Goal: Task Accomplishment & Management: Manage account settings

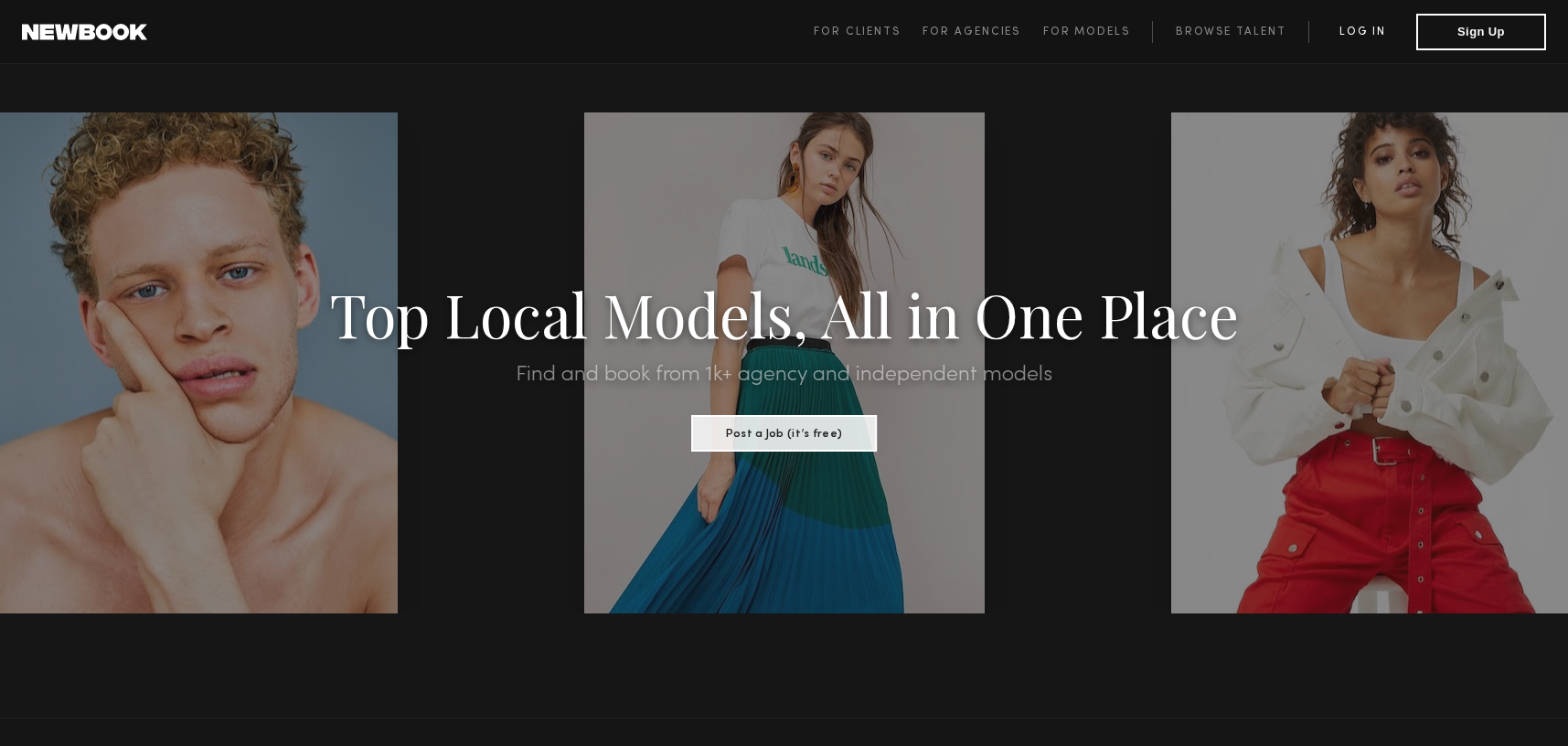
click at [1372, 37] on link "Log in" at bounding box center [1362, 31] width 108 height 22
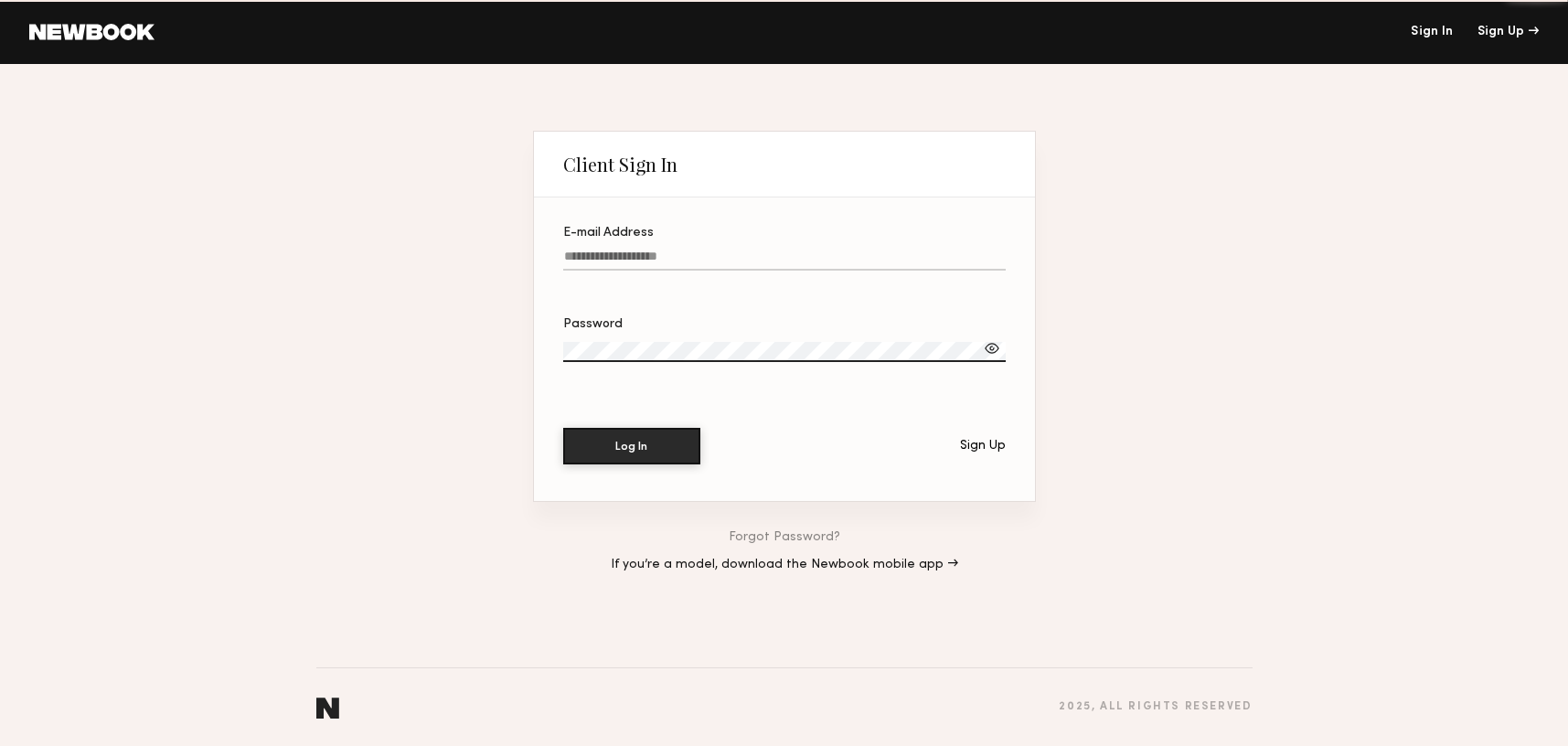
type input "**********"
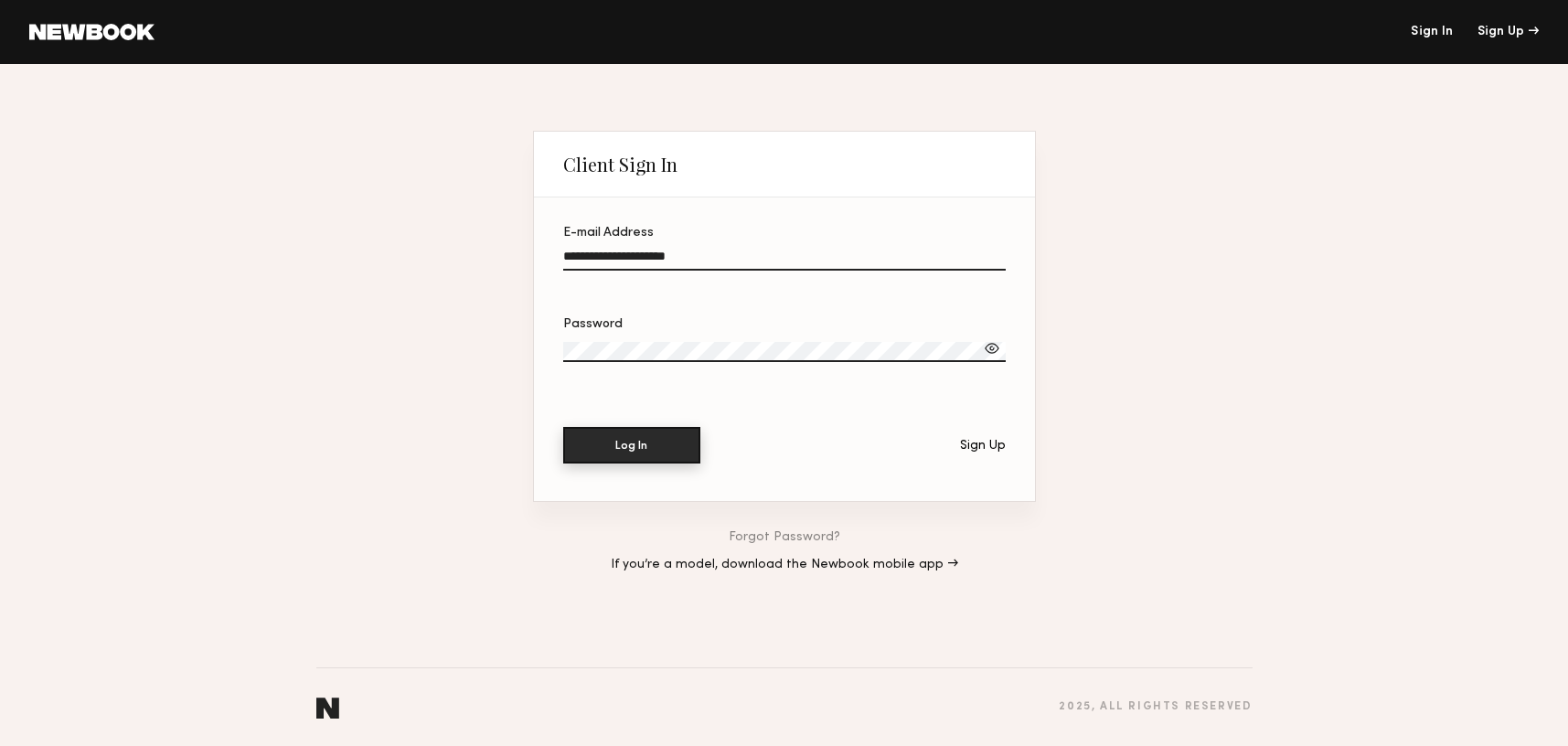
click at [673, 459] on button "Log In" at bounding box center [632, 444] width 137 height 37
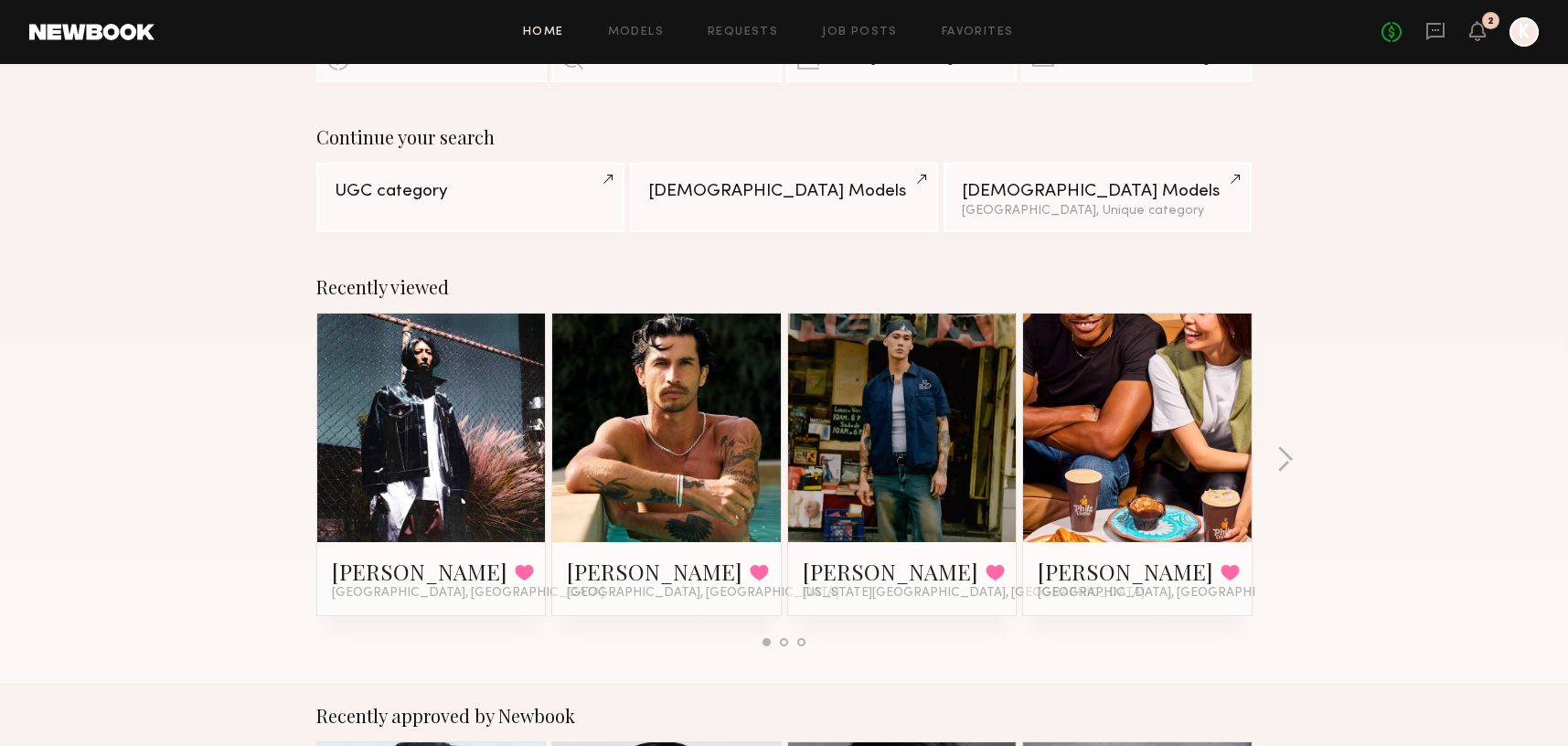
scroll to position [103, 0]
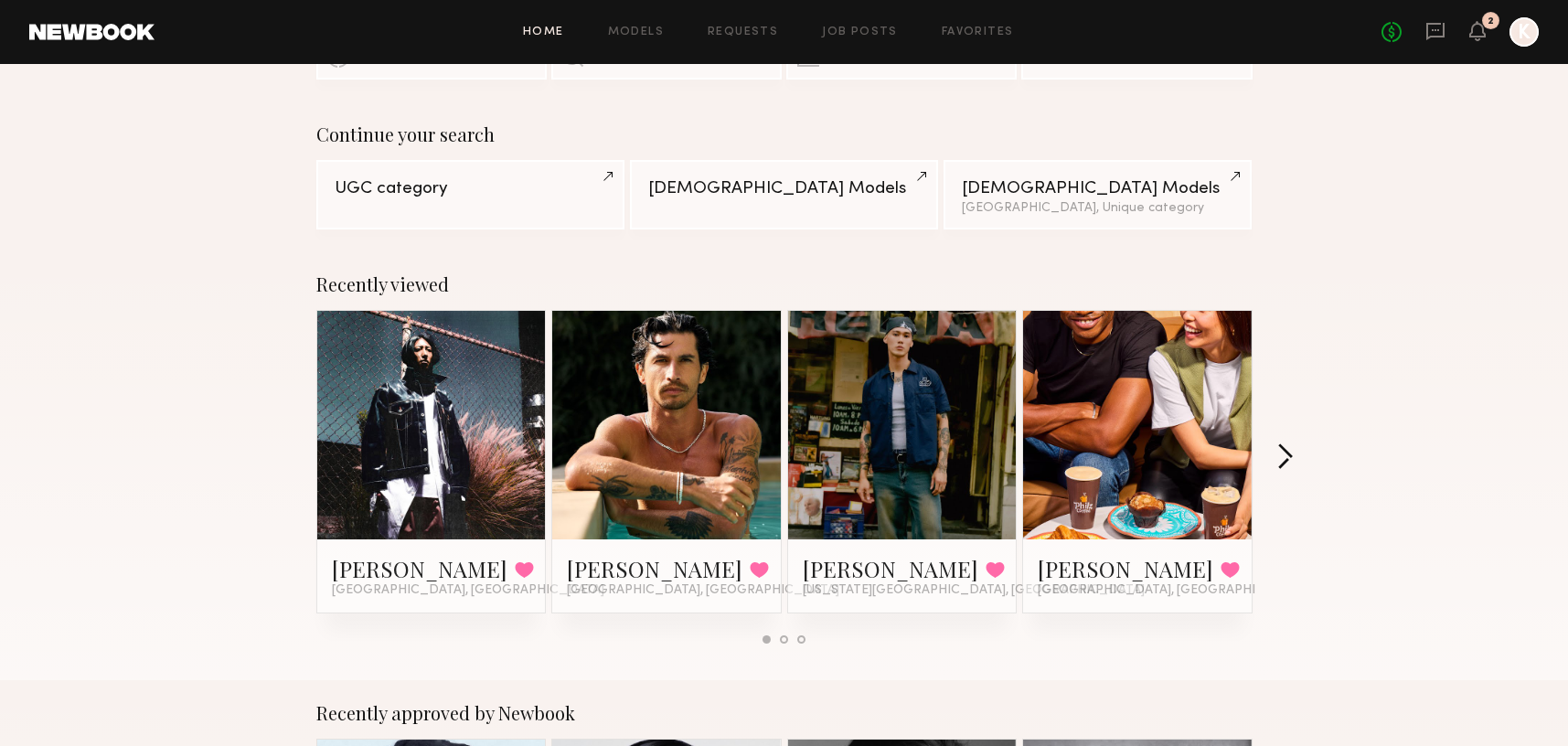
click at [1286, 449] on button "button" at bounding box center [1285, 458] width 17 height 30
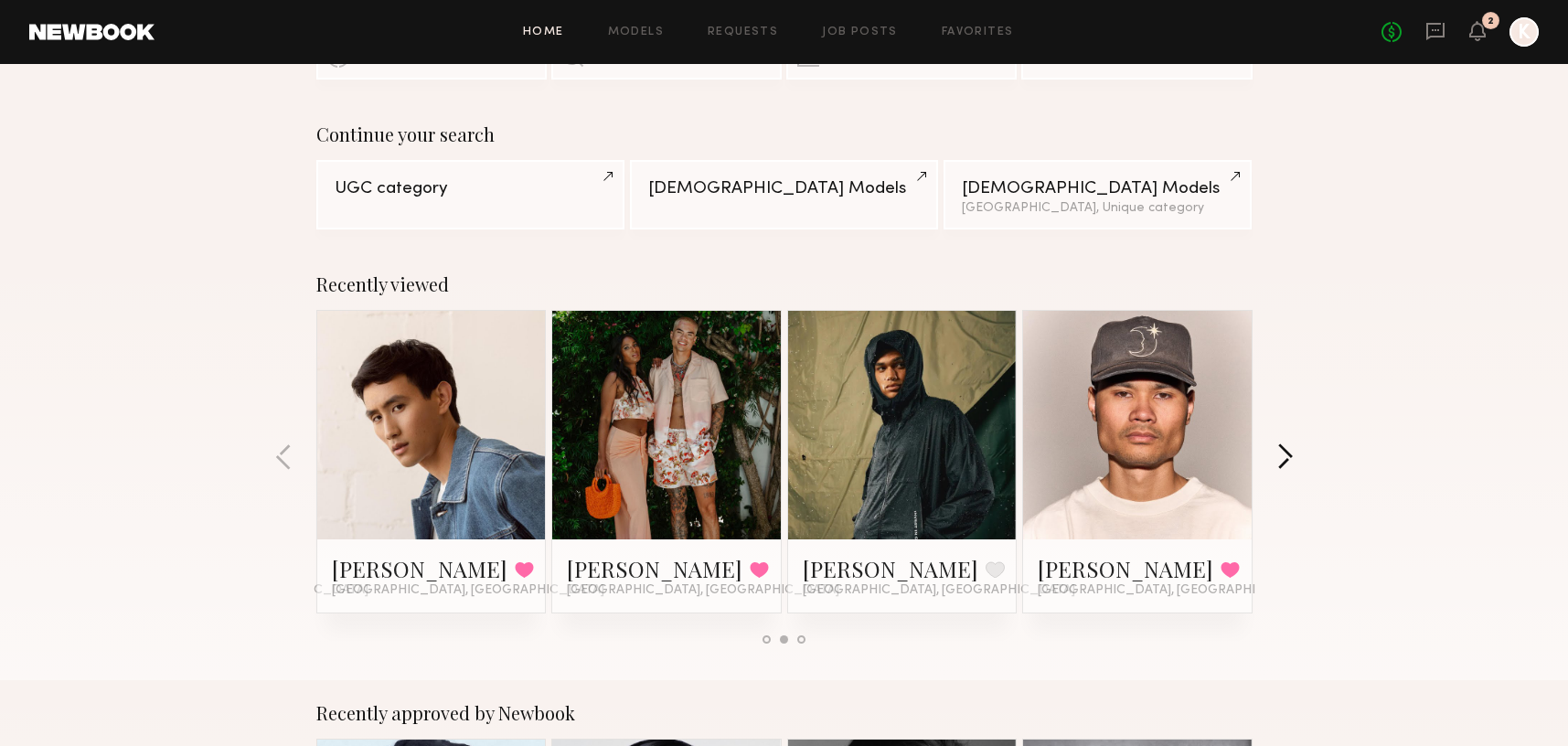
click at [1286, 449] on button "button" at bounding box center [1285, 458] width 17 height 30
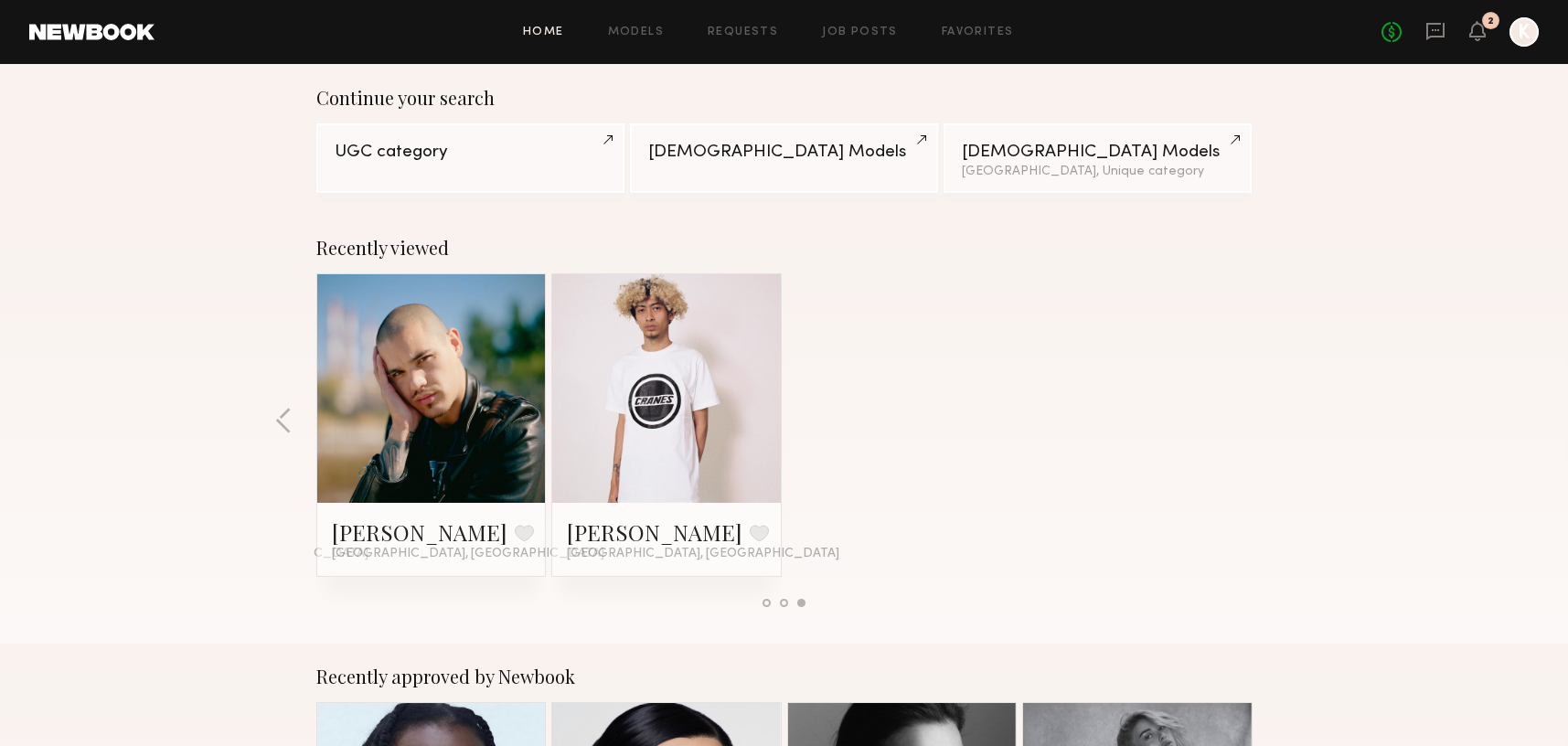
scroll to position [0, 0]
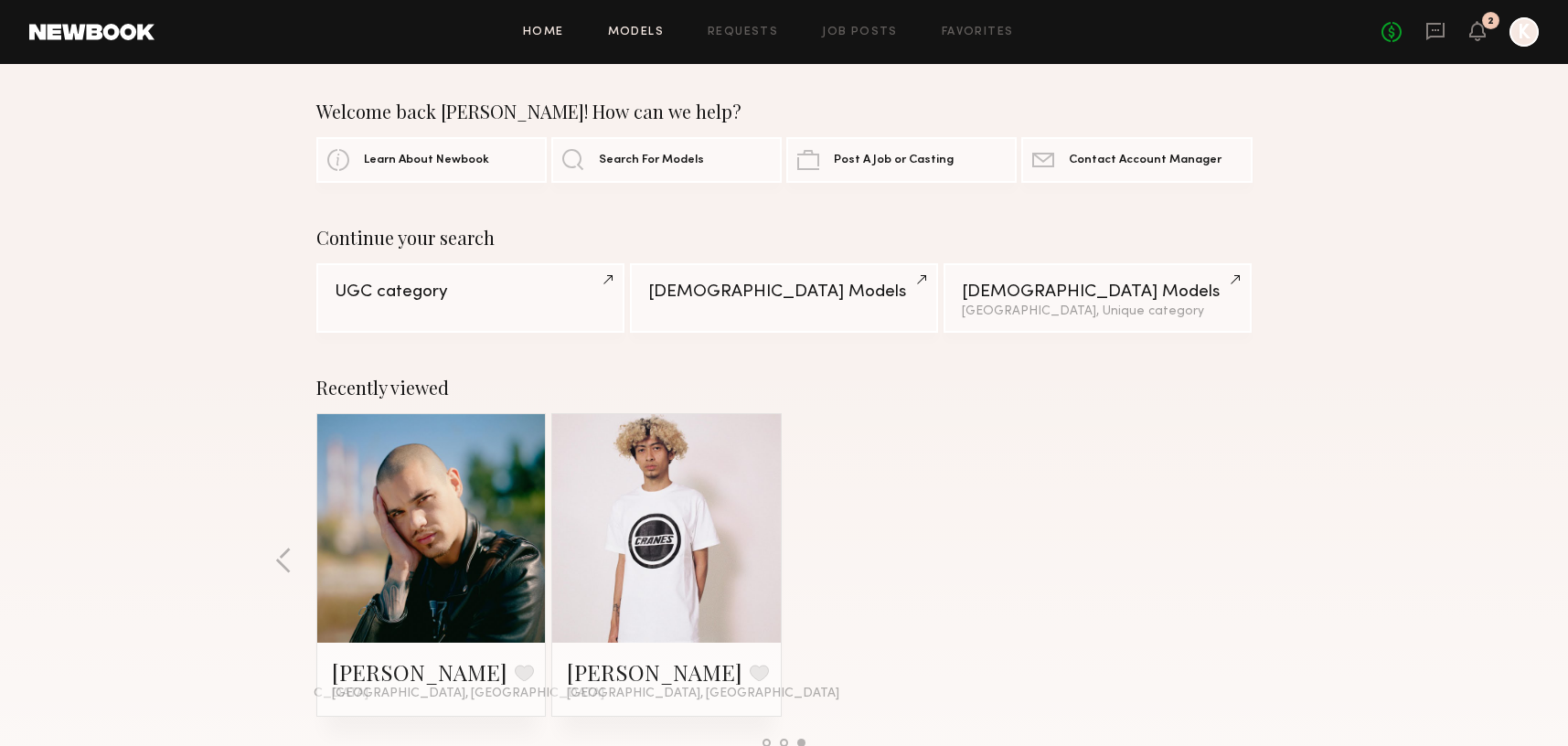
click at [621, 29] on link "Models" at bounding box center [635, 32] width 55 height 12
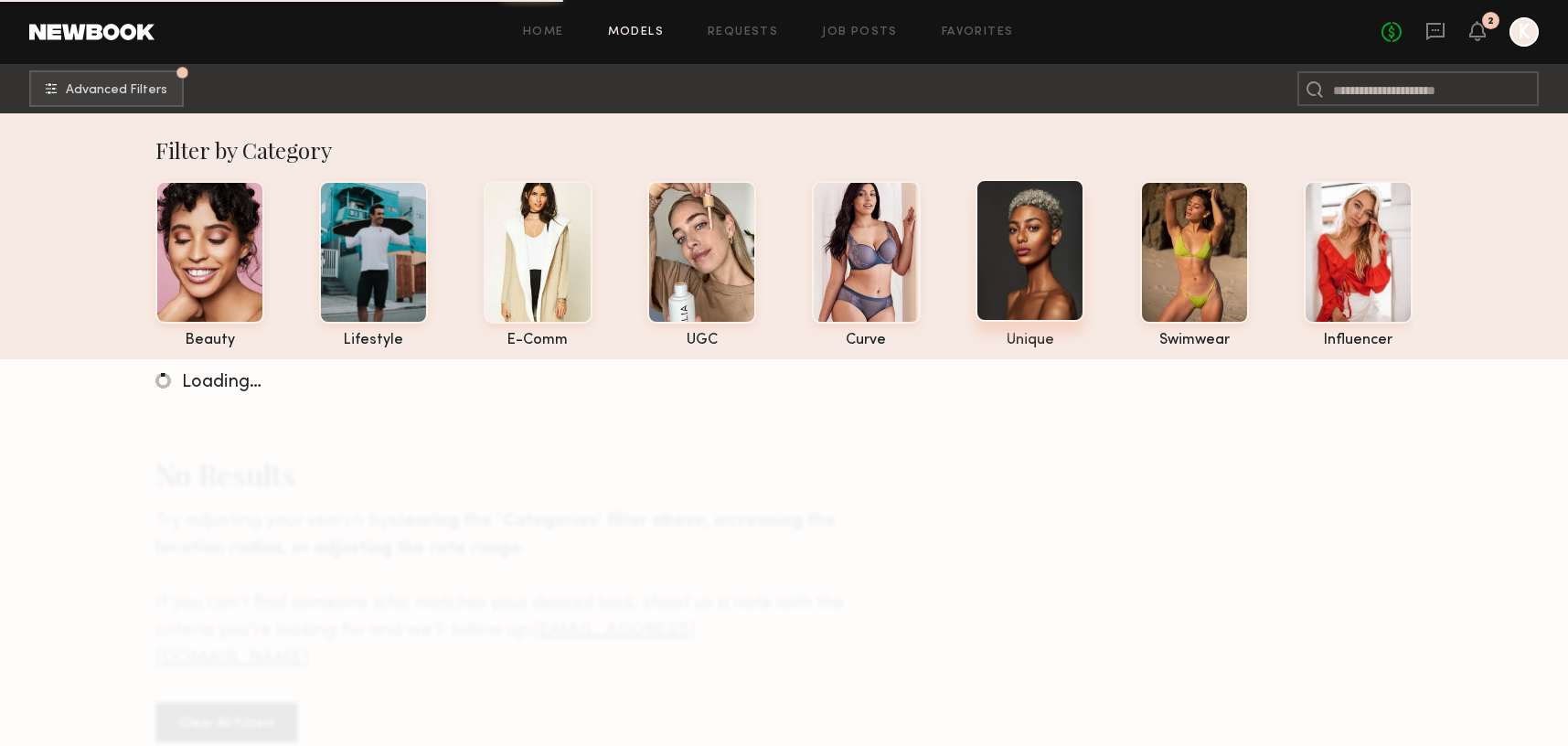
click at [1017, 288] on div at bounding box center [1030, 251] width 109 height 143
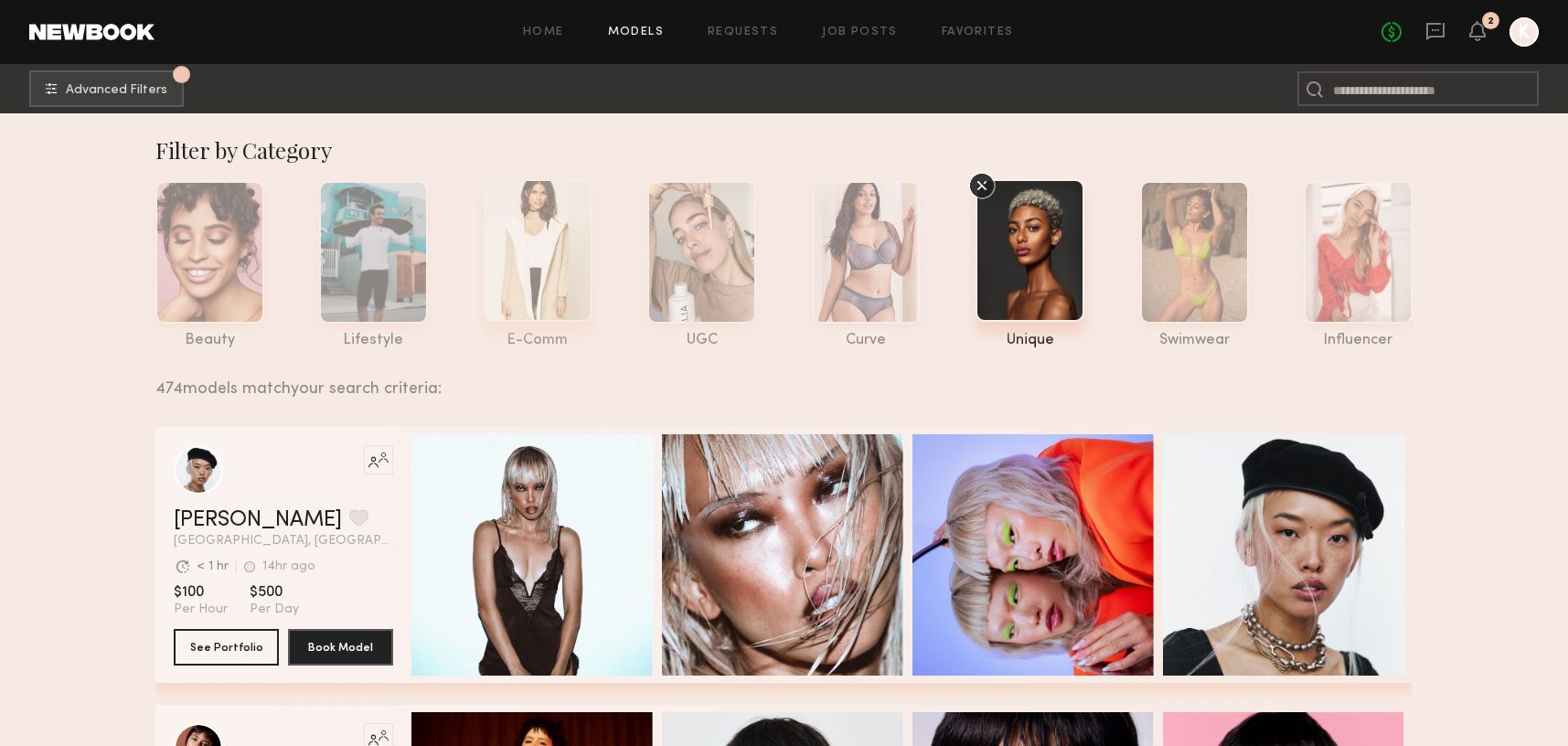
click at [530, 268] on div at bounding box center [539, 251] width 109 height 143
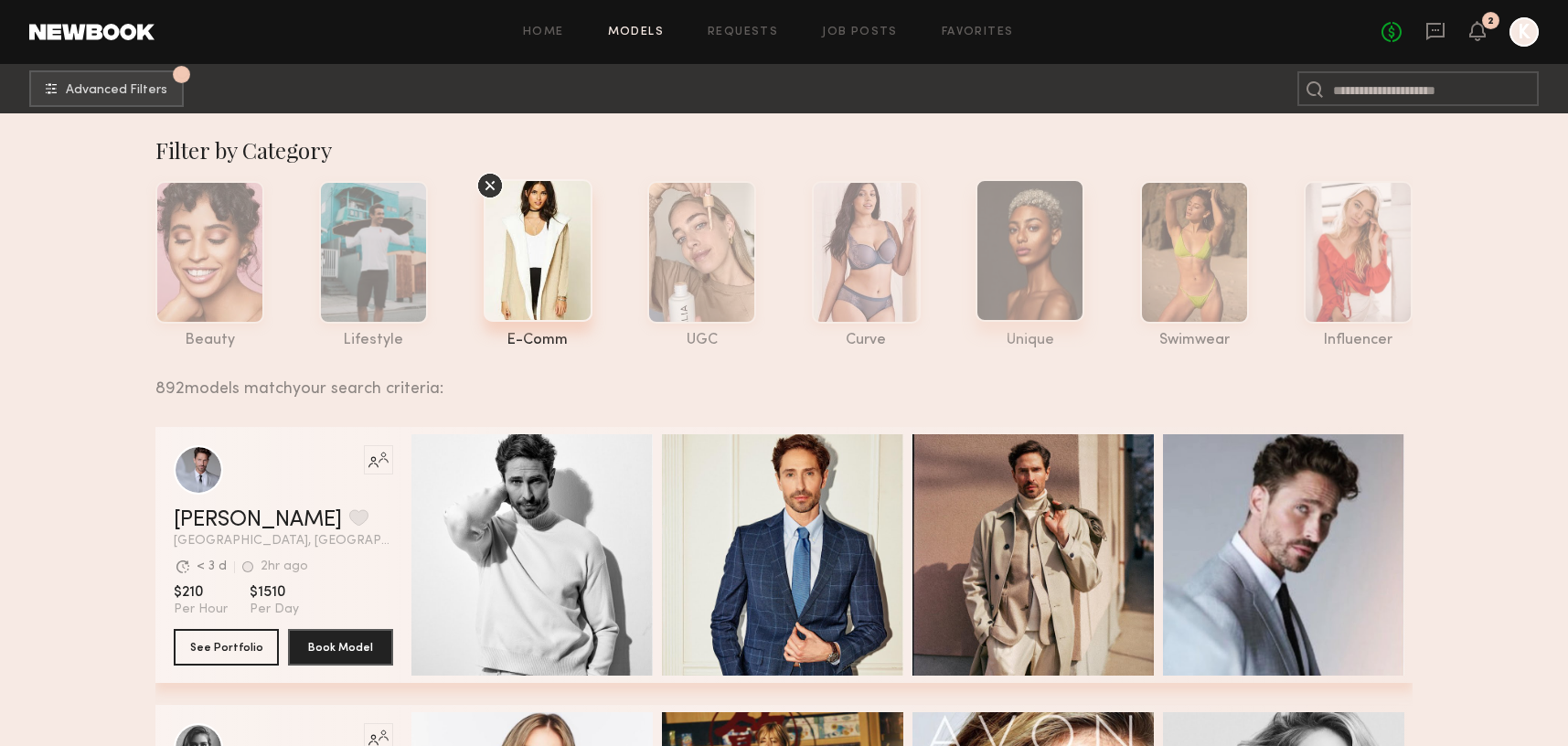
click at [1056, 294] on div at bounding box center [1030, 251] width 109 height 143
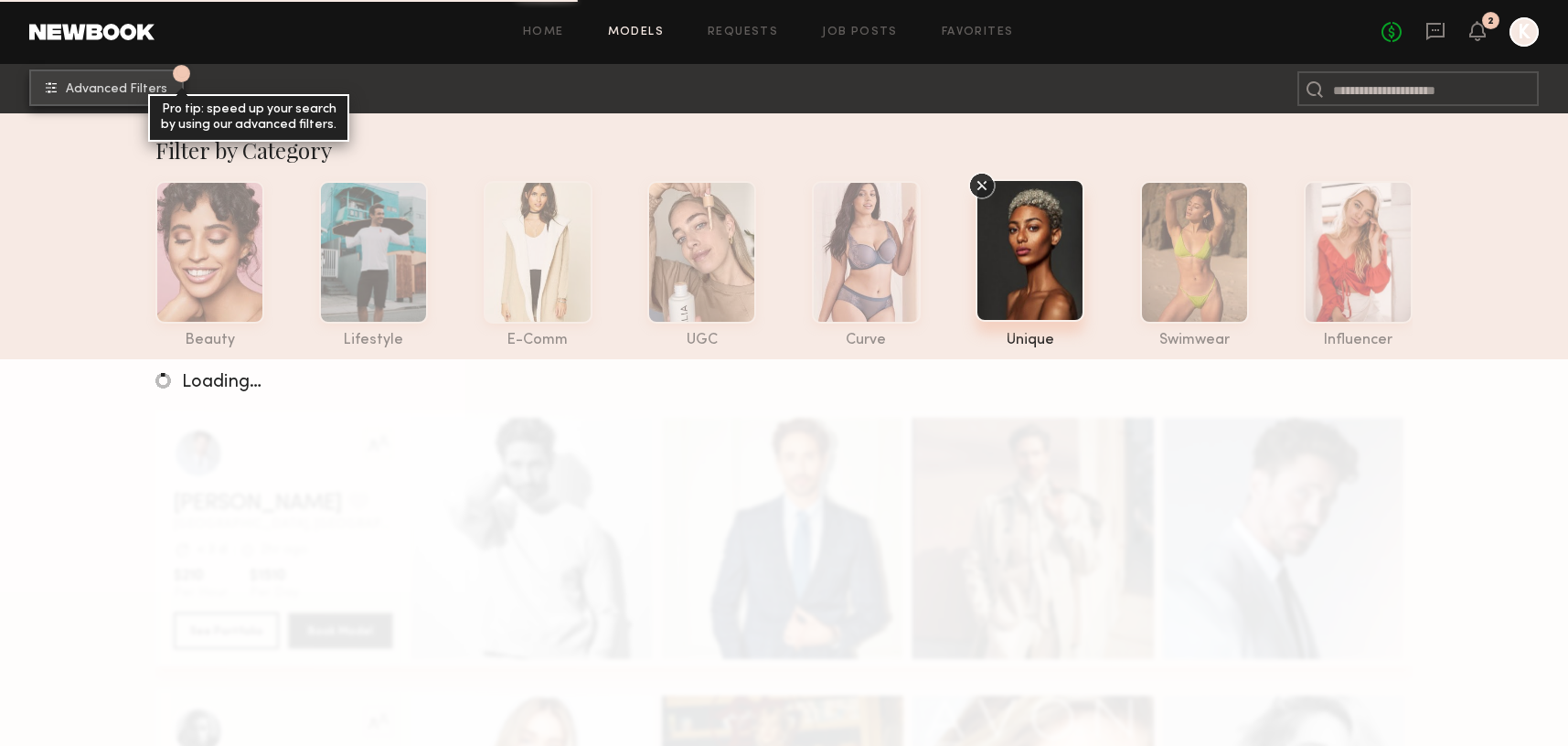
click at [126, 85] on span "Advanced Filters" at bounding box center [117, 90] width 102 height 13
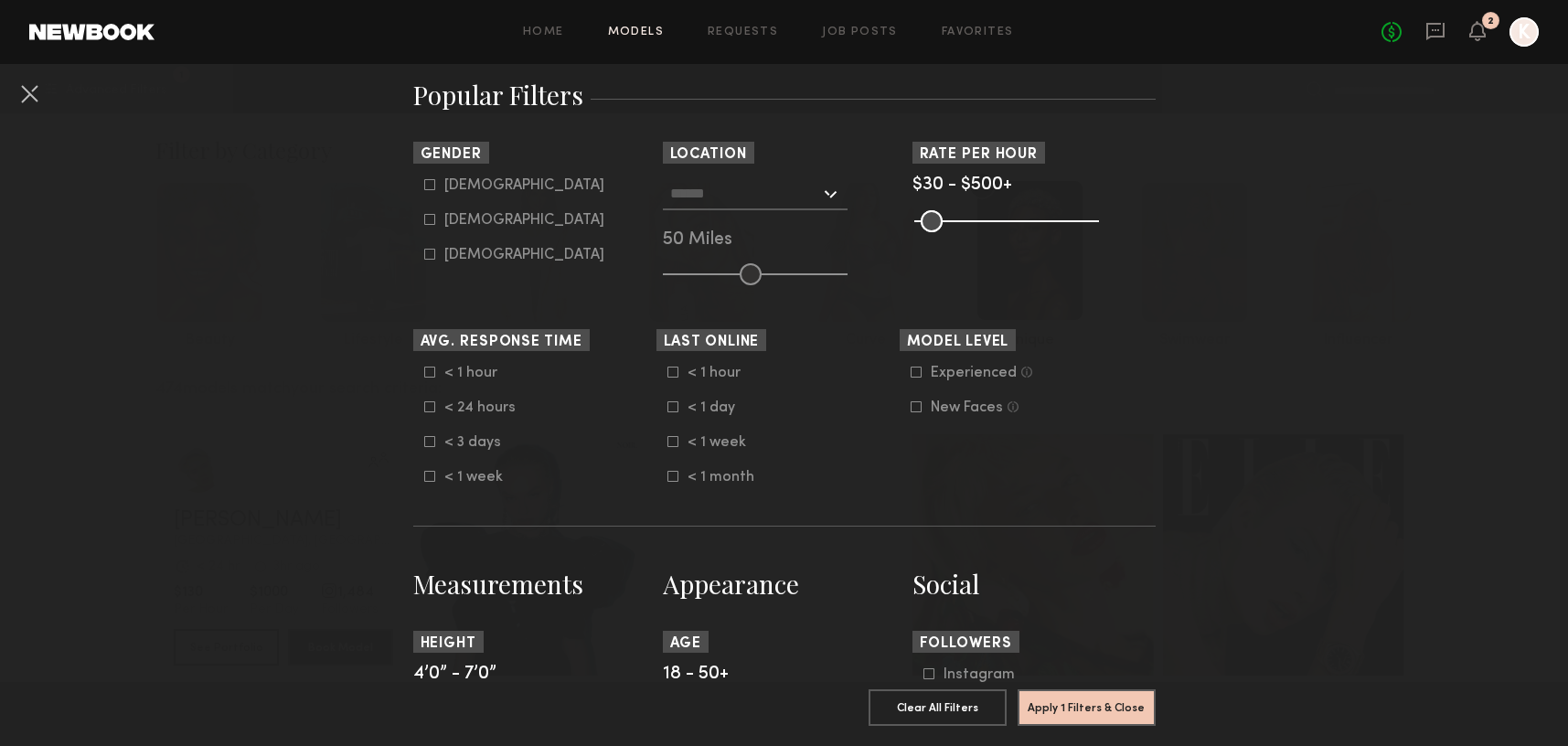
scroll to position [316, 0]
click at [701, 203] on input "text" at bounding box center [745, 191] width 150 height 31
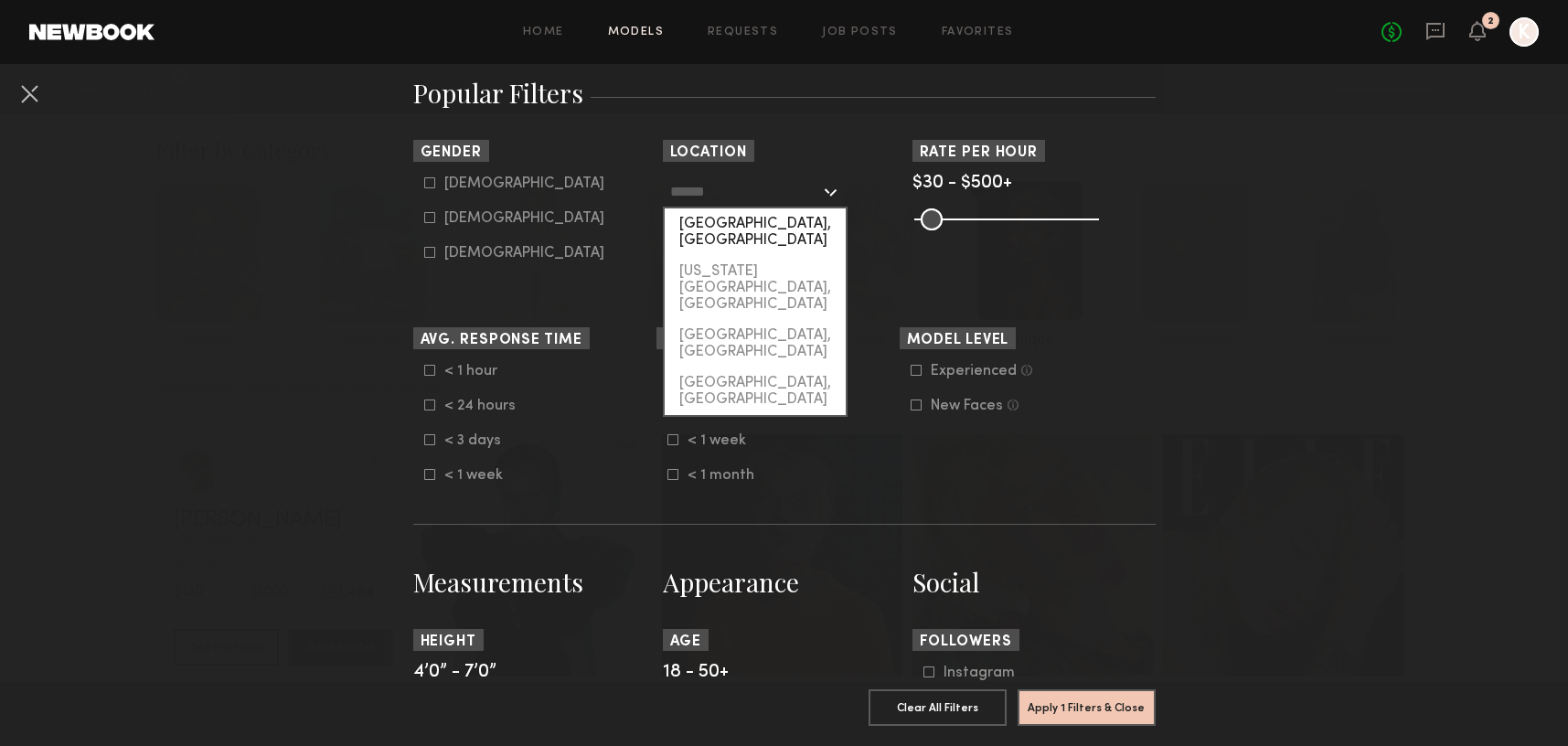
click at [753, 228] on div "[GEOGRAPHIC_DATA], [GEOGRAPHIC_DATA]" at bounding box center [755, 232] width 181 height 48
type input "**********"
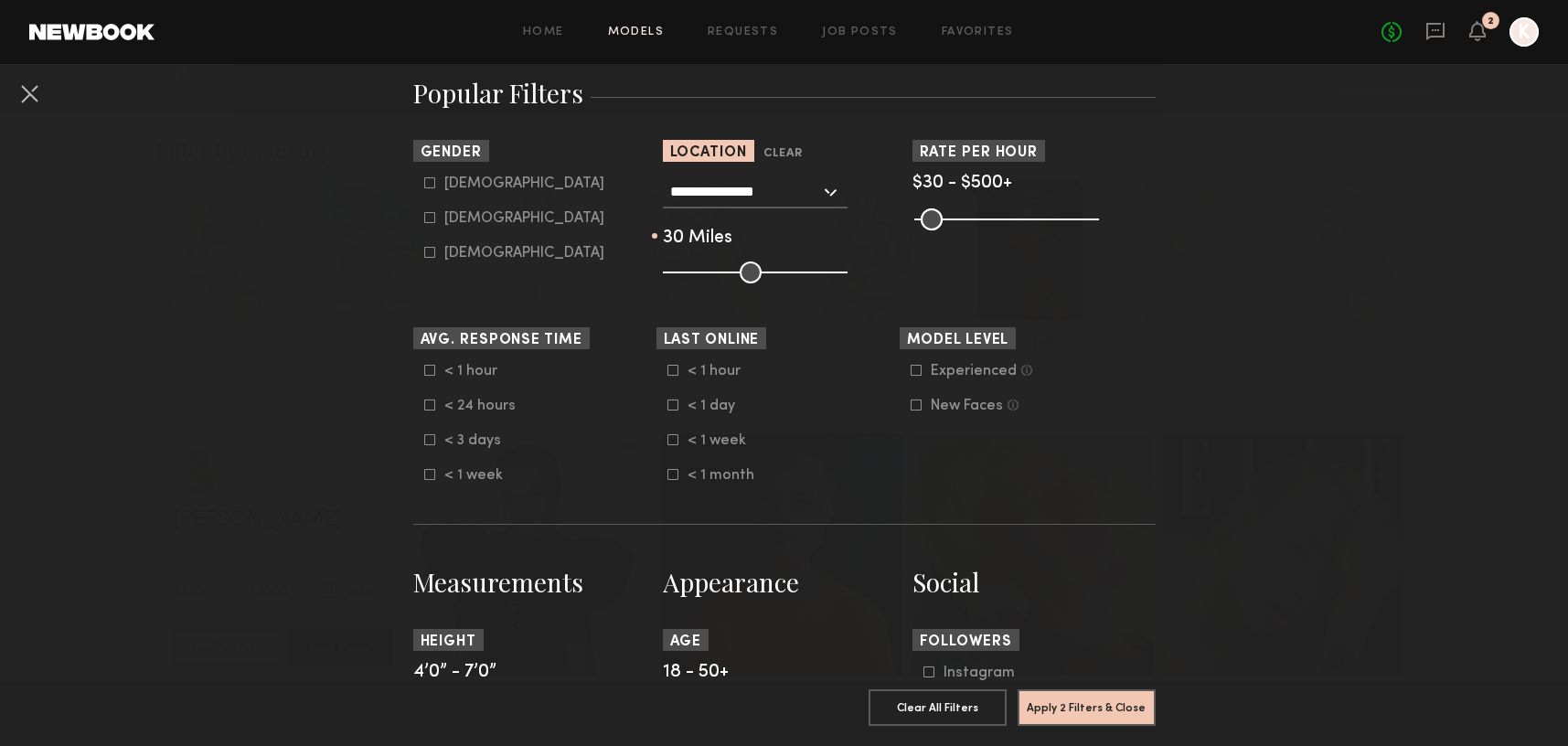
drag, startPoint x: 745, startPoint y: 273, endPoint x: 715, endPoint y: 275, distance: 30.1
type input "**"
click at [715, 275] on input "range" at bounding box center [755, 272] width 184 height 22
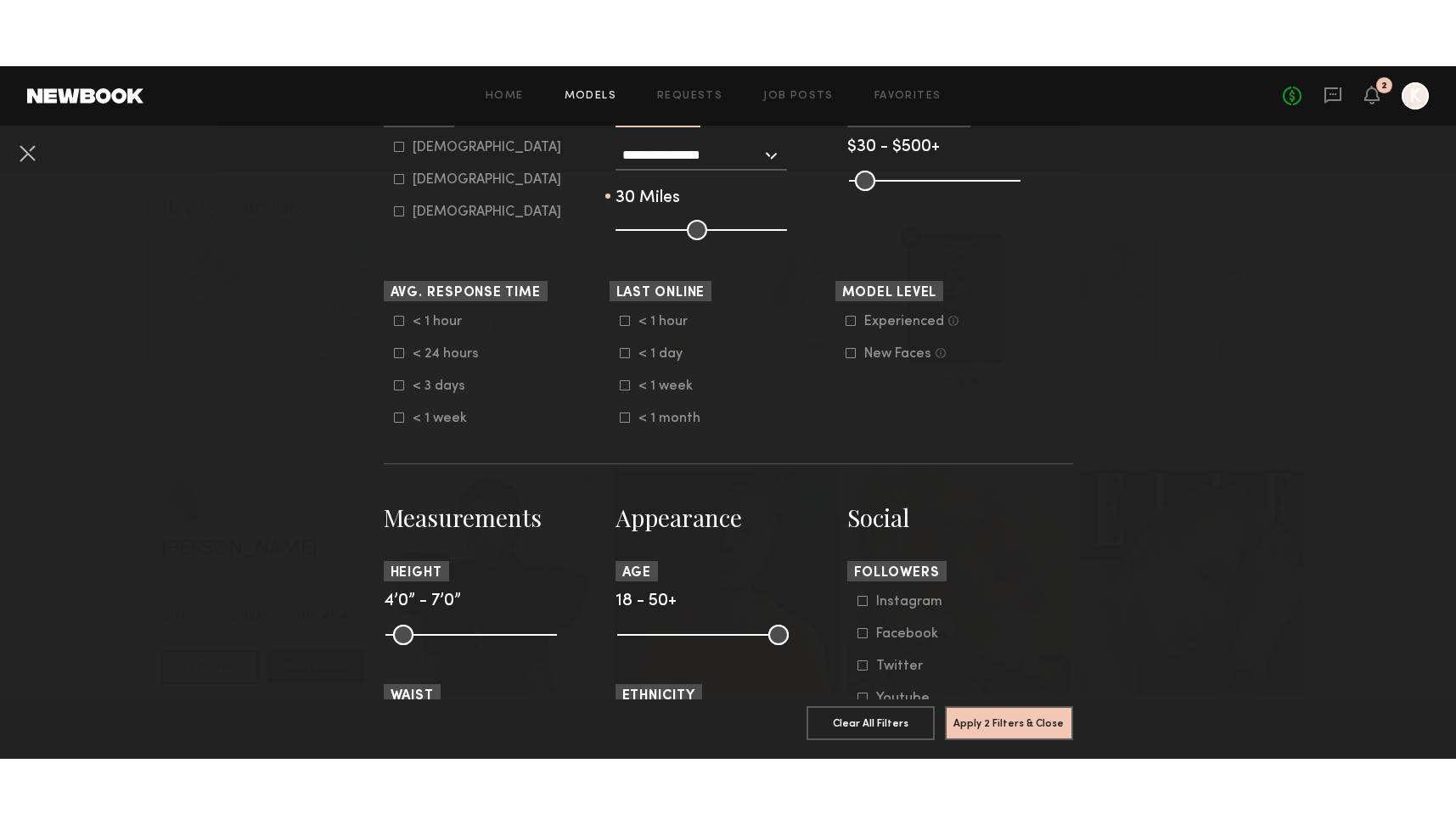
scroll to position [560, 0]
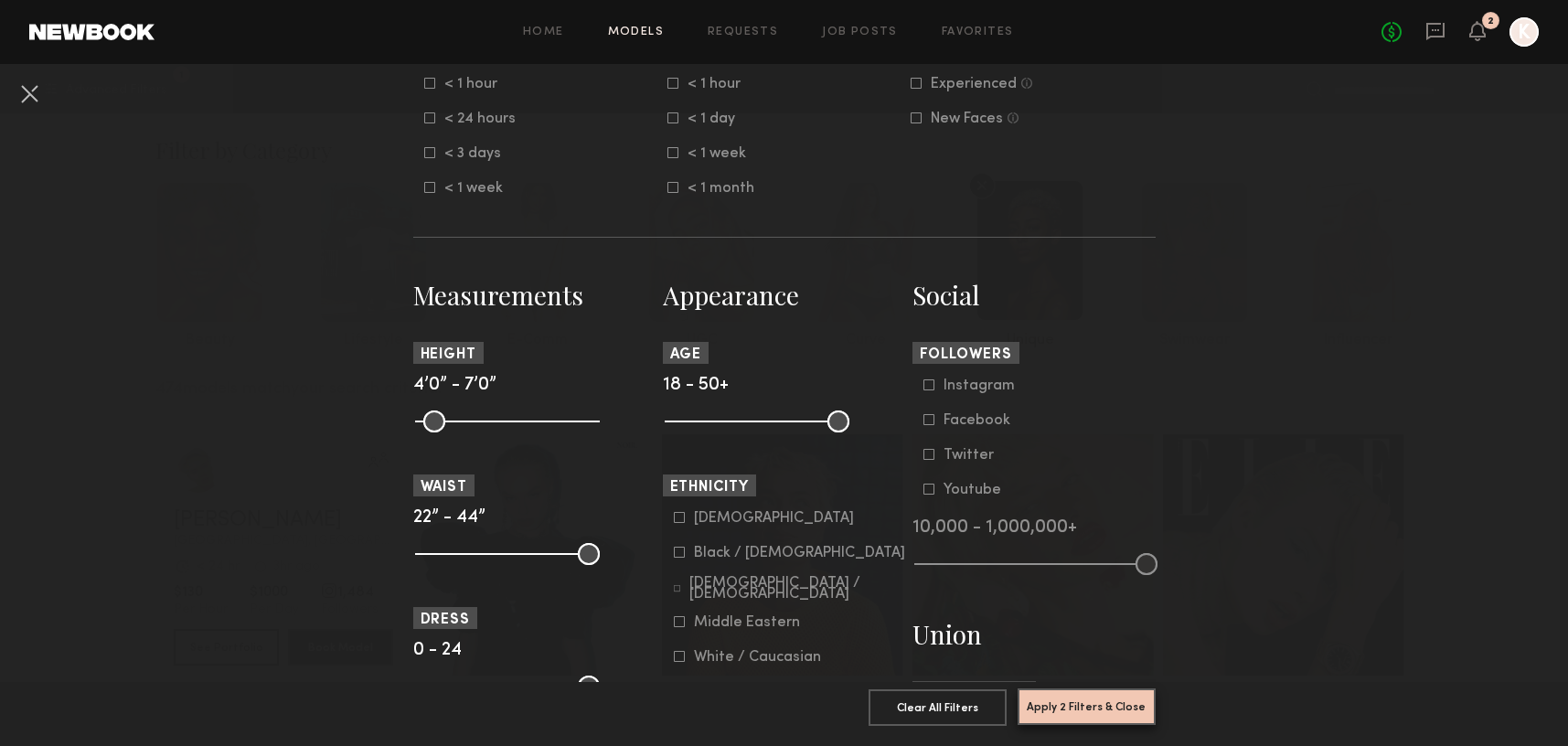
click at [1064, 709] on button "Apply 2 Filters & Close" at bounding box center [1087, 706] width 138 height 37
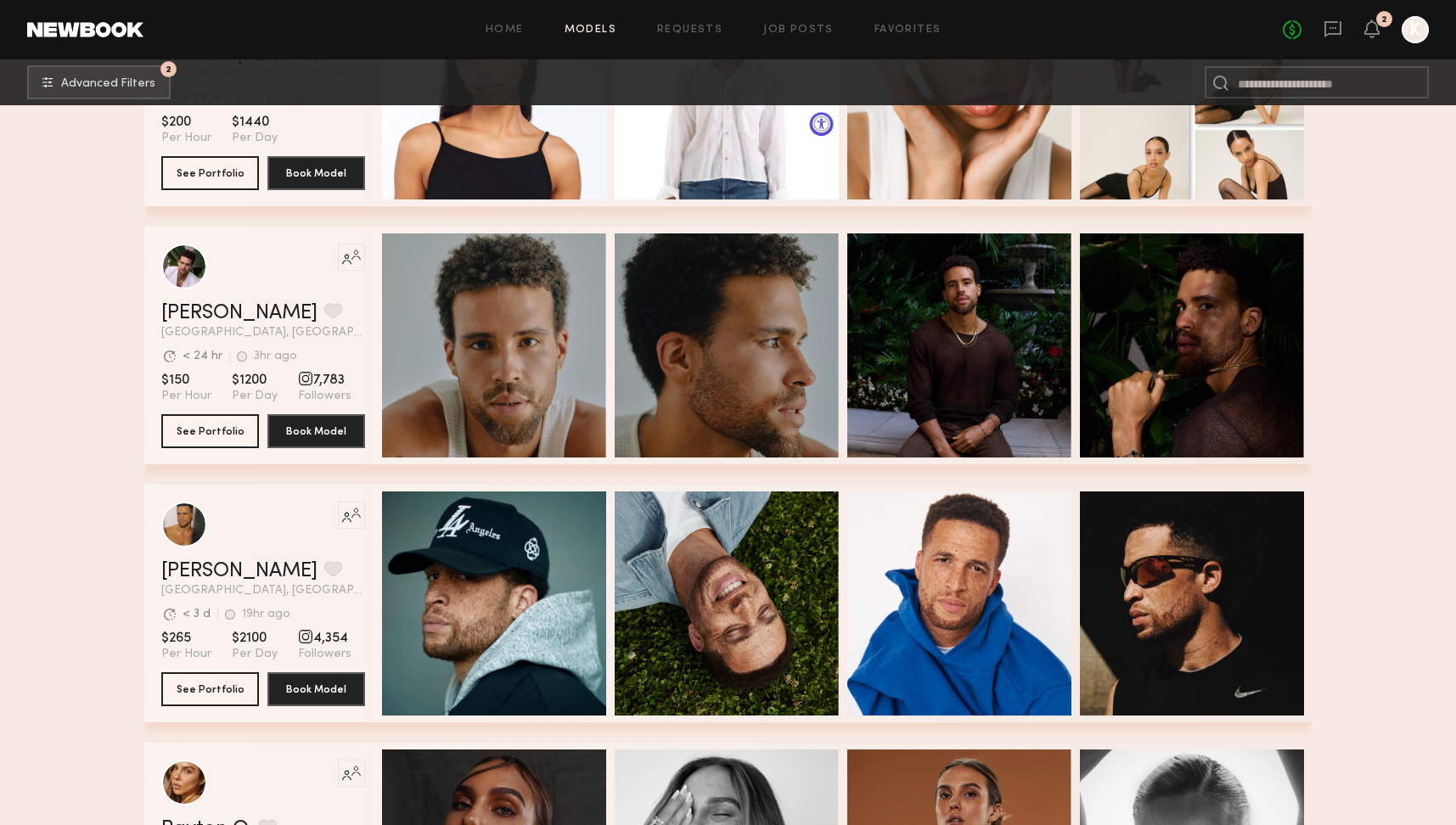
scroll to position [5590, 0]
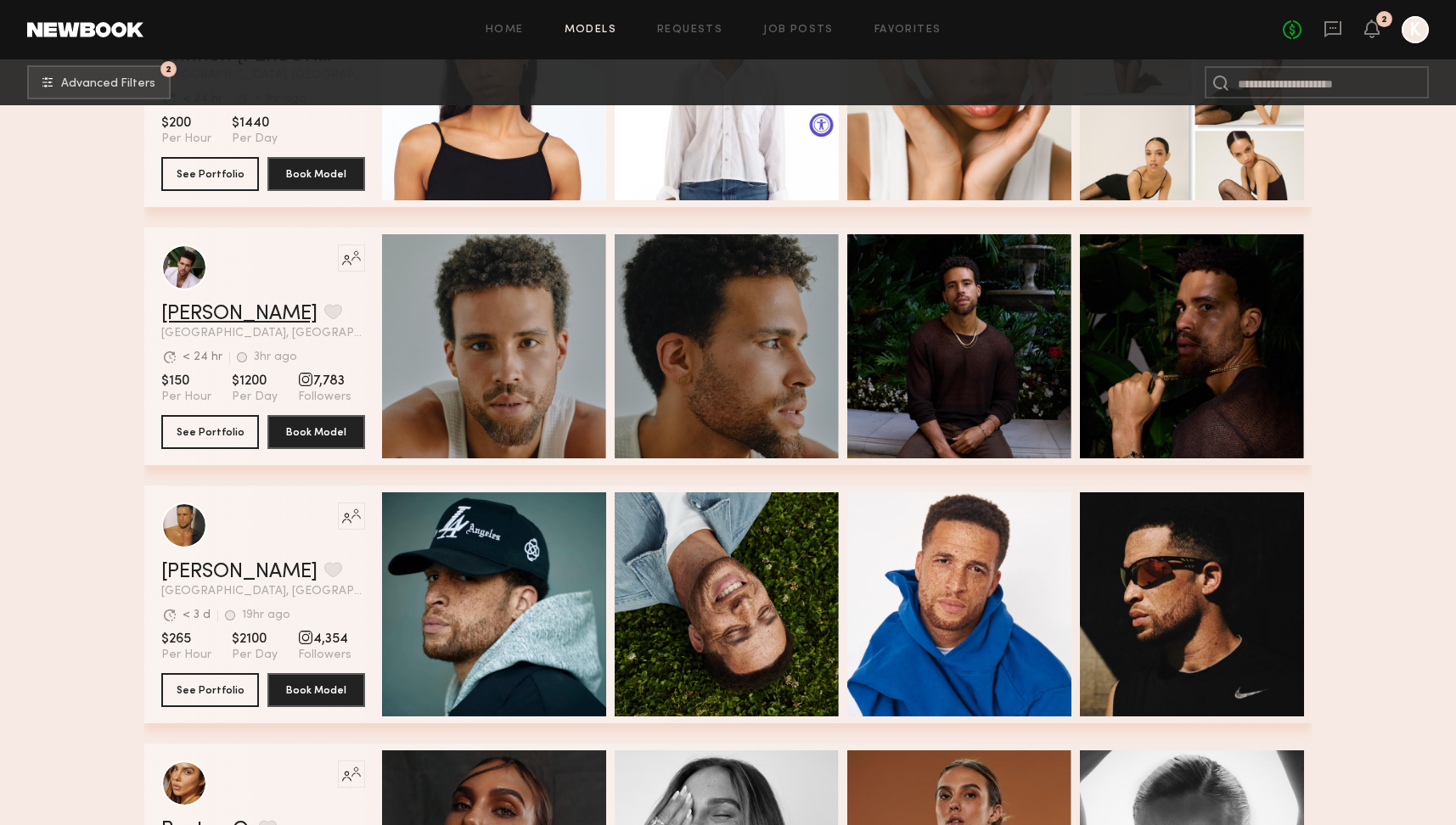
click at [203, 315] on link "[PERSON_NAME]" at bounding box center [239, 313] width 156 height 20
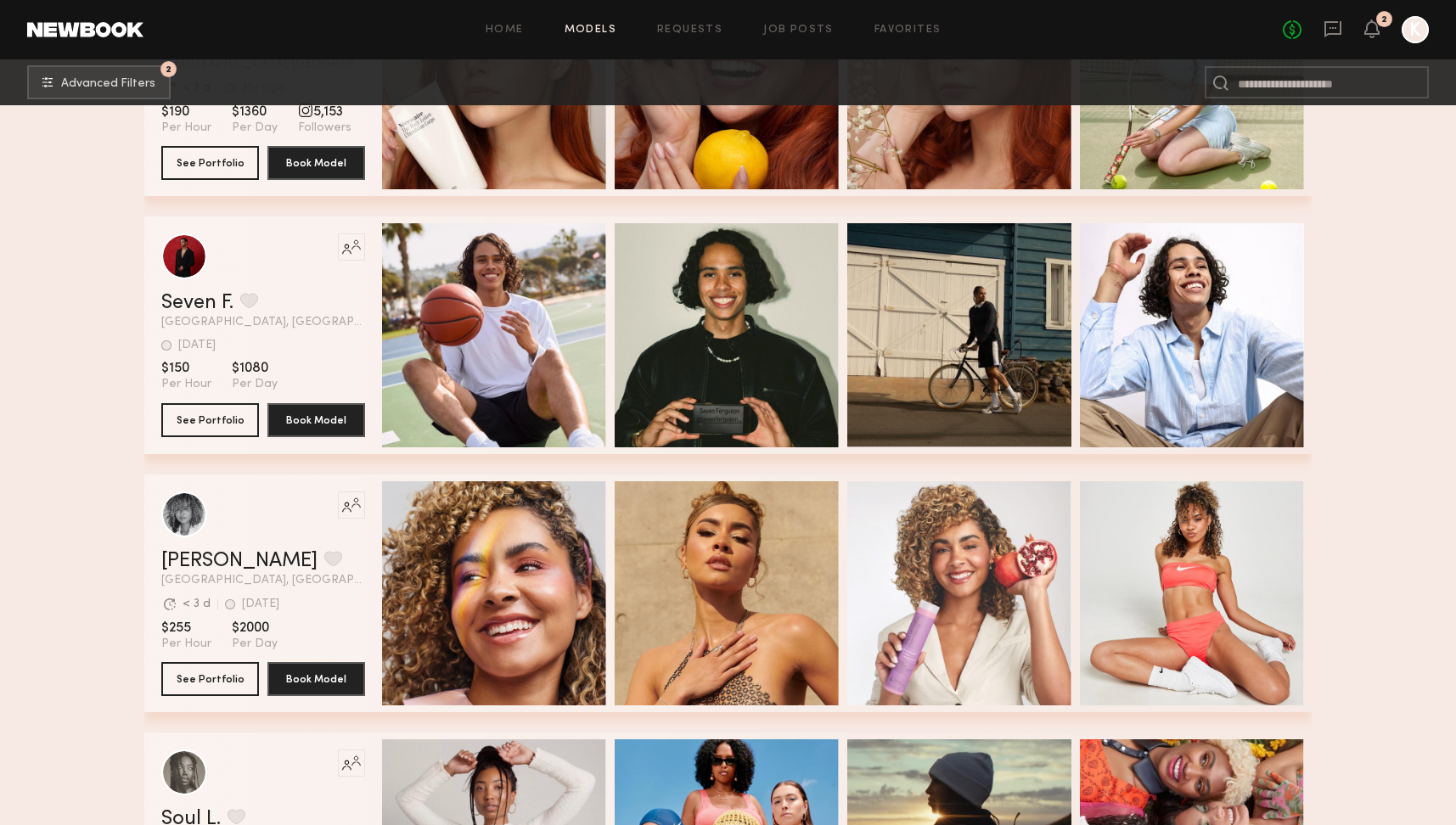
scroll to position [9991, 0]
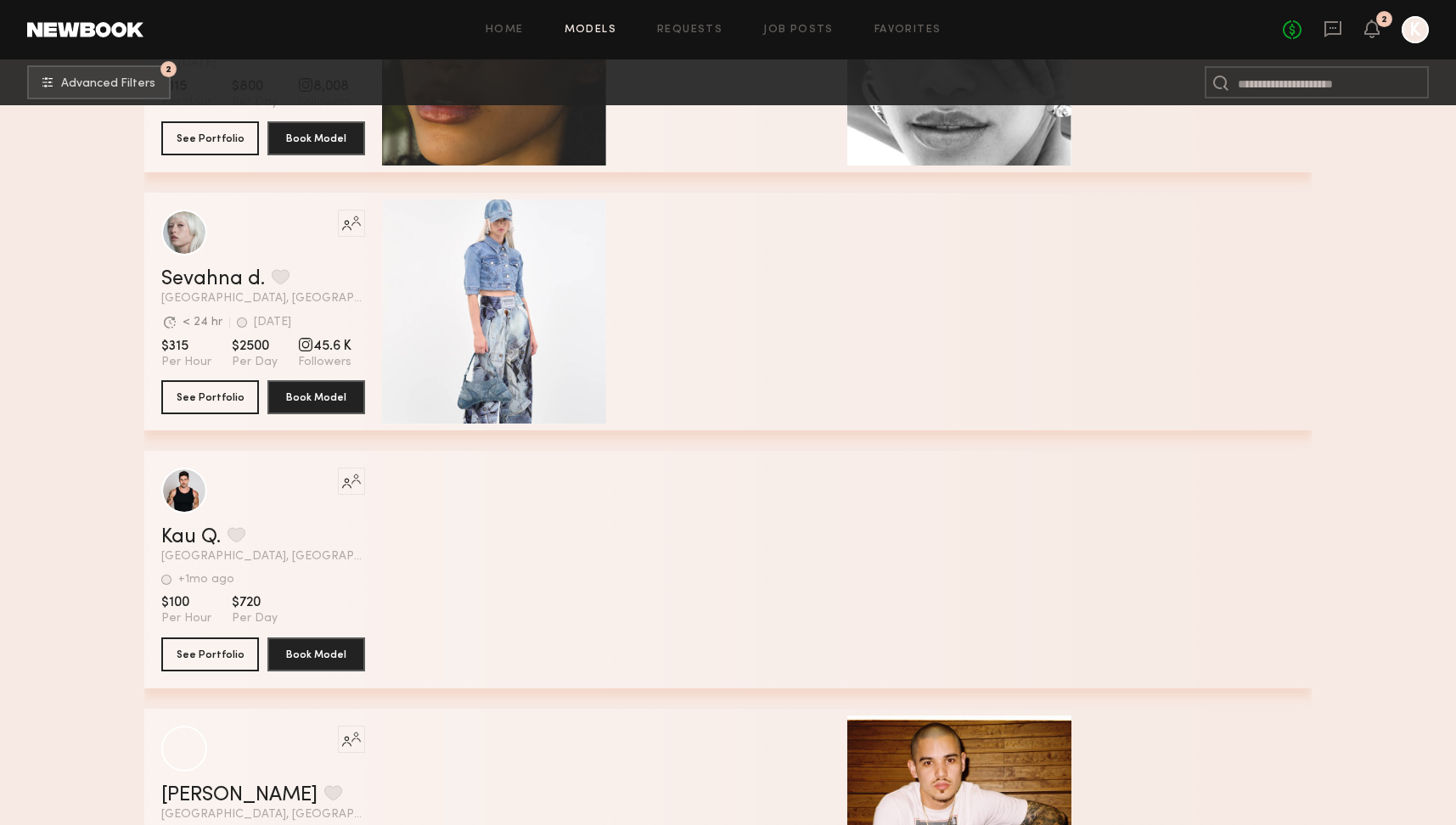
scroll to position [25916, 0]
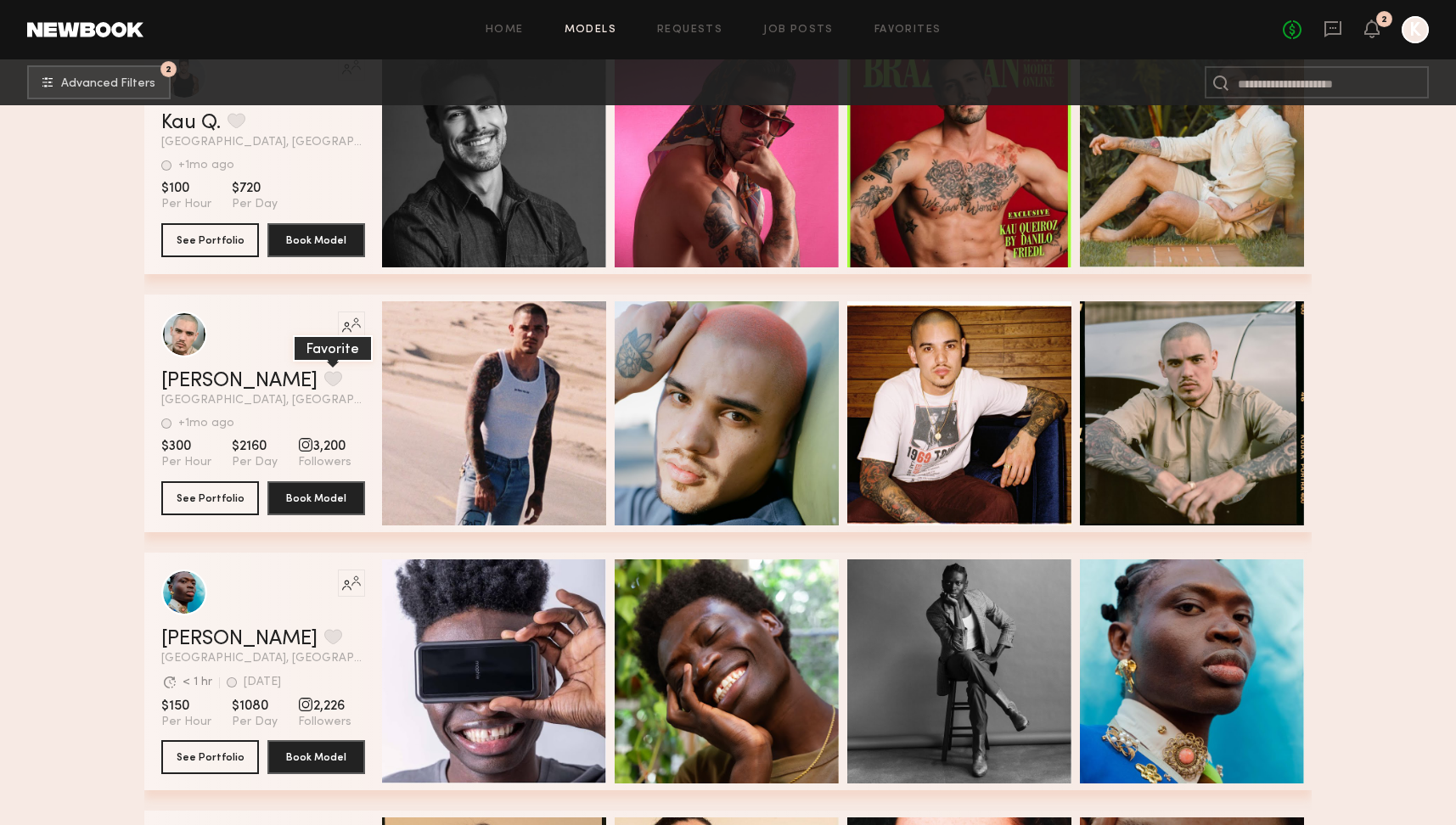
click at [325, 385] on button "grid" at bounding box center [333, 379] width 17 height 16
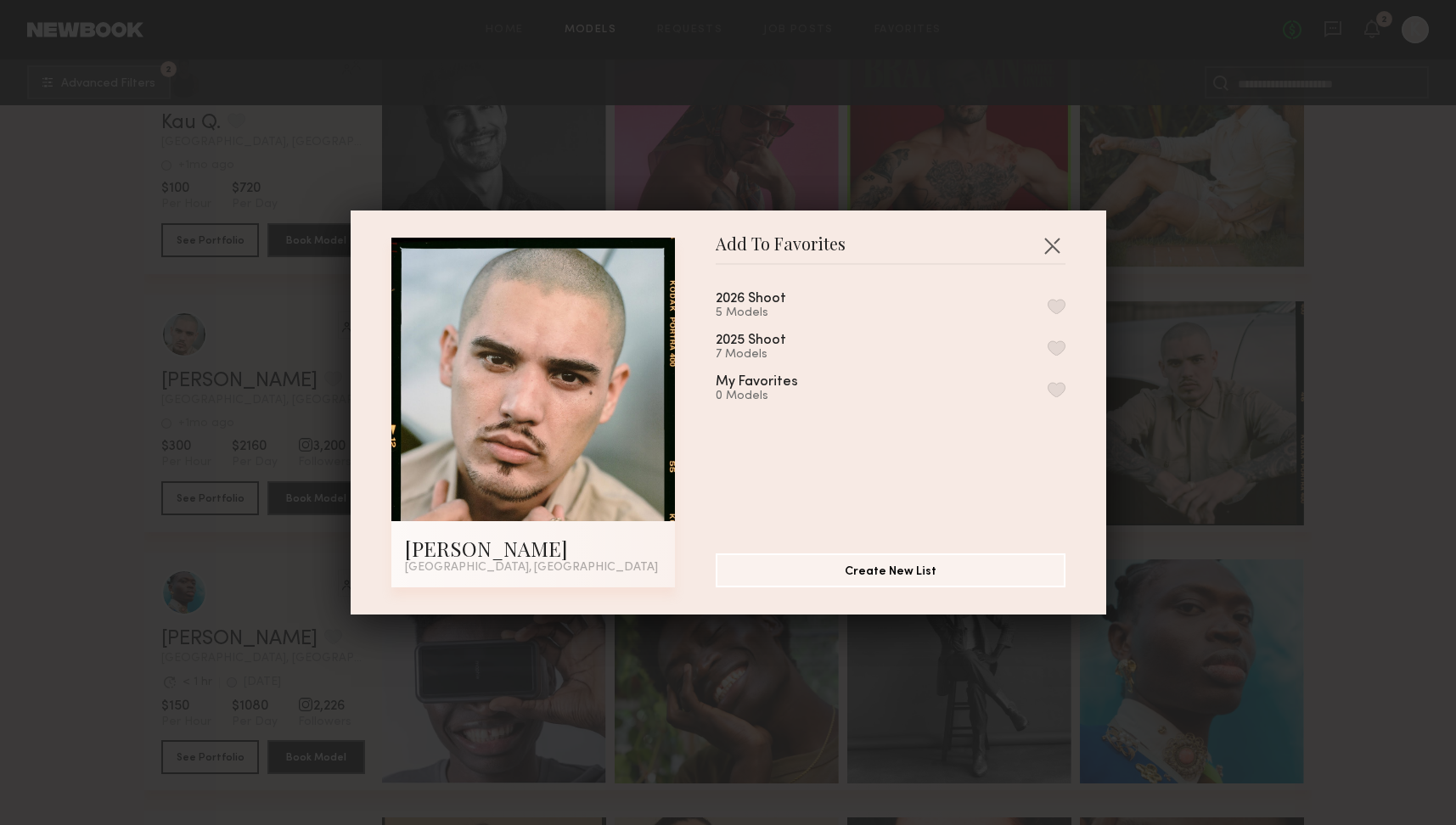
click at [1055, 306] on button "button" at bounding box center [1056, 306] width 17 height 16
click at [1047, 243] on button "button" at bounding box center [1052, 245] width 27 height 27
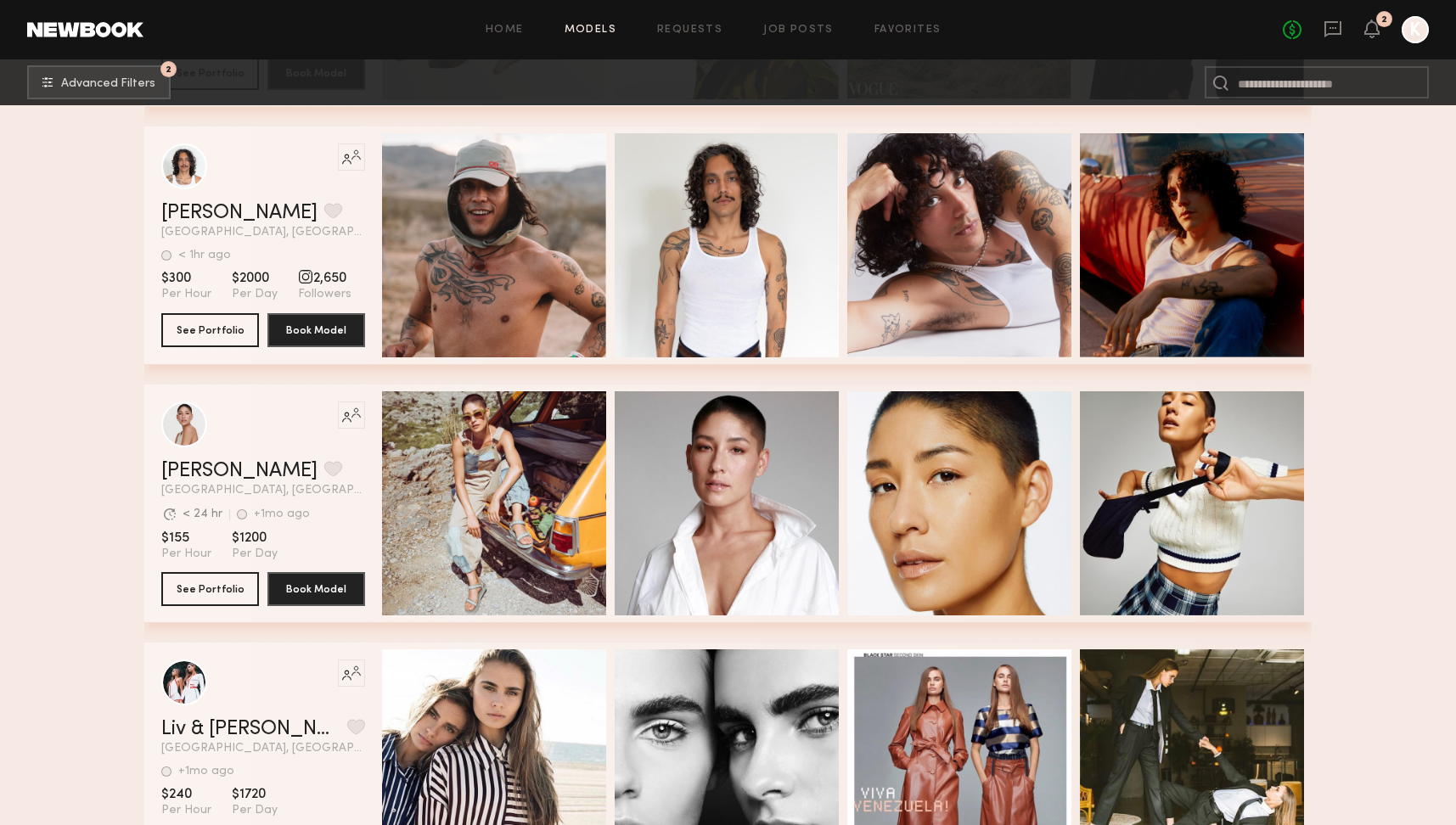
scroll to position [32813, 0]
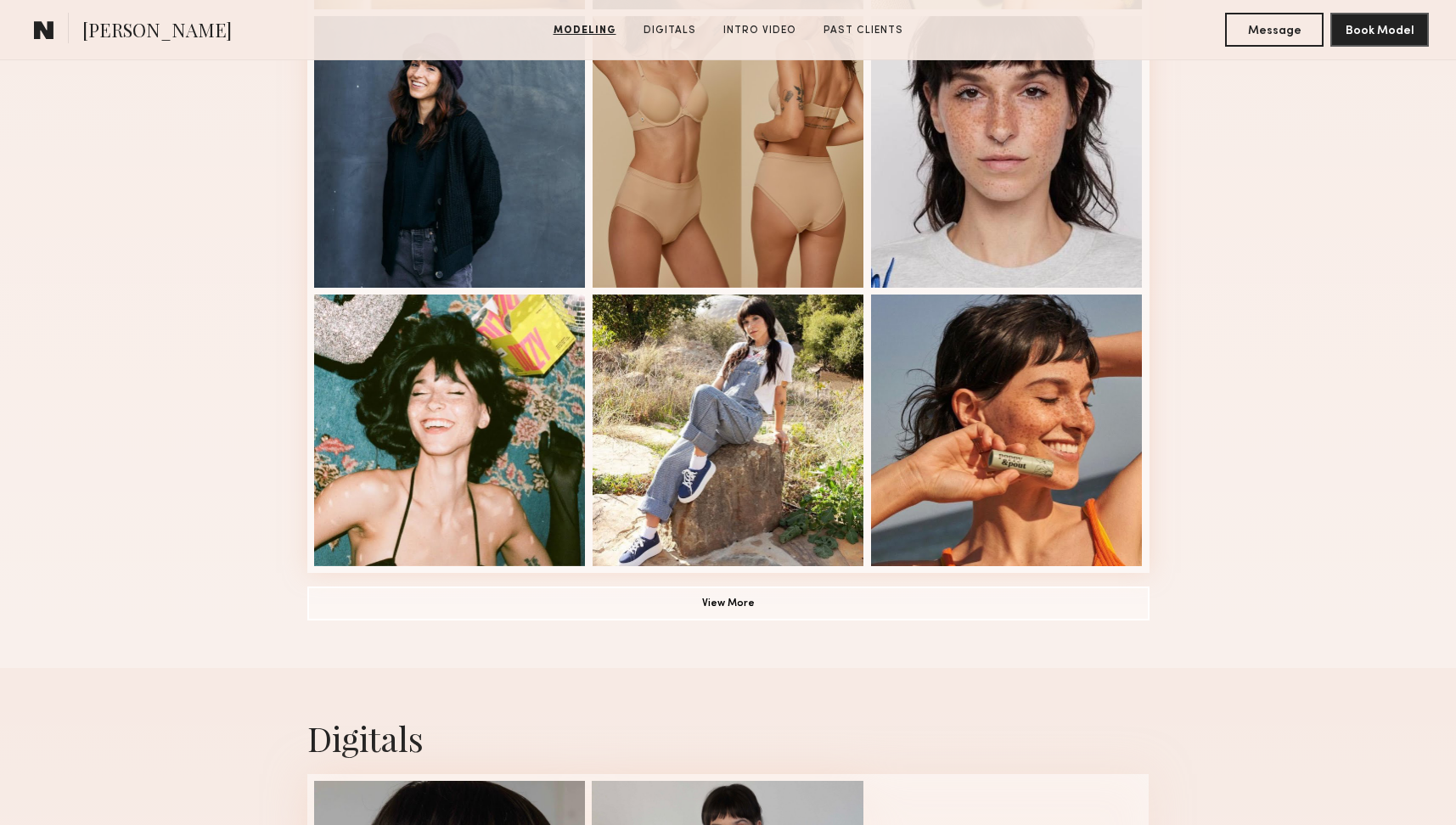
scroll to position [1114, 0]
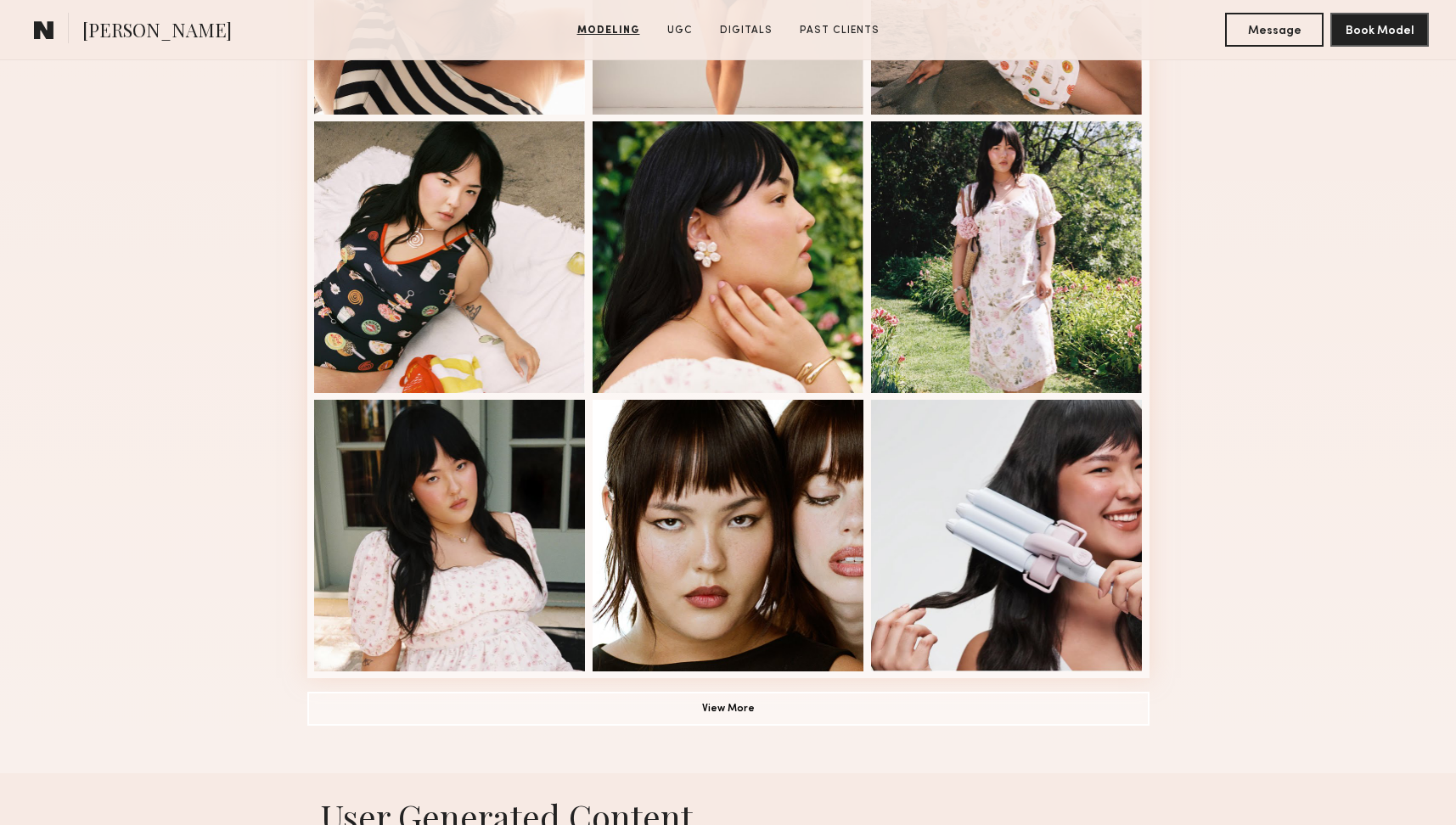
scroll to position [1129, 0]
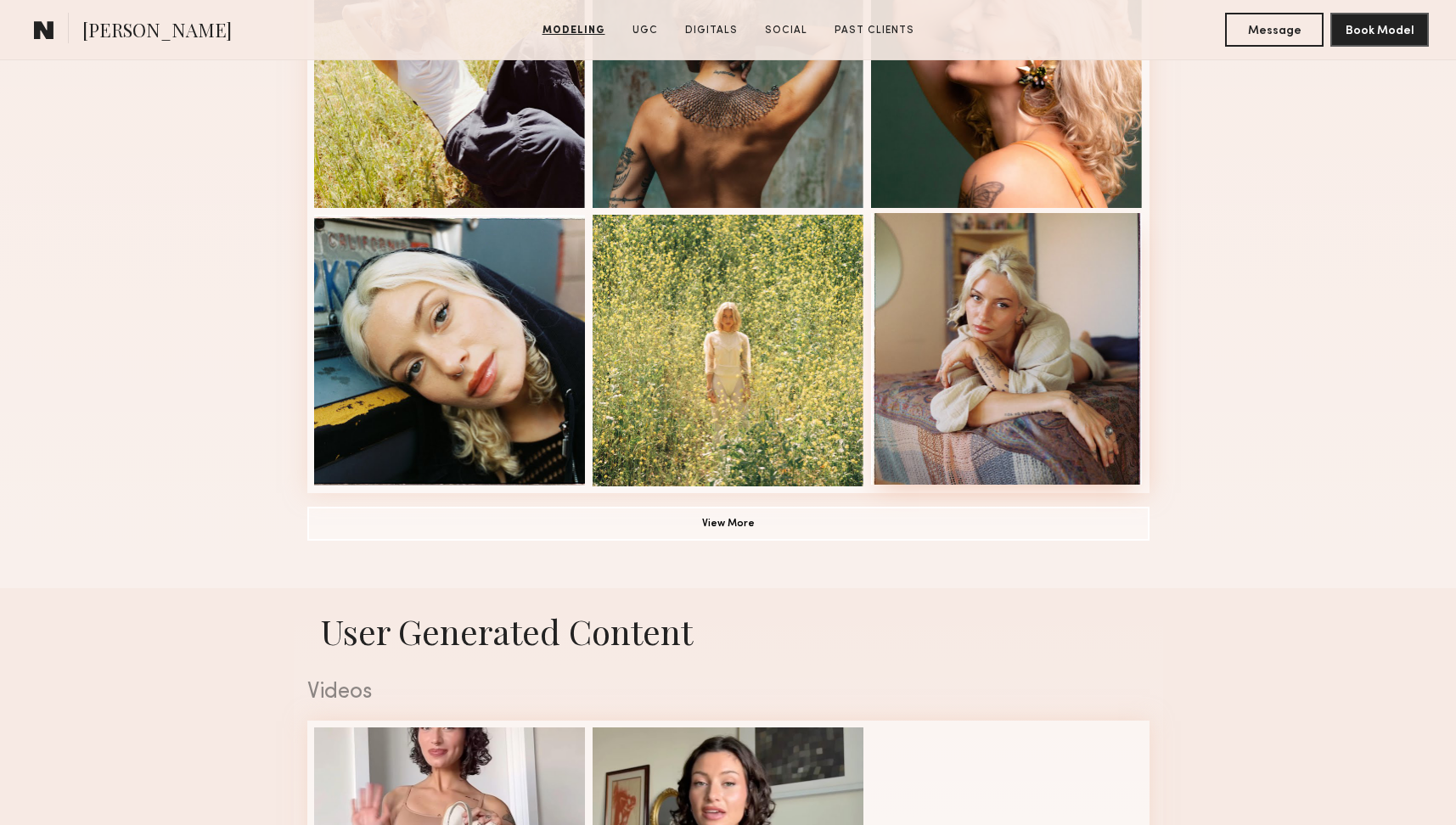
scroll to position [1124, 0]
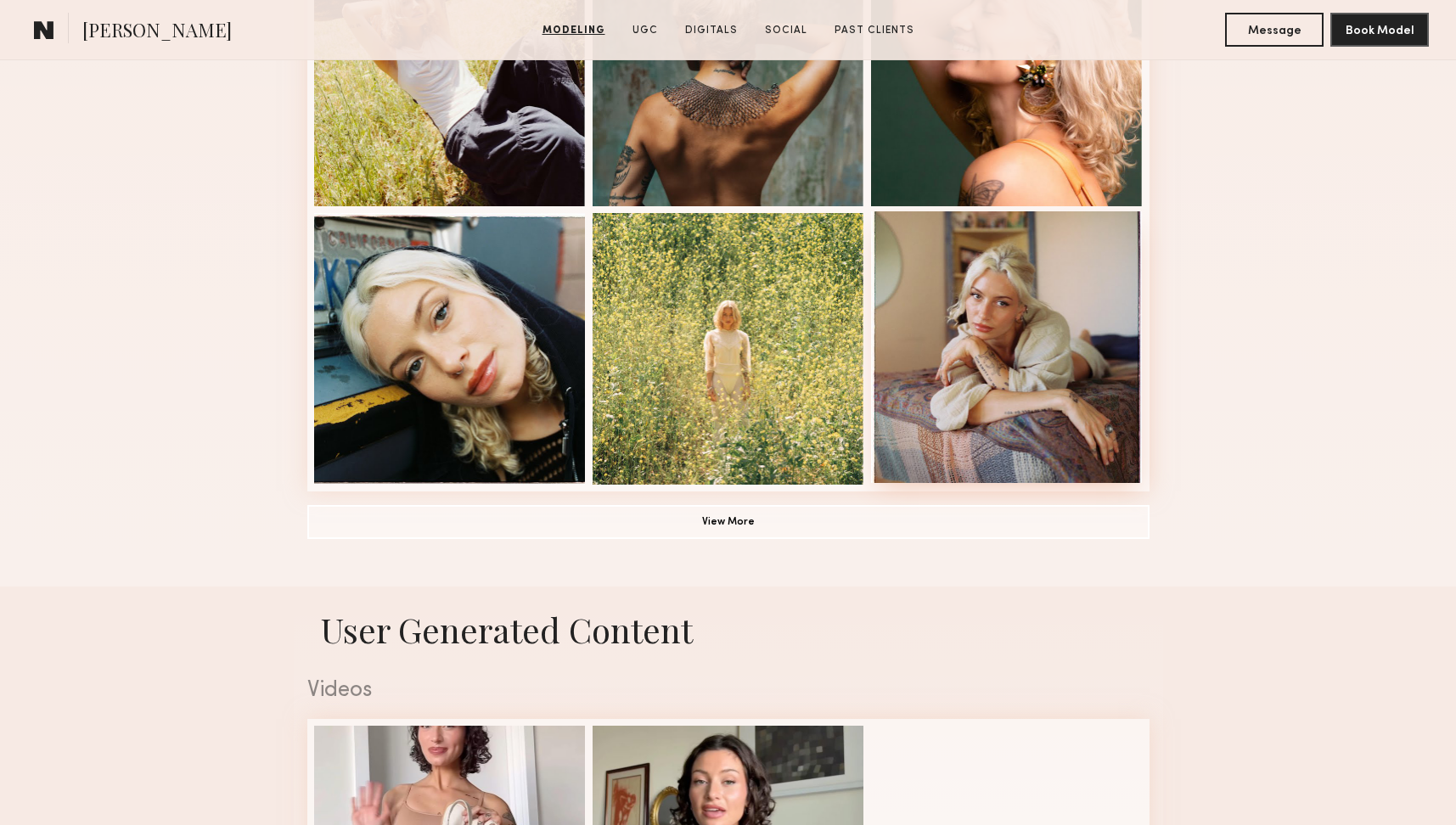
click at [1074, 416] on div at bounding box center [1006, 347] width 271 height 272
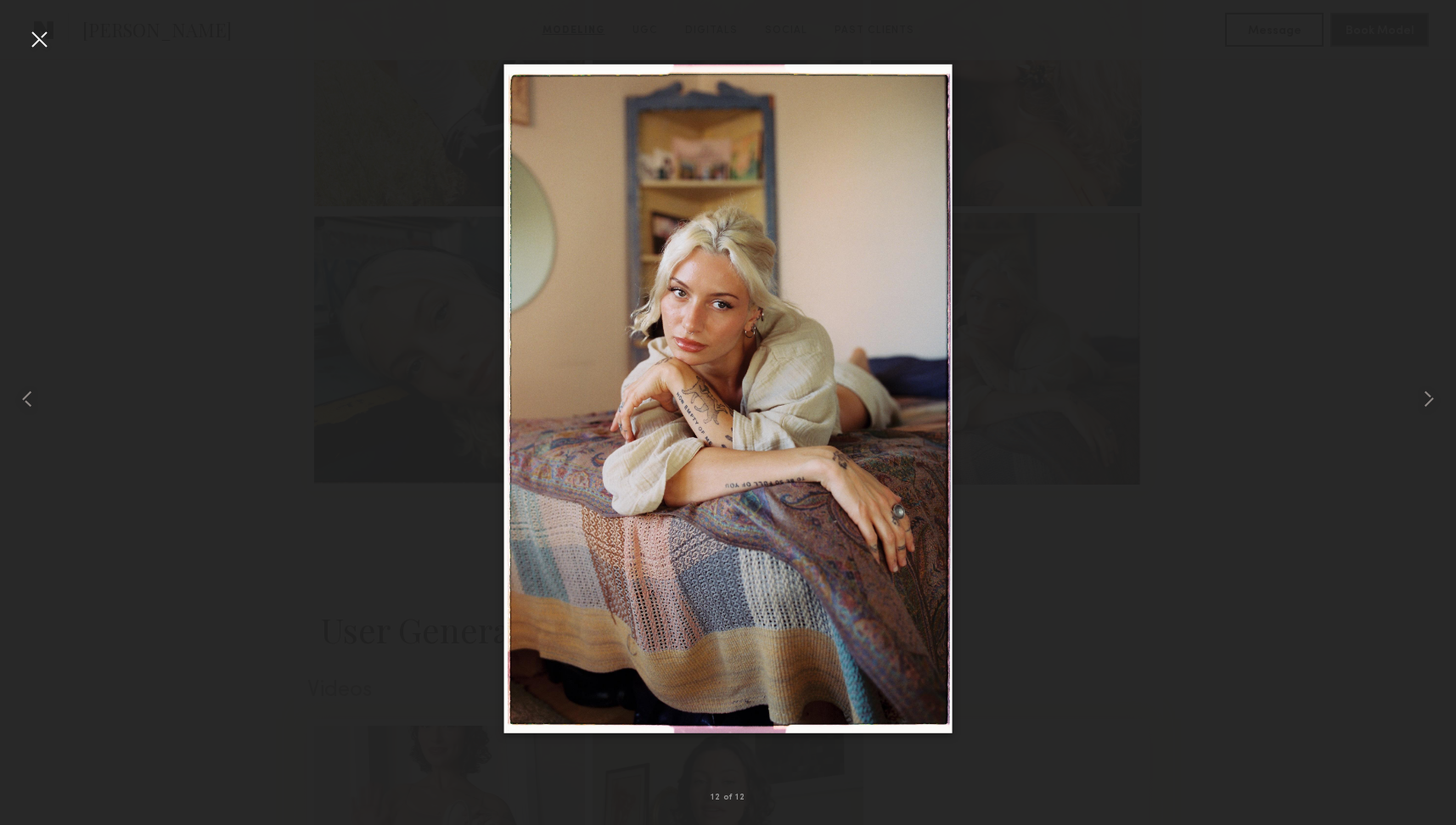
click at [1316, 320] on div at bounding box center [728, 399] width 1456 height 744
click at [1399, 311] on div at bounding box center [1426, 399] width 58 height 744
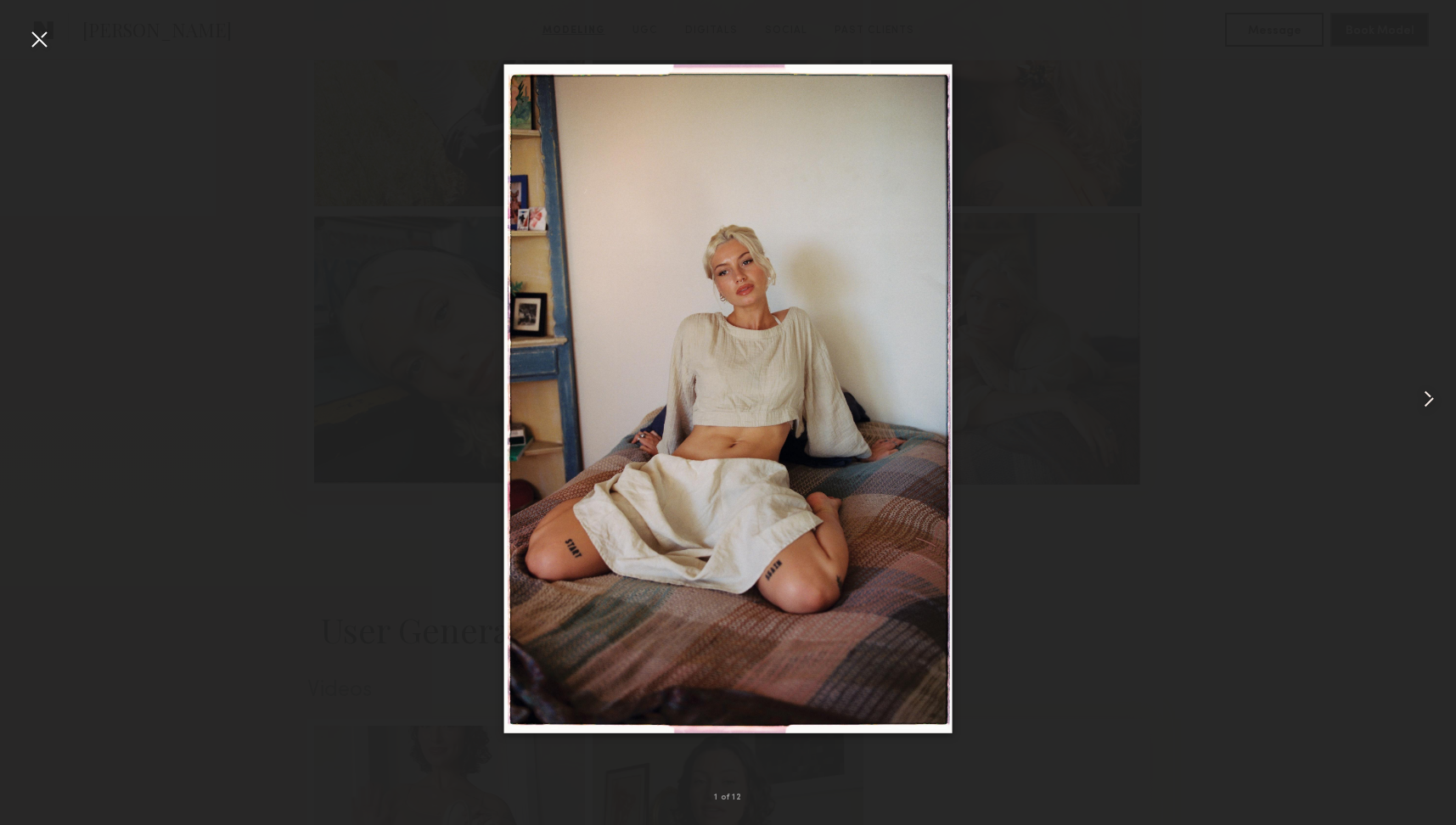
click at [38, 36] on div at bounding box center [38, 38] width 27 height 27
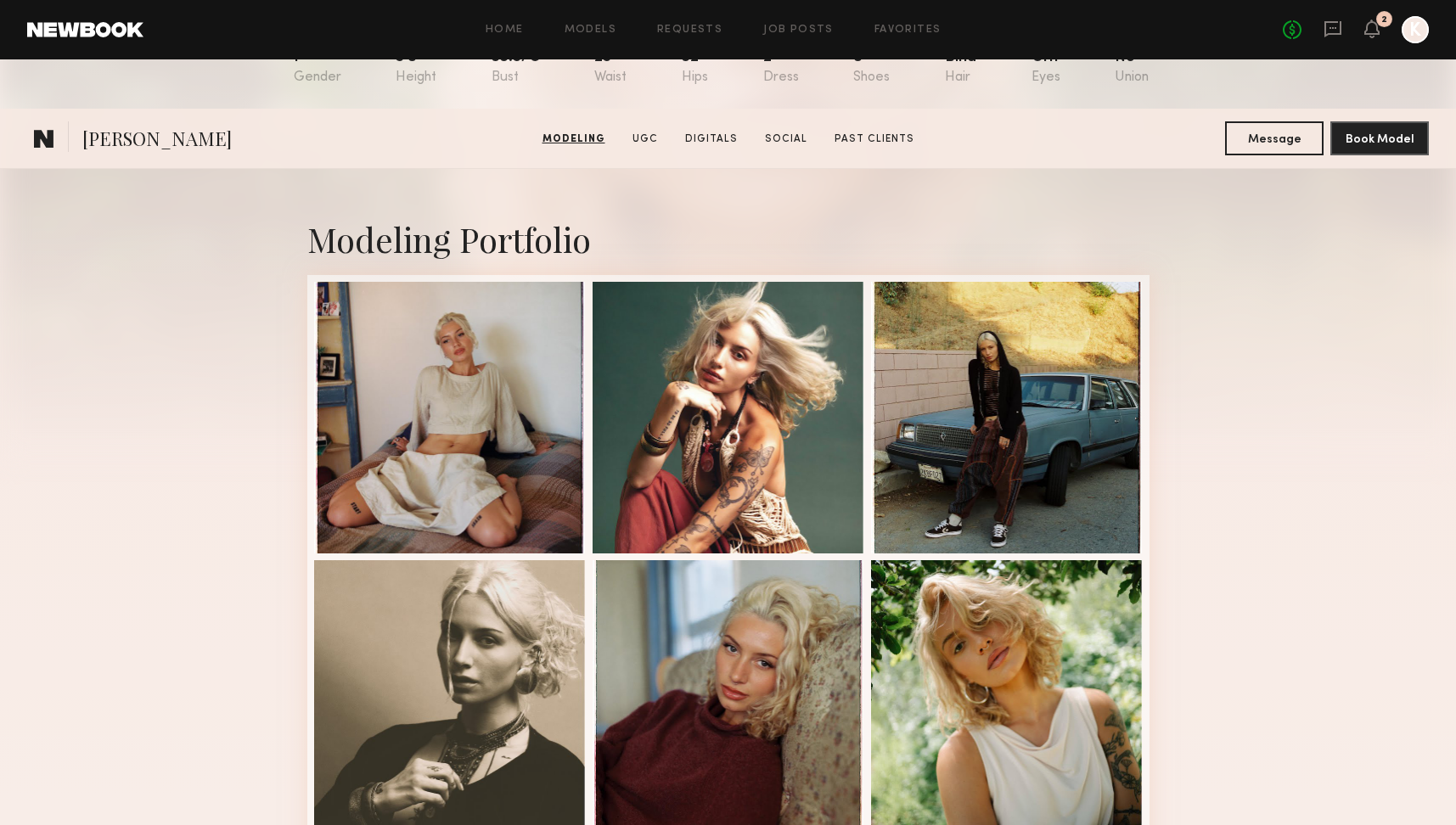
scroll to position [0, 0]
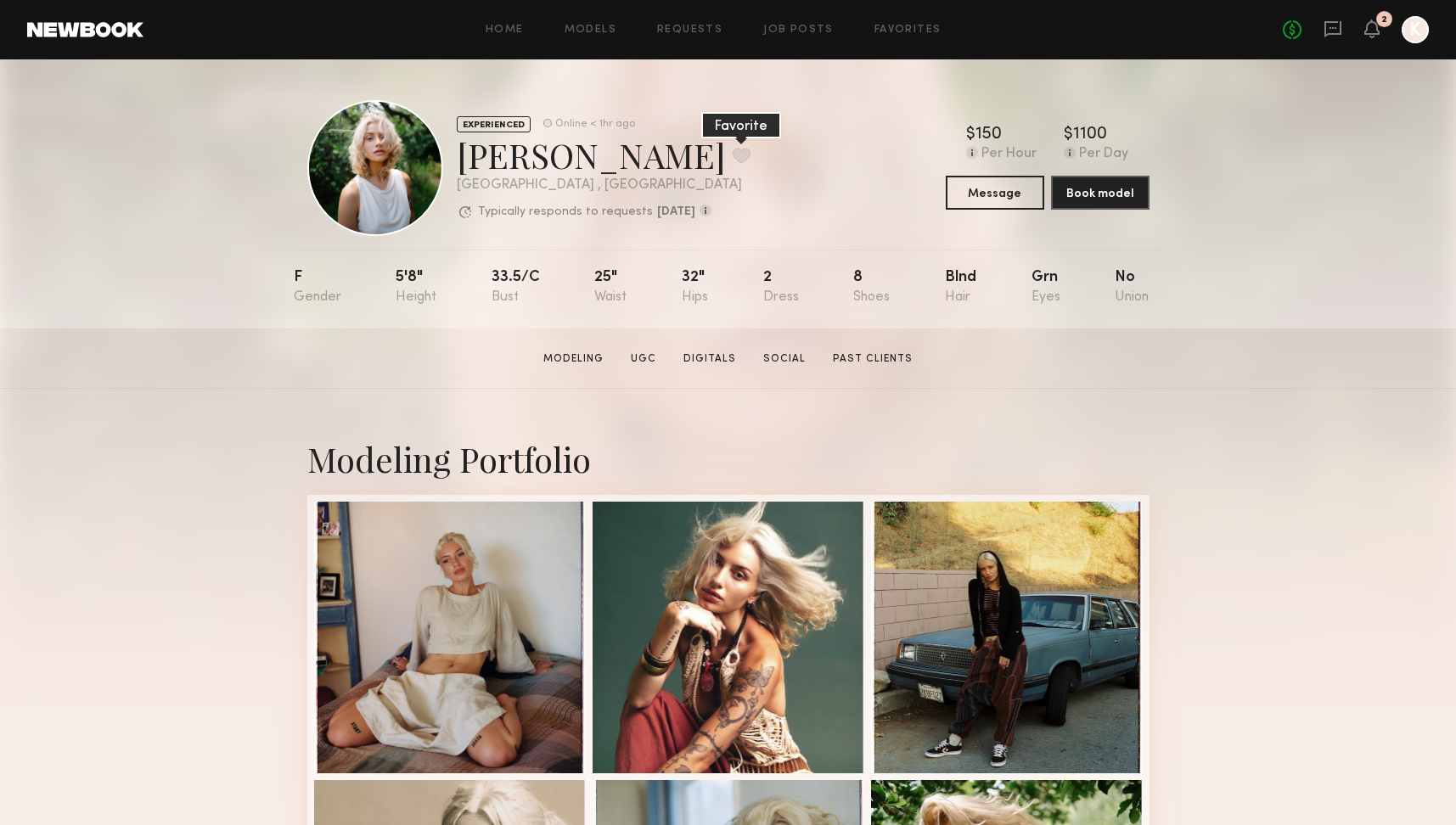
click at [732, 148] on button at bounding box center [741, 155] width 17 height 16
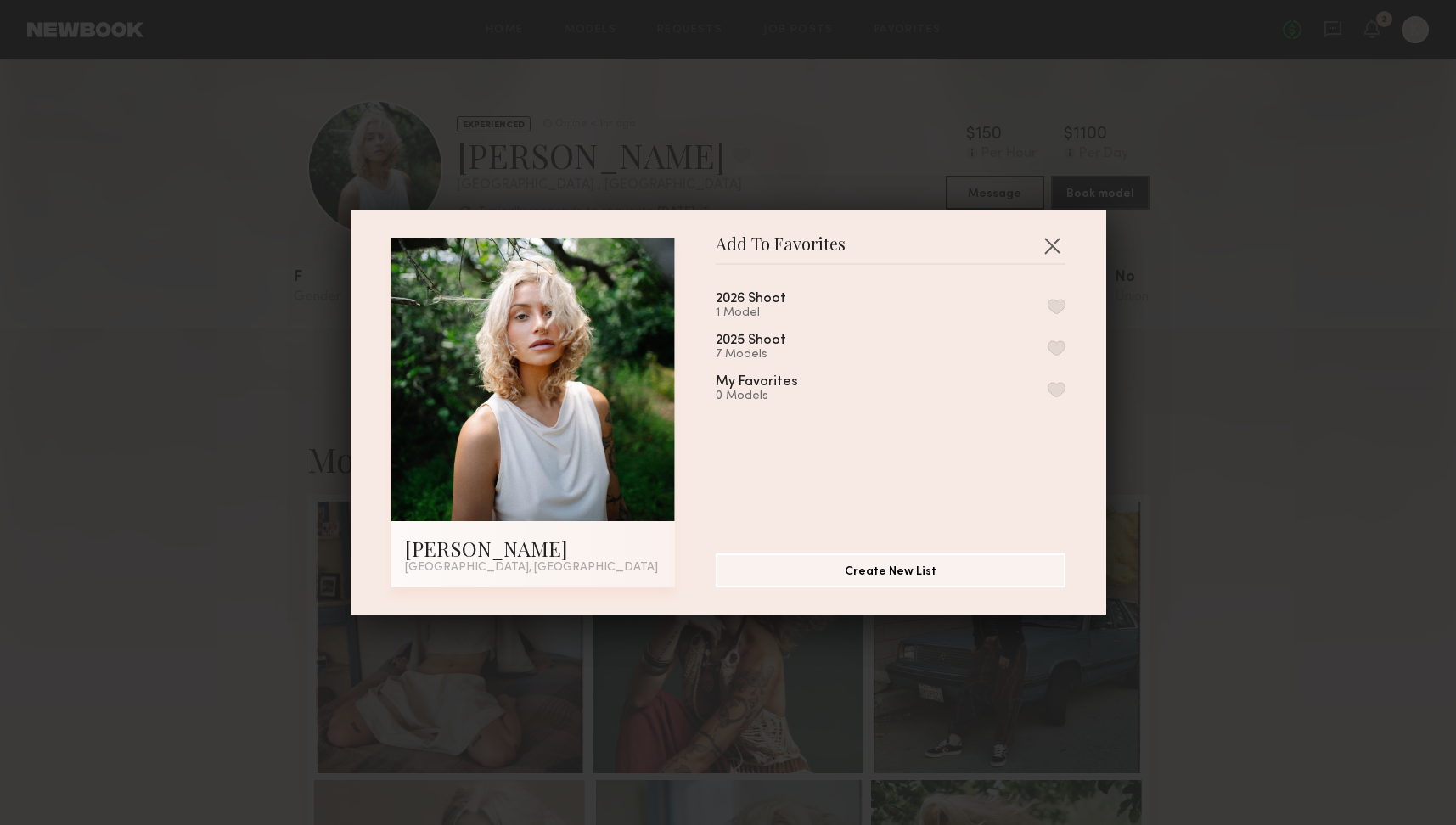
click at [1048, 303] on button "button" at bounding box center [1056, 306] width 17 height 16
click at [1046, 245] on button "button" at bounding box center [1052, 245] width 27 height 27
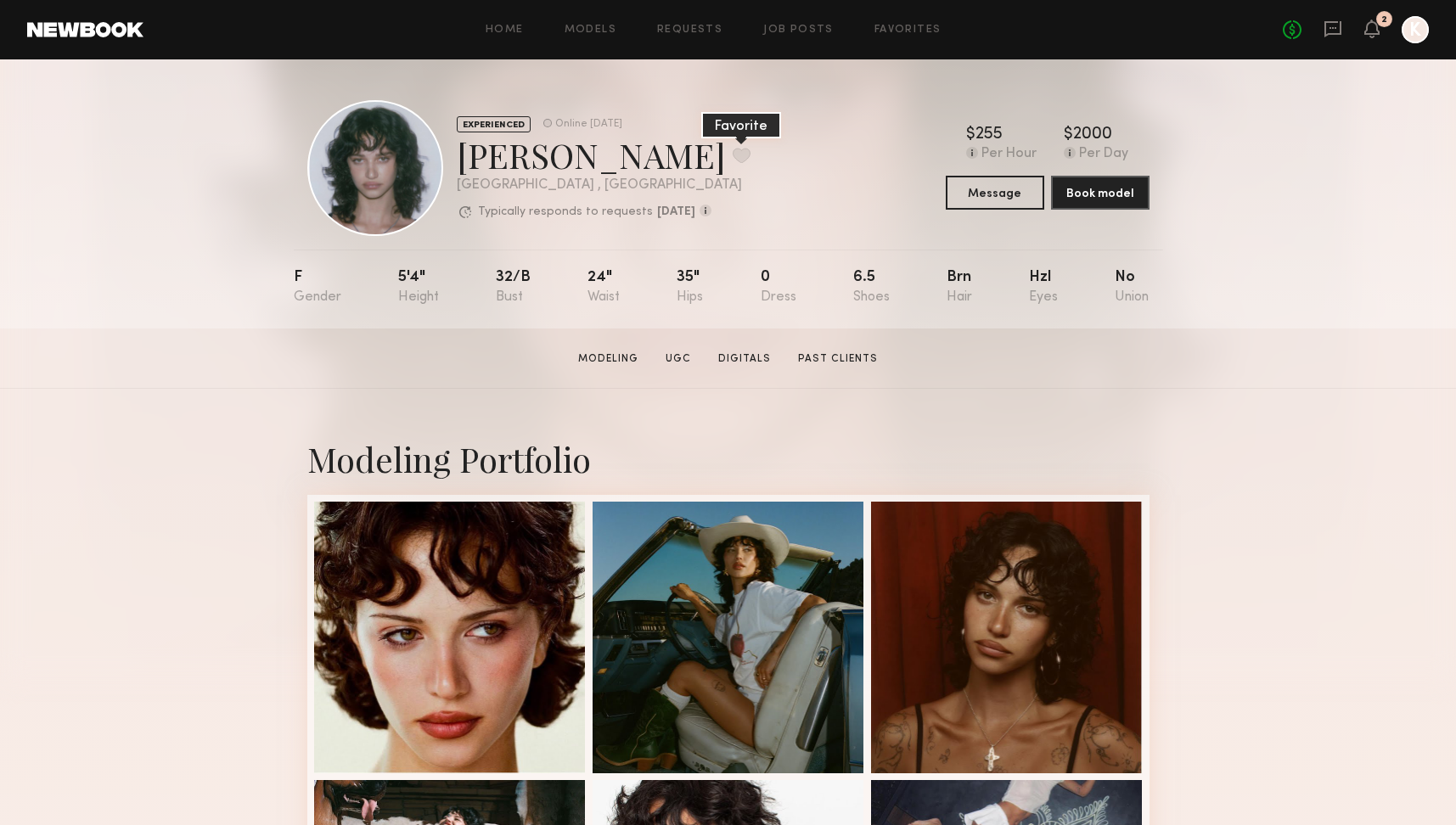
click at [732, 162] on button at bounding box center [741, 155] width 17 height 16
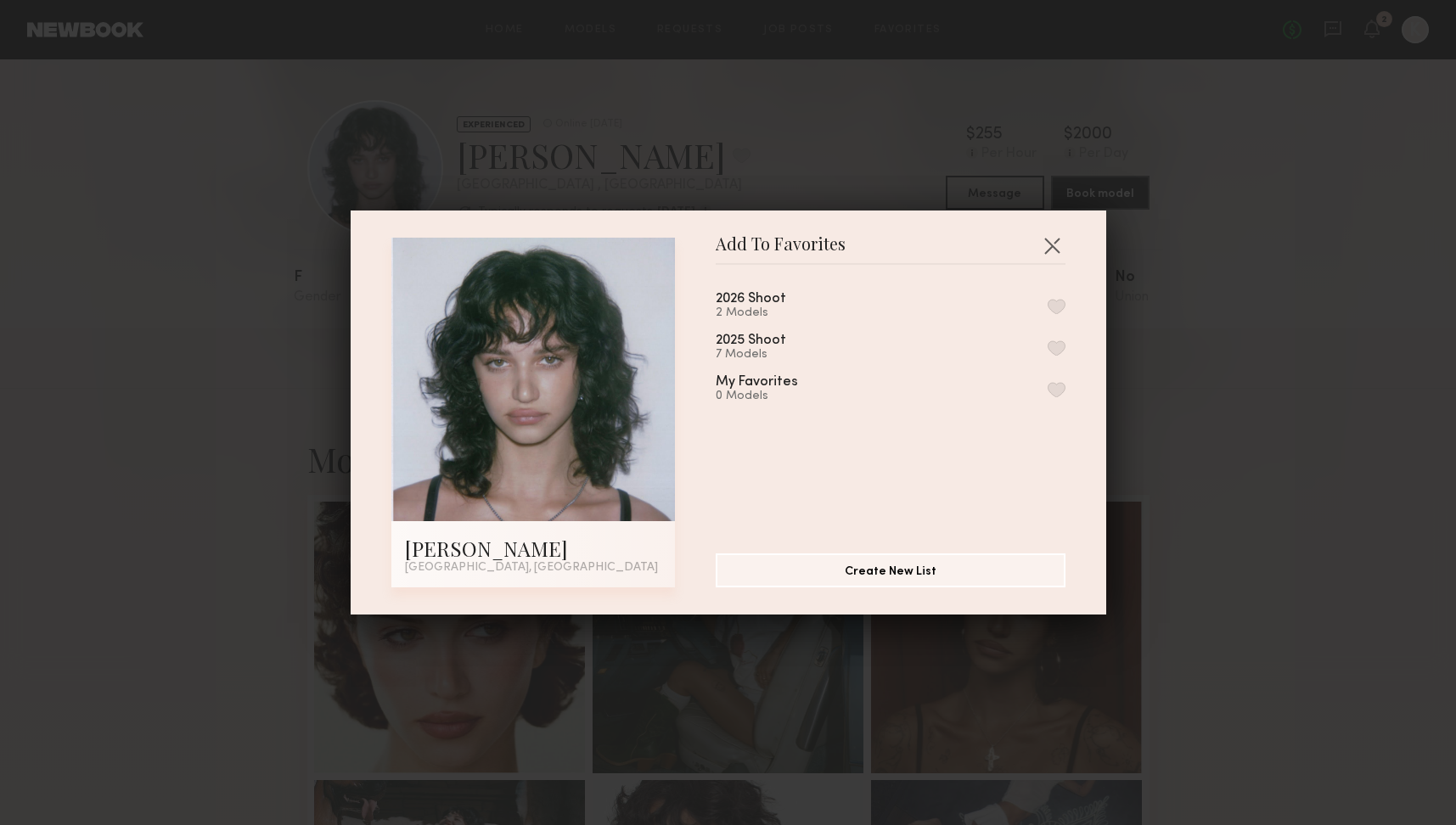
drag, startPoint x: 1044, startPoint y: 304, endPoint x: 1053, endPoint y: 305, distance: 9.1
click at [1053, 305] on div "2026 Shoot 2 Models" at bounding box center [890, 306] width 350 height 28
click at [1054, 305] on button "button" at bounding box center [1056, 306] width 17 height 16
click at [1054, 245] on button "button" at bounding box center [1052, 245] width 27 height 27
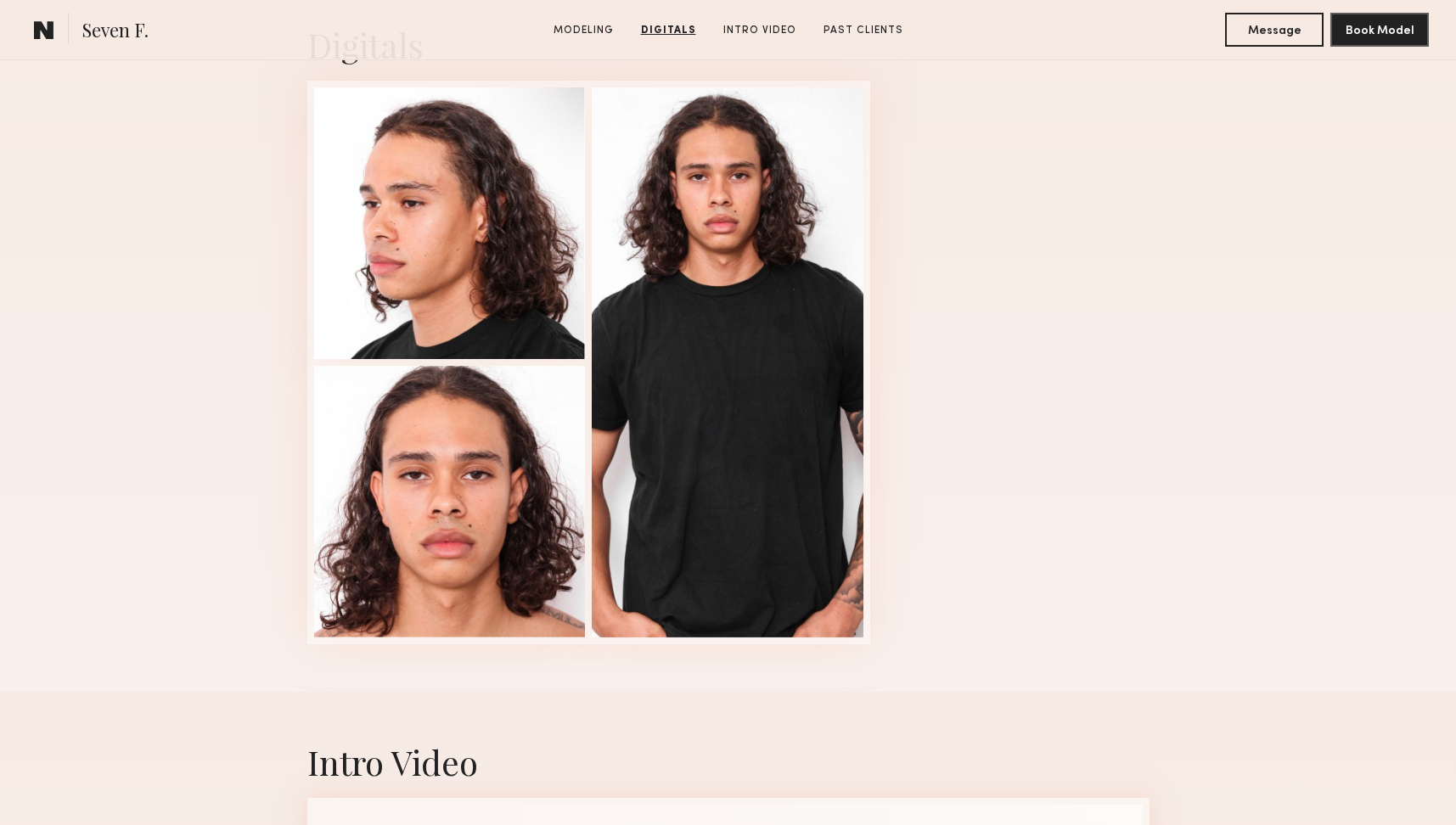
scroll to position [1687, 0]
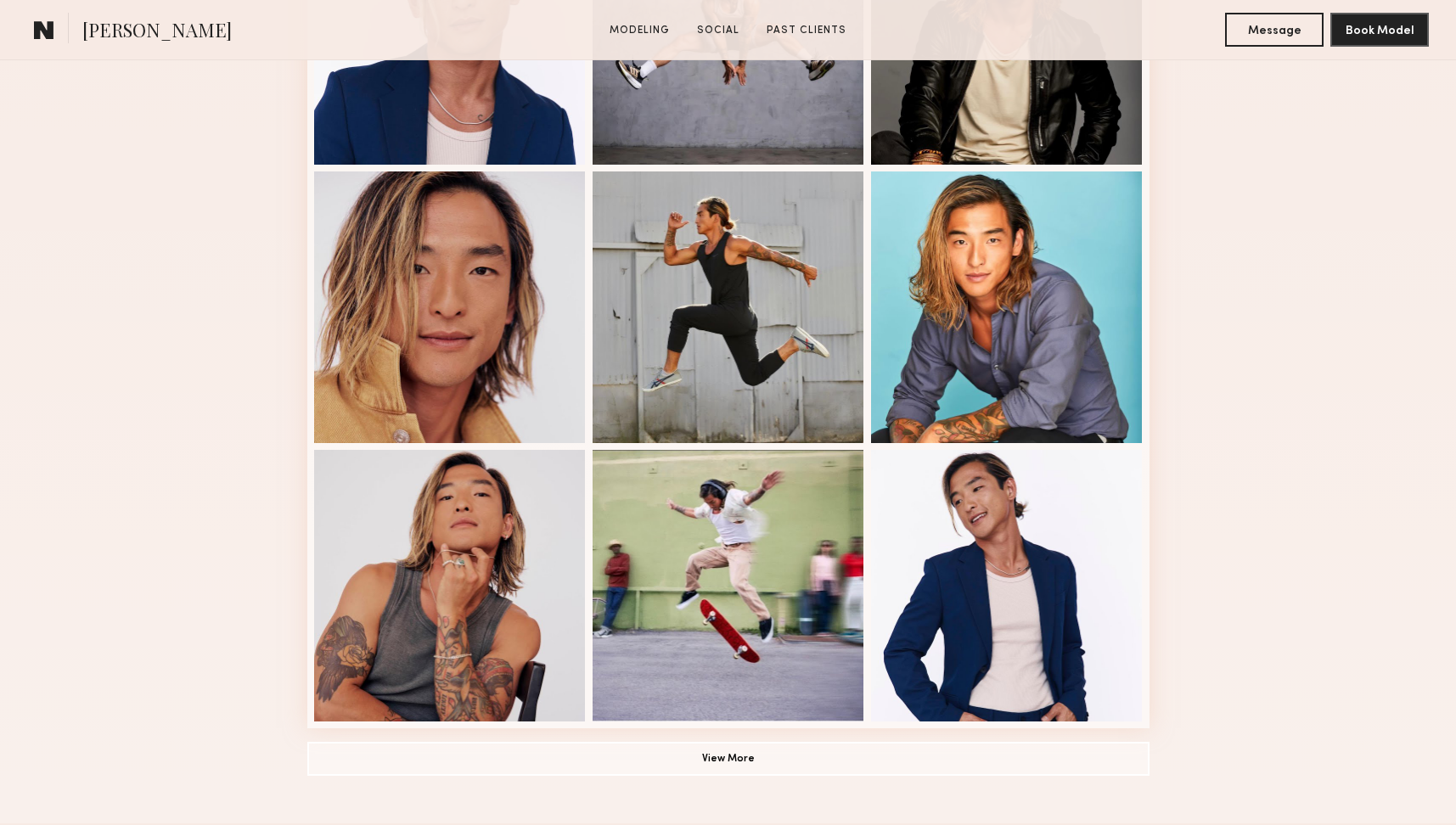
scroll to position [1028, 0]
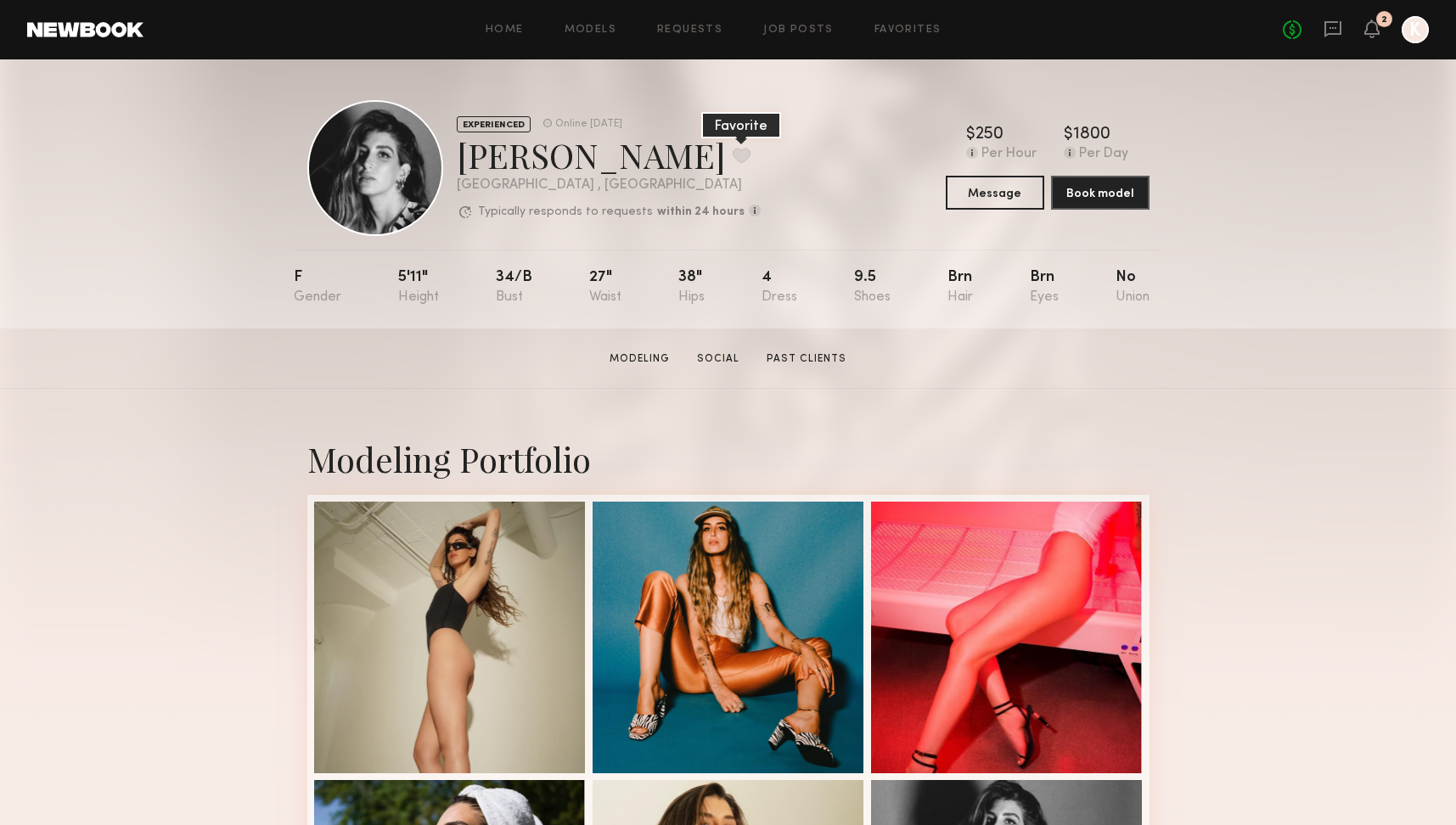
click at [732, 157] on button at bounding box center [741, 155] width 17 height 16
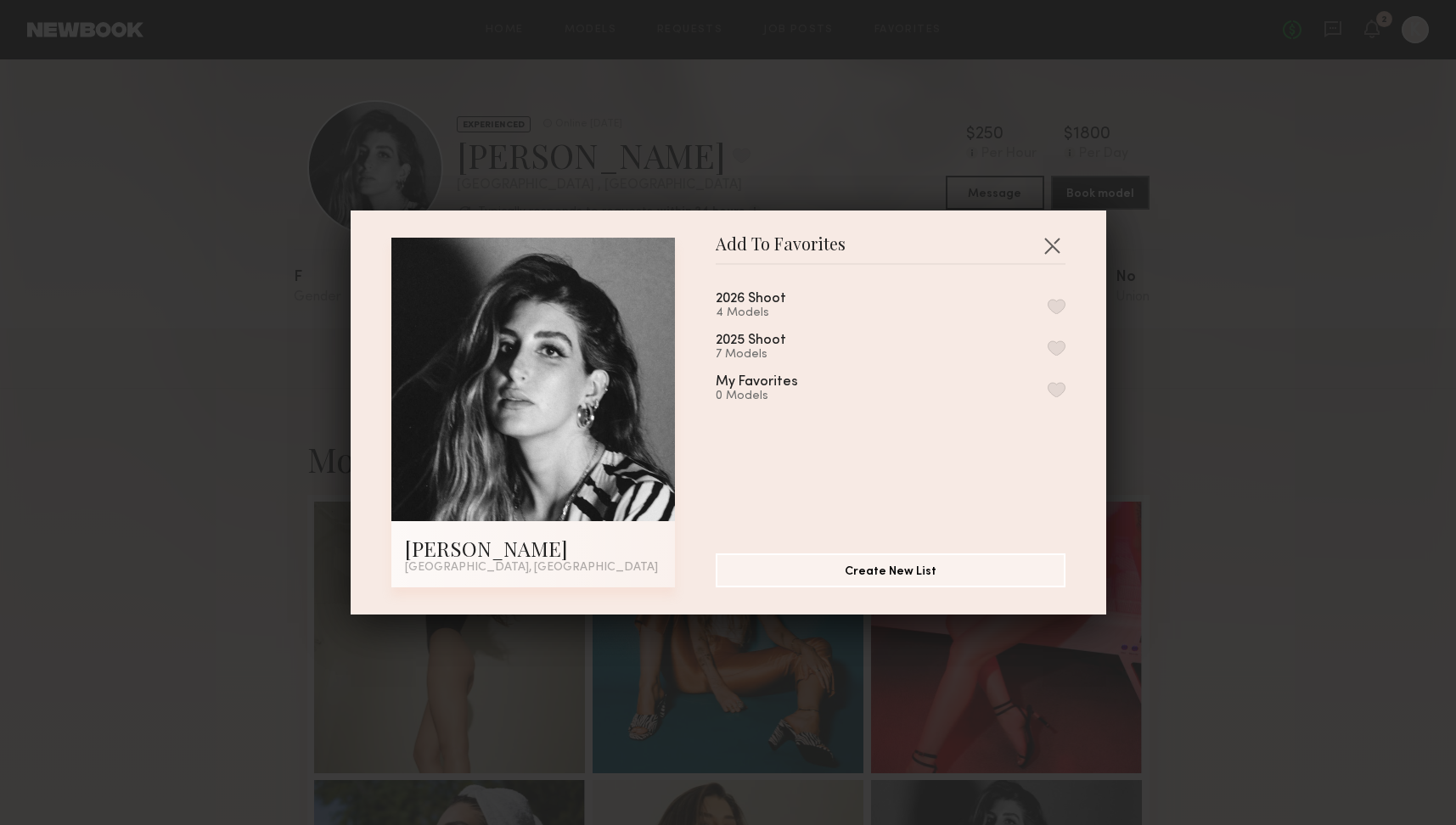
click at [1061, 304] on button "button" at bounding box center [1056, 306] width 17 height 16
click at [1051, 249] on button "button" at bounding box center [1052, 245] width 27 height 27
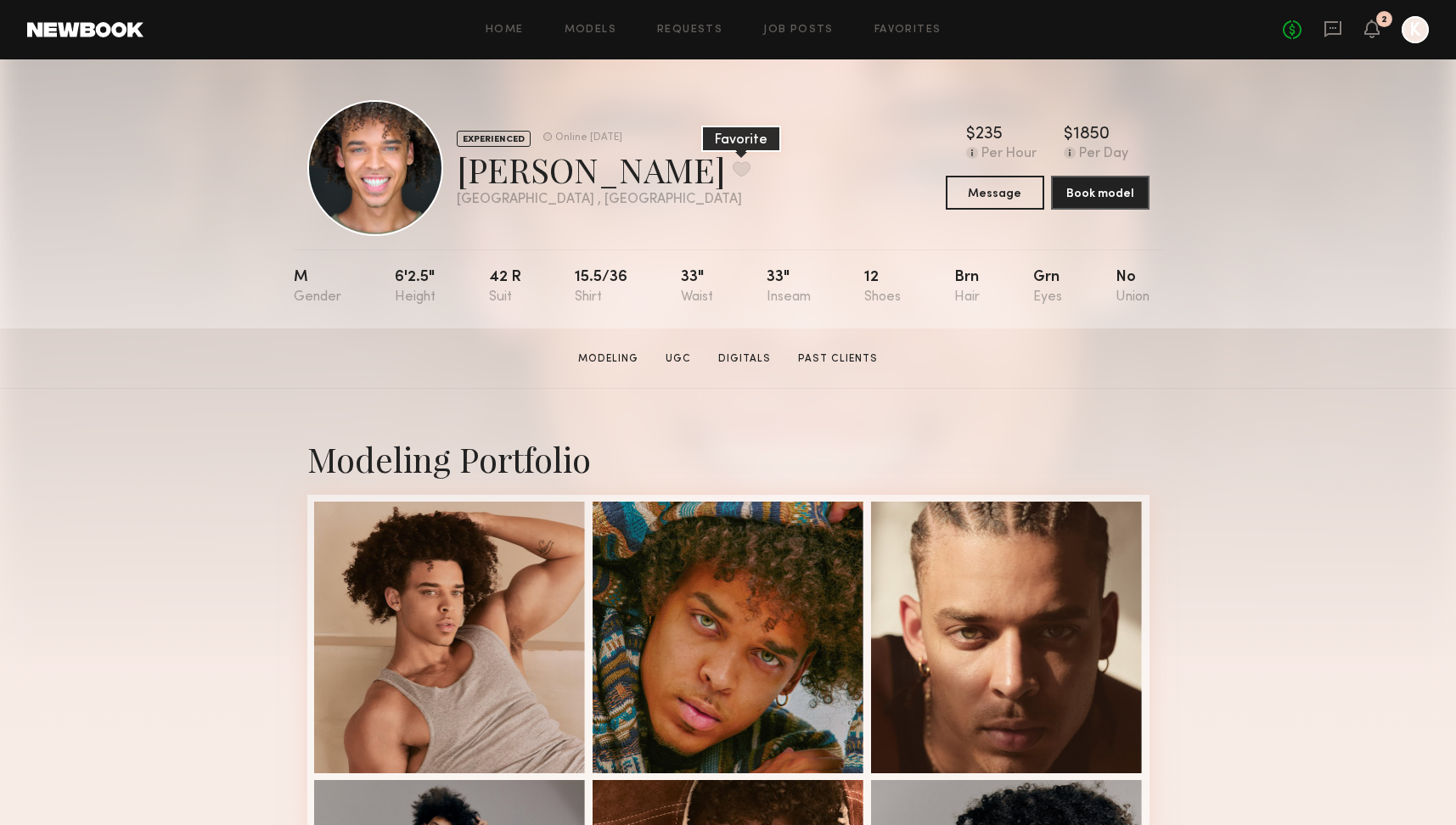
click at [732, 168] on button at bounding box center [741, 169] width 17 height 16
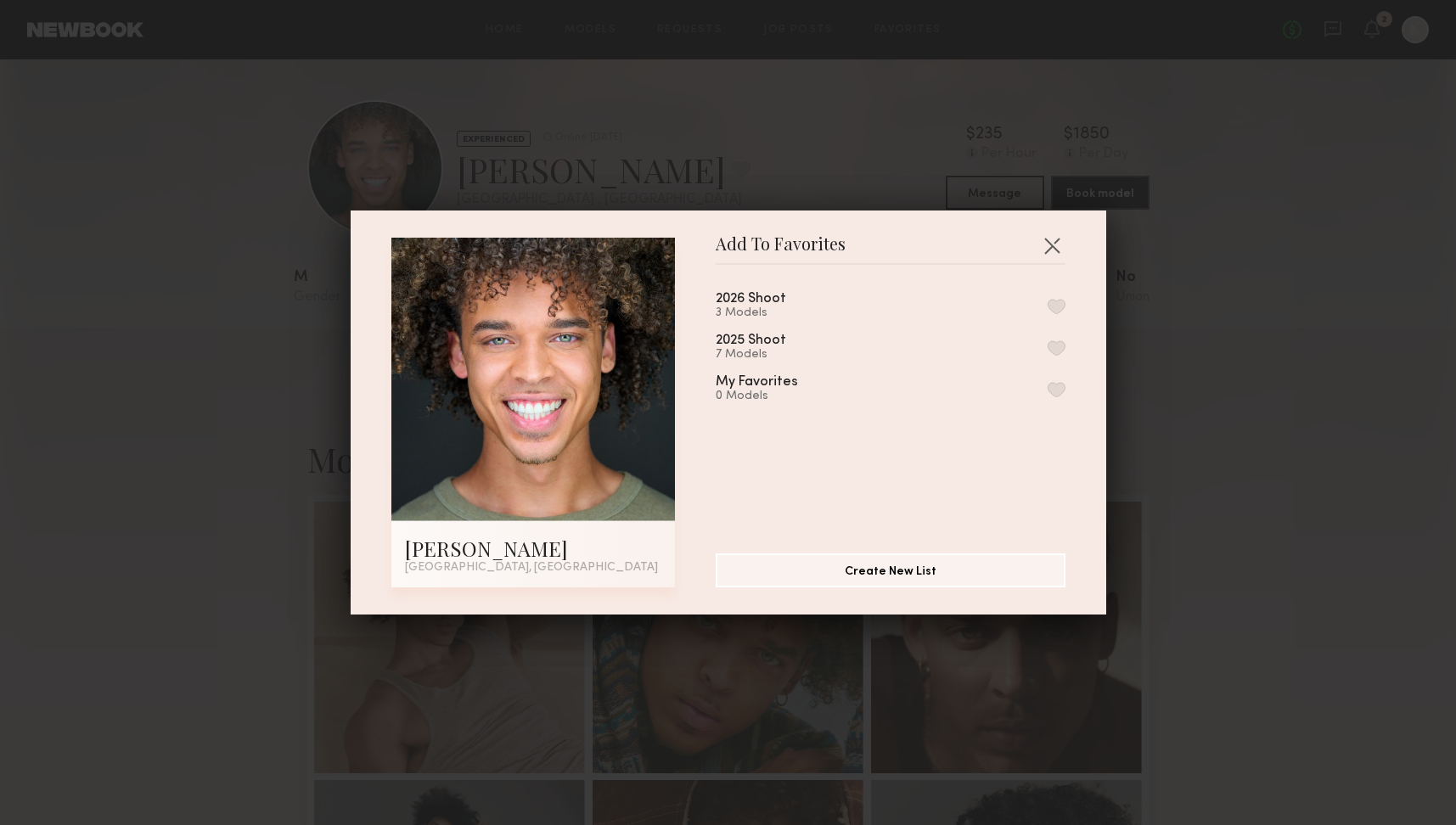
click at [1056, 308] on button "button" at bounding box center [1056, 306] width 17 height 16
click at [1051, 252] on button "button" at bounding box center [1052, 245] width 27 height 27
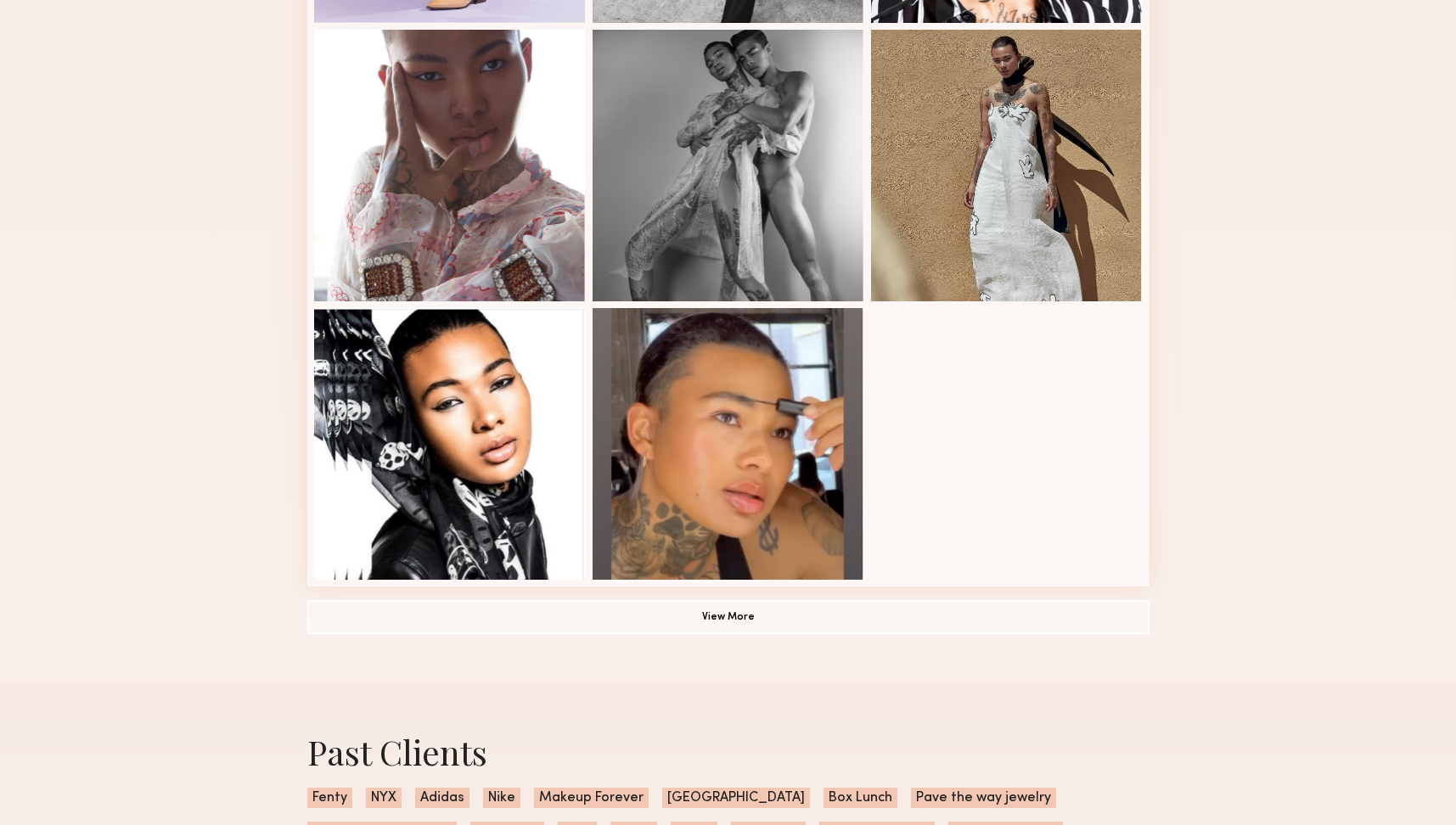
scroll to position [1071, 0]
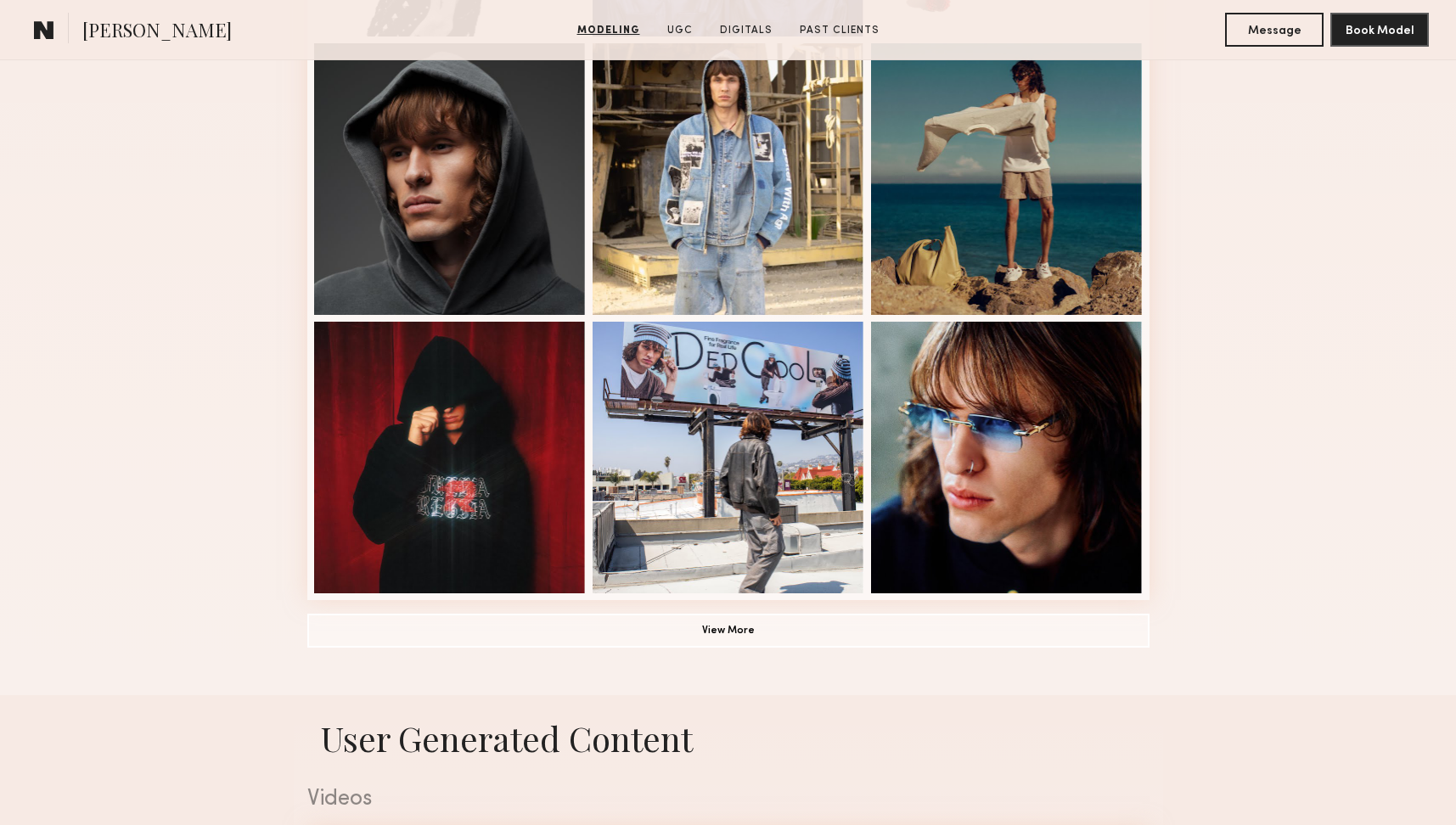
scroll to position [1019, 0]
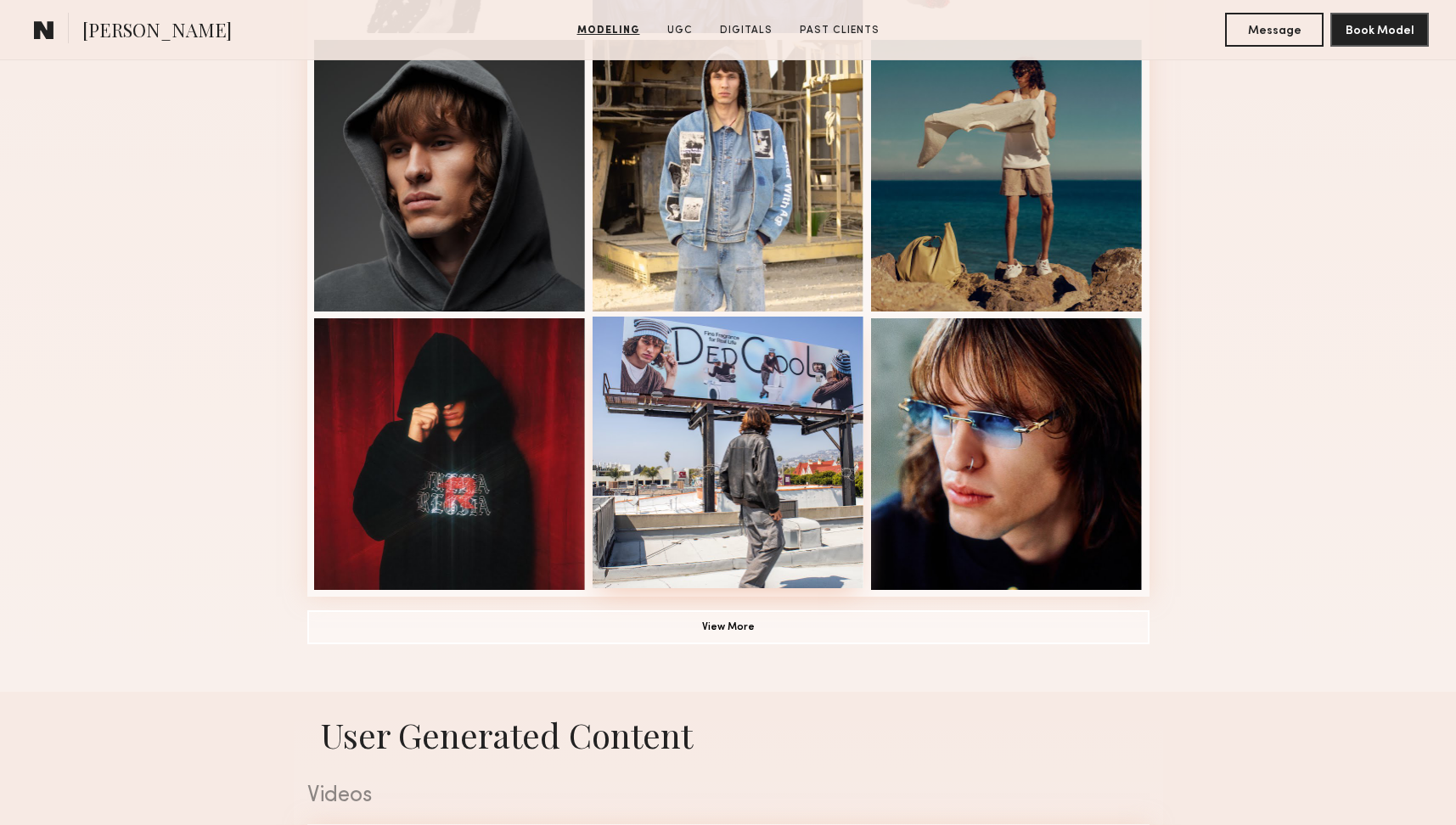
click at [708, 419] on div at bounding box center [728, 452] width 271 height 272
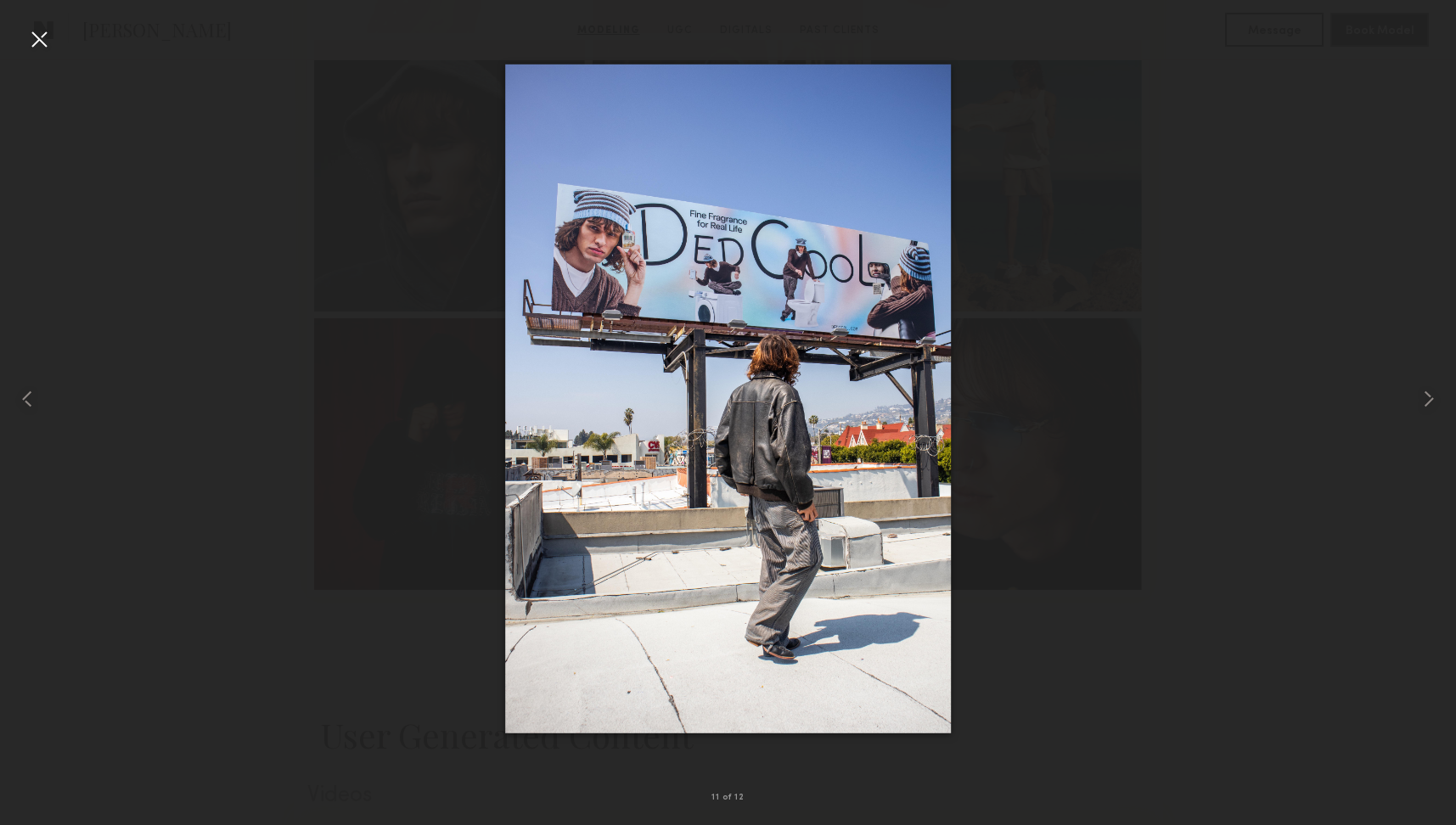
click at [1244, 308] on div at bounding box center [728, 399] width 1456 height 744
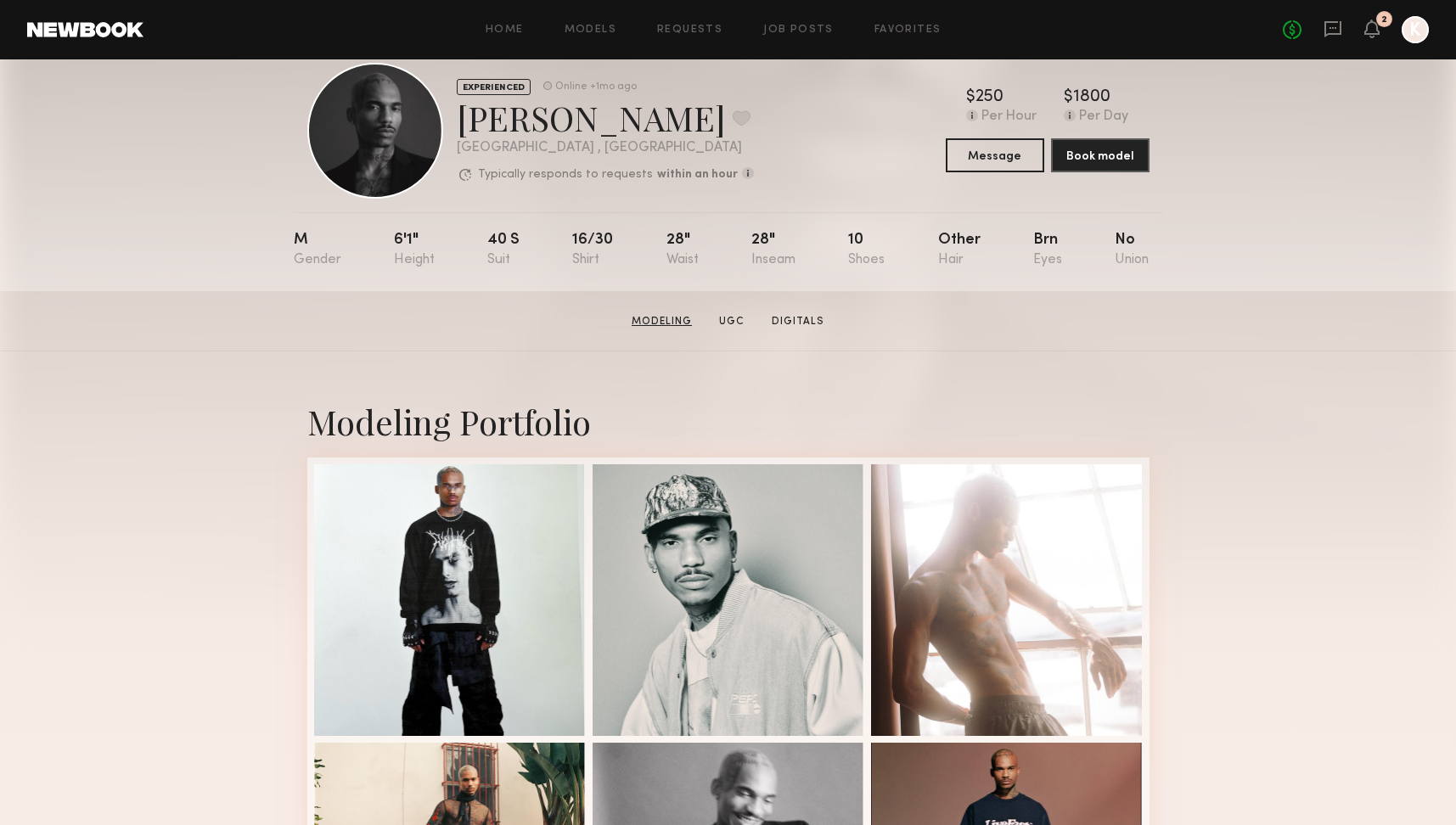
scroll to position [25, 0]
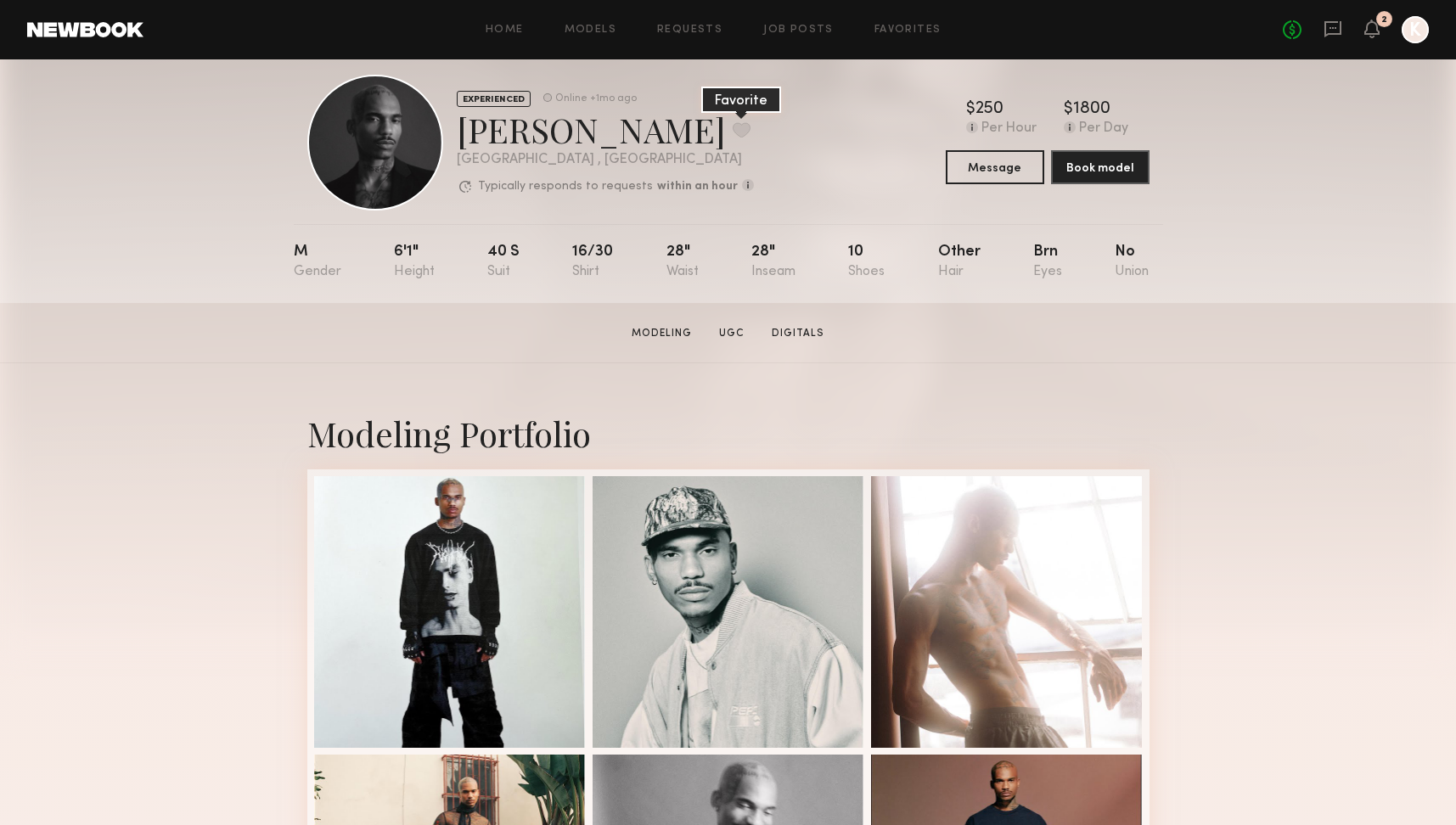
click at [732, 135] on button at bounding box center [741, 130] width 17 height 16
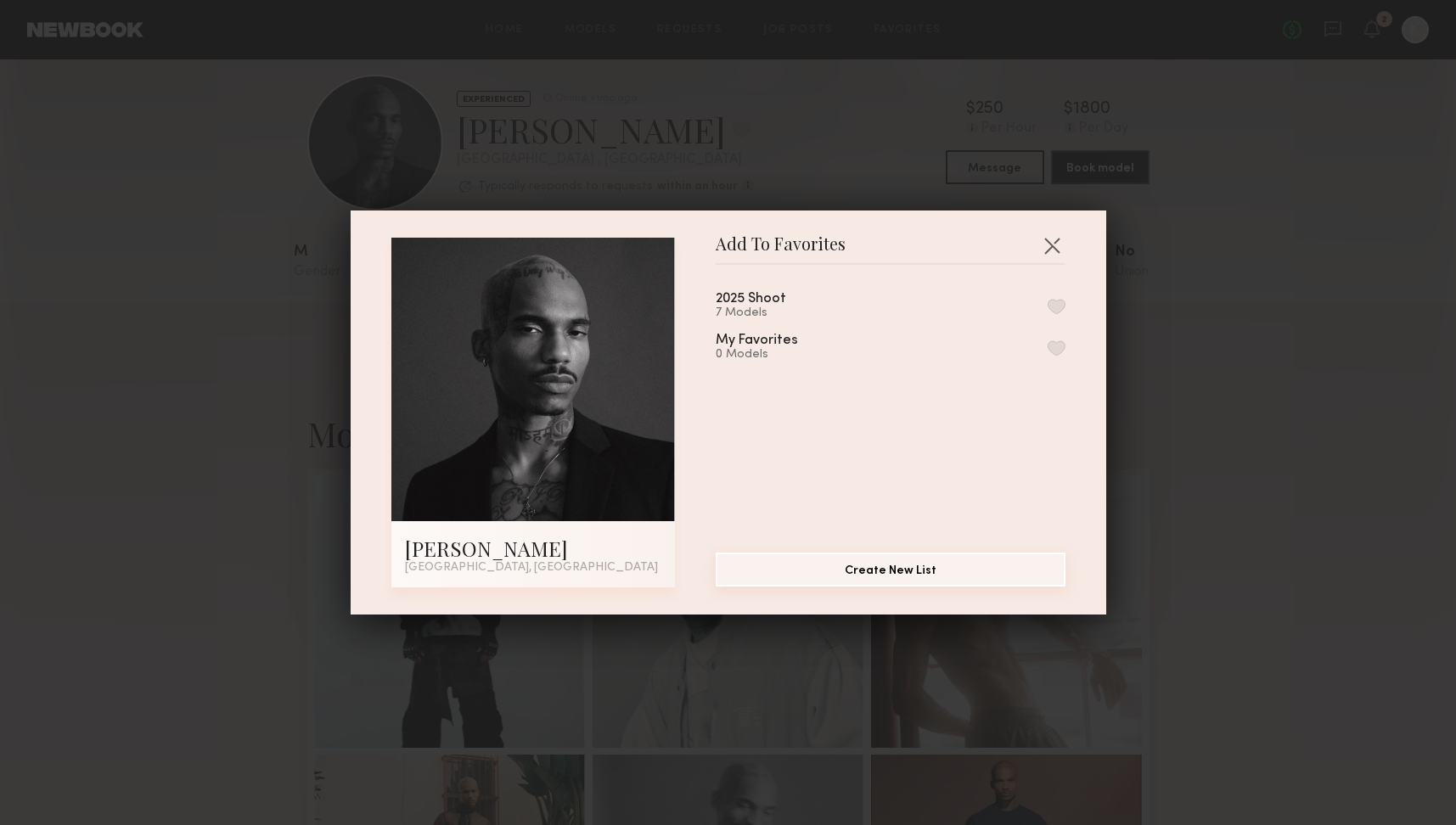
click at [908, 564] on button "Create New List" at bounding box center [890, 569] width 350 height 34
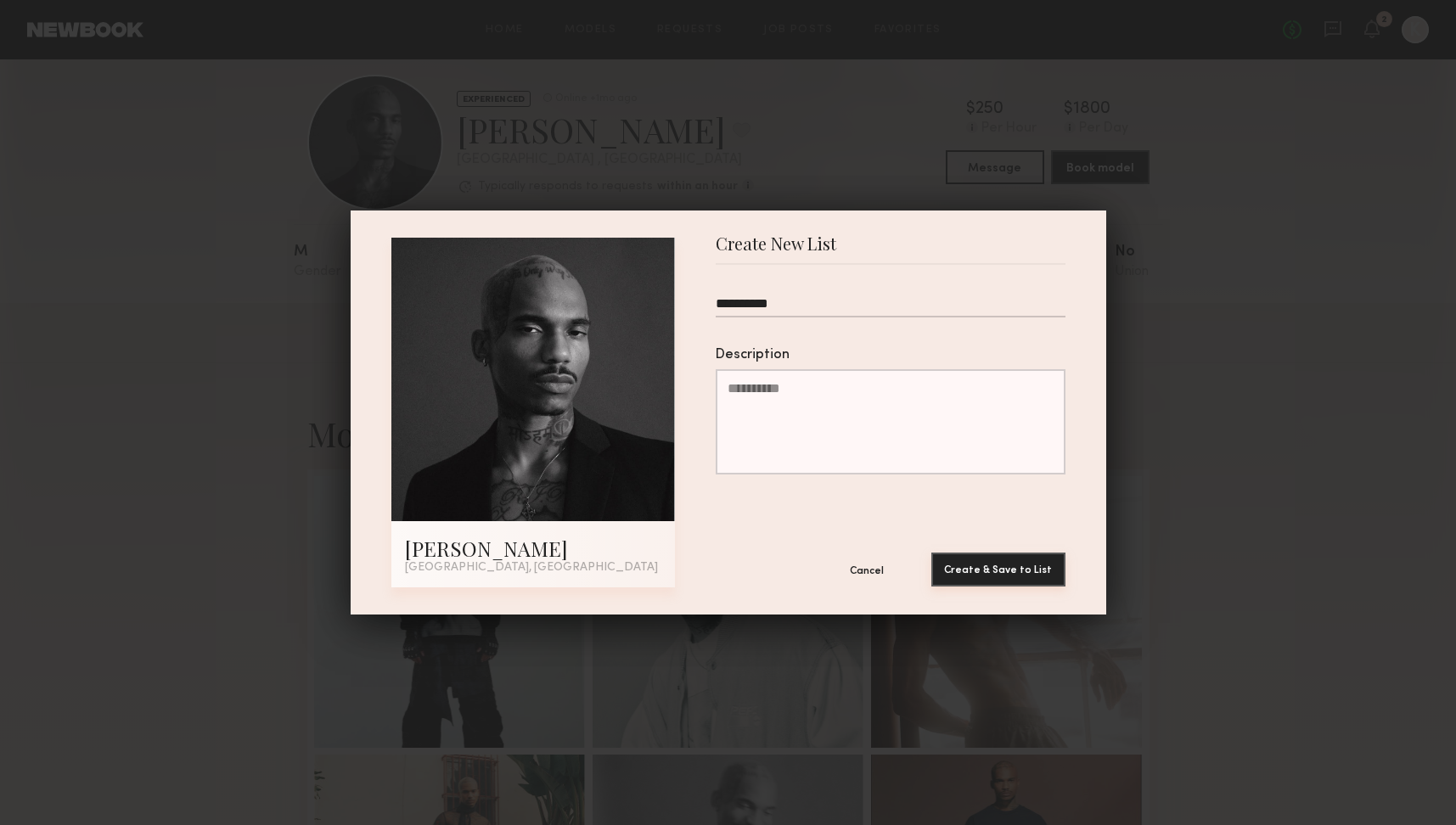
type input "**********"
click at [1036, 567] on button "Create & Save to List" at bounding box center [999, 569] width 134 height 34
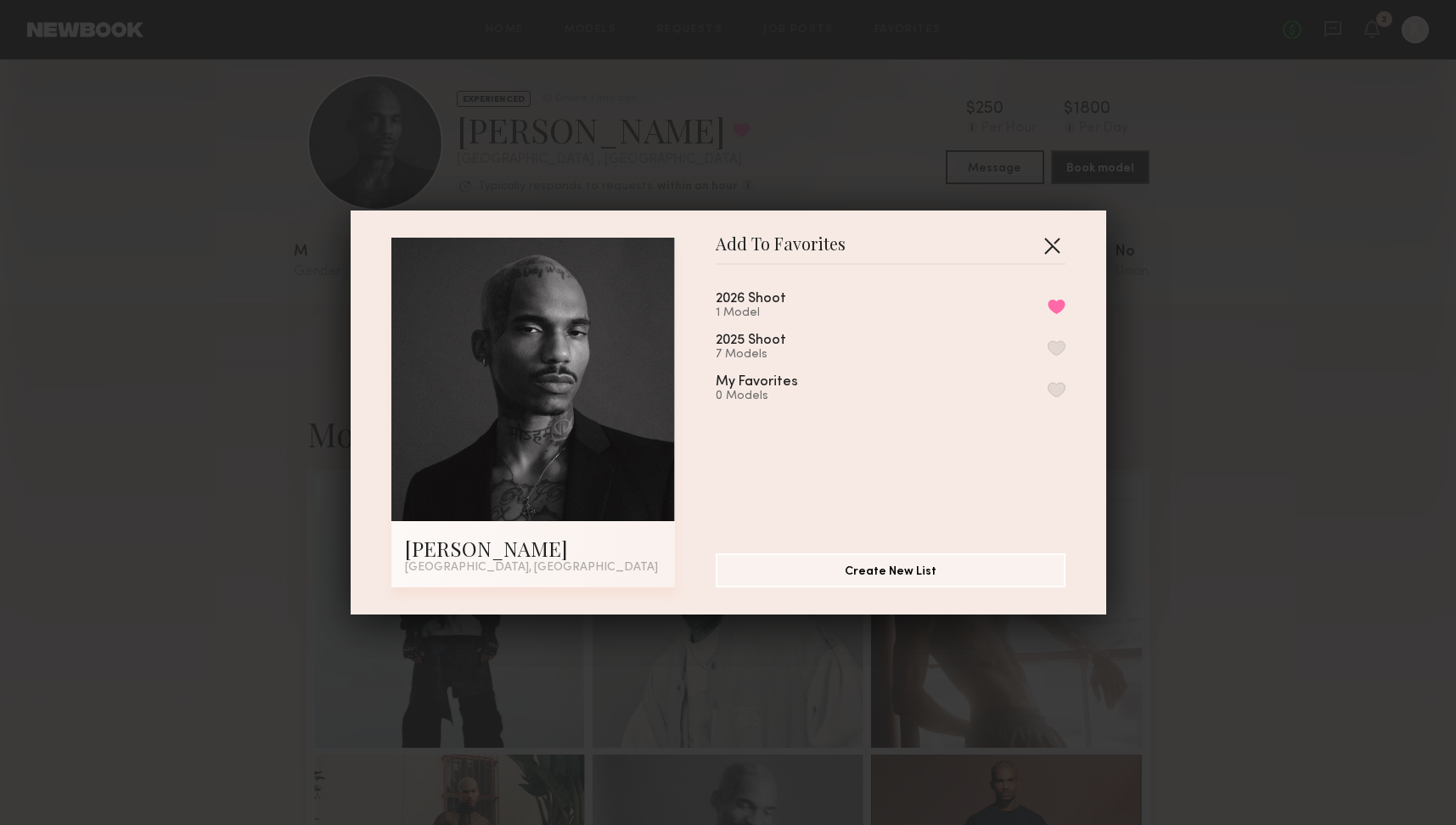
click at [1051, 250] on button "button" at bounding box center [1052, 245] width 27 height 27
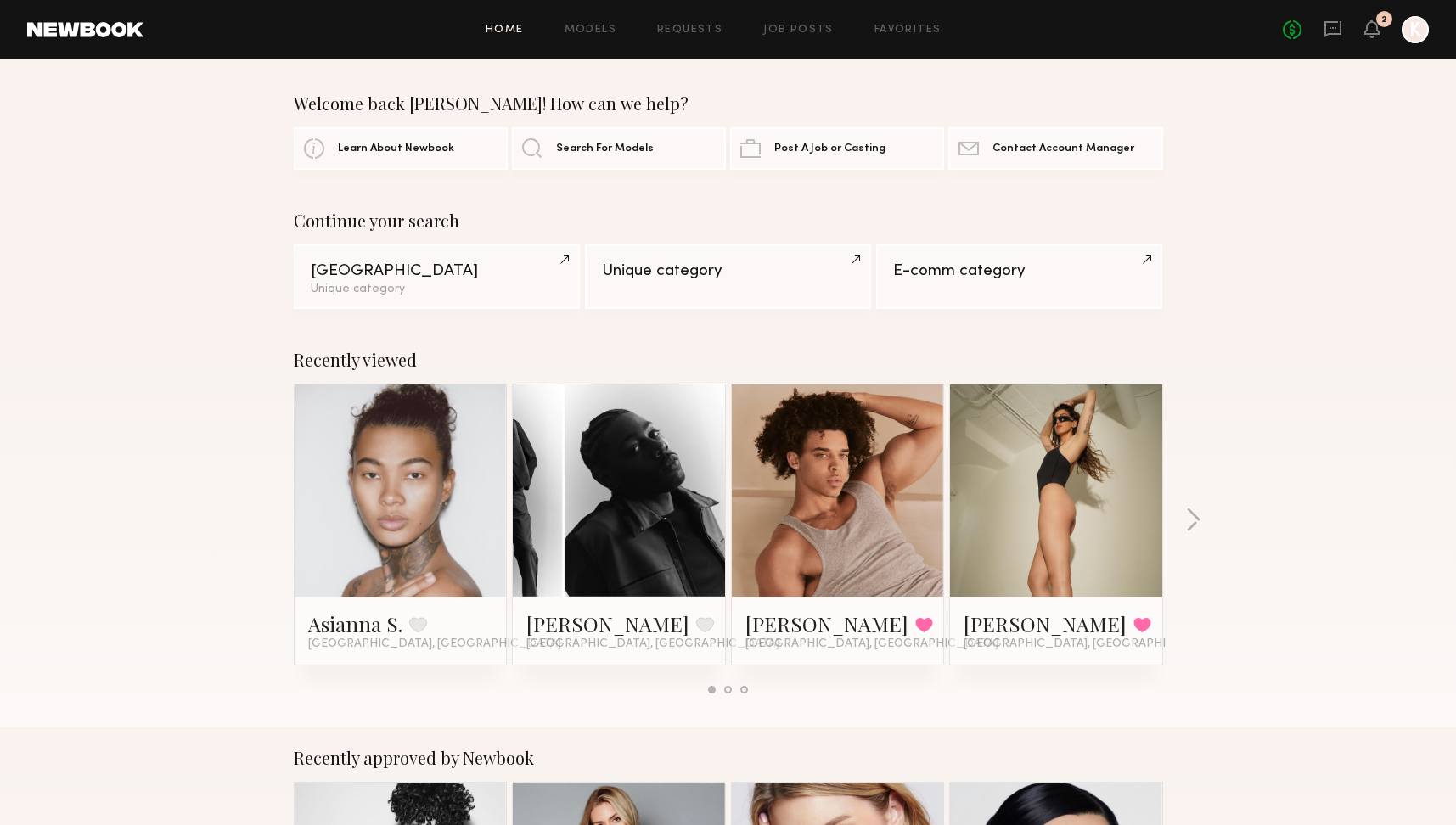
click at [1416, 26] on div at bounding box center [1415, 29] width 27 height 27
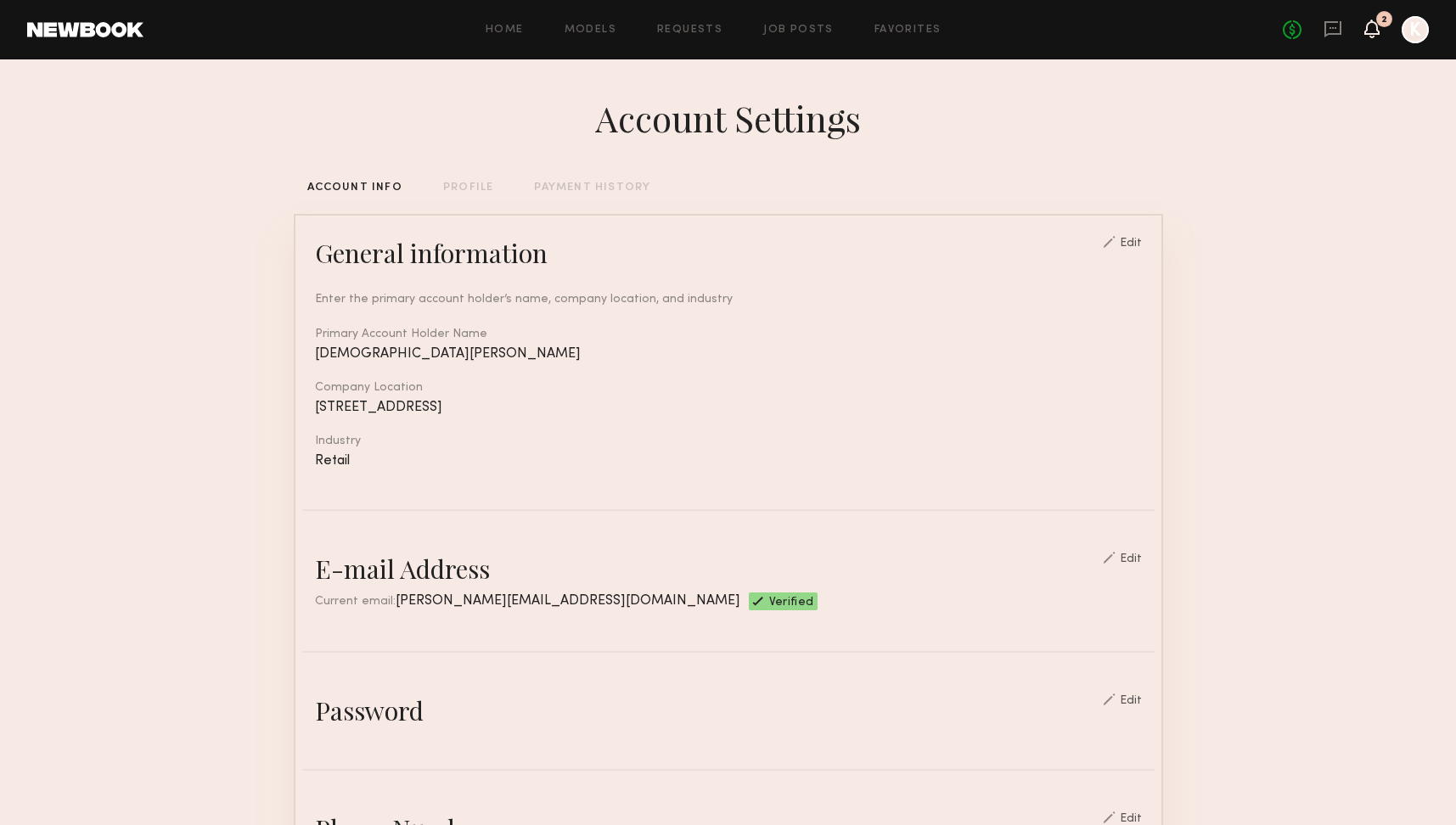
click at [1371, 34] on icon at bounding box center [1372, 28] width 14 height 12
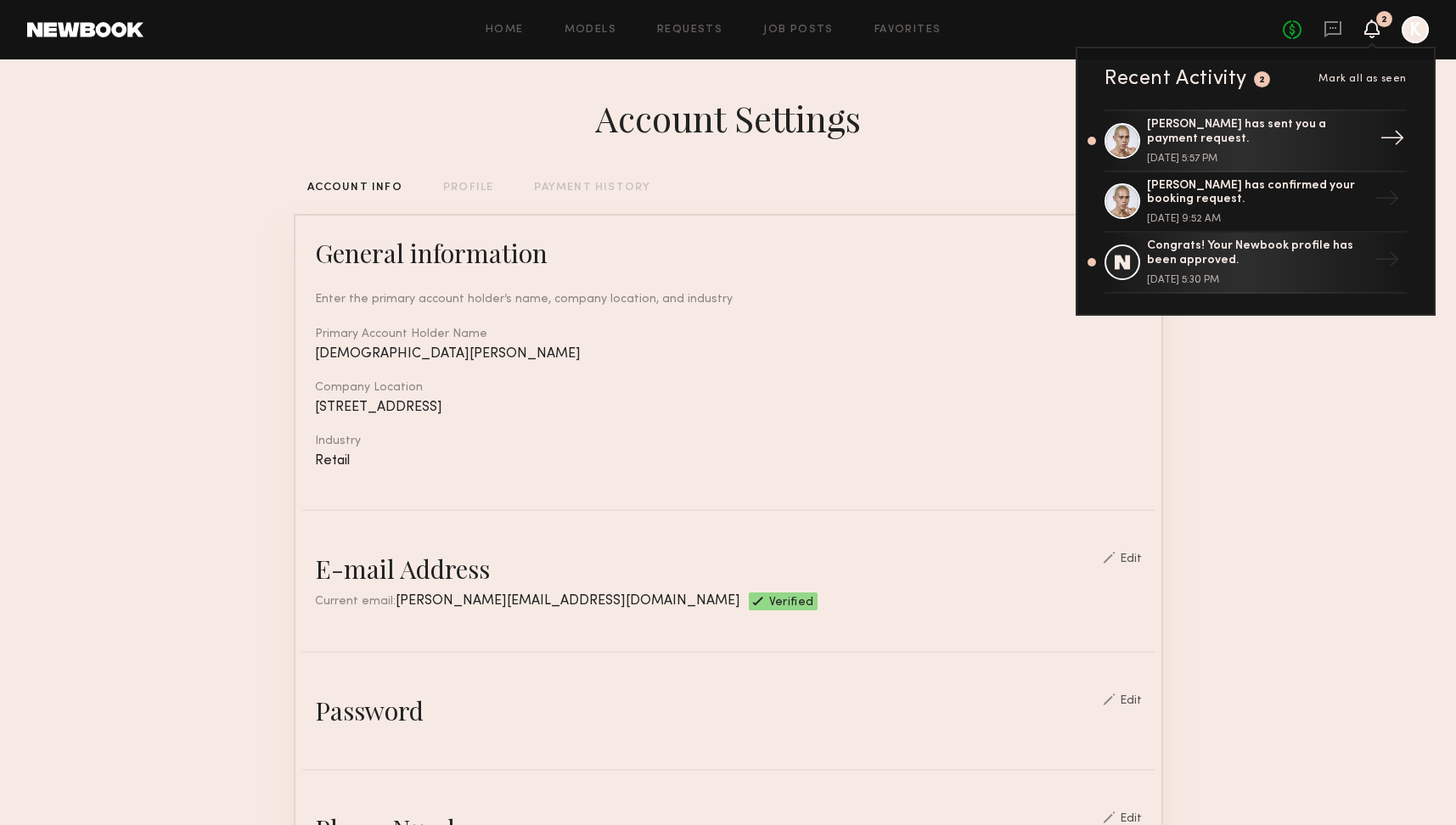
click at [1396, 141] on div "→" at bounding box center [1392, 141] width 39 height 45
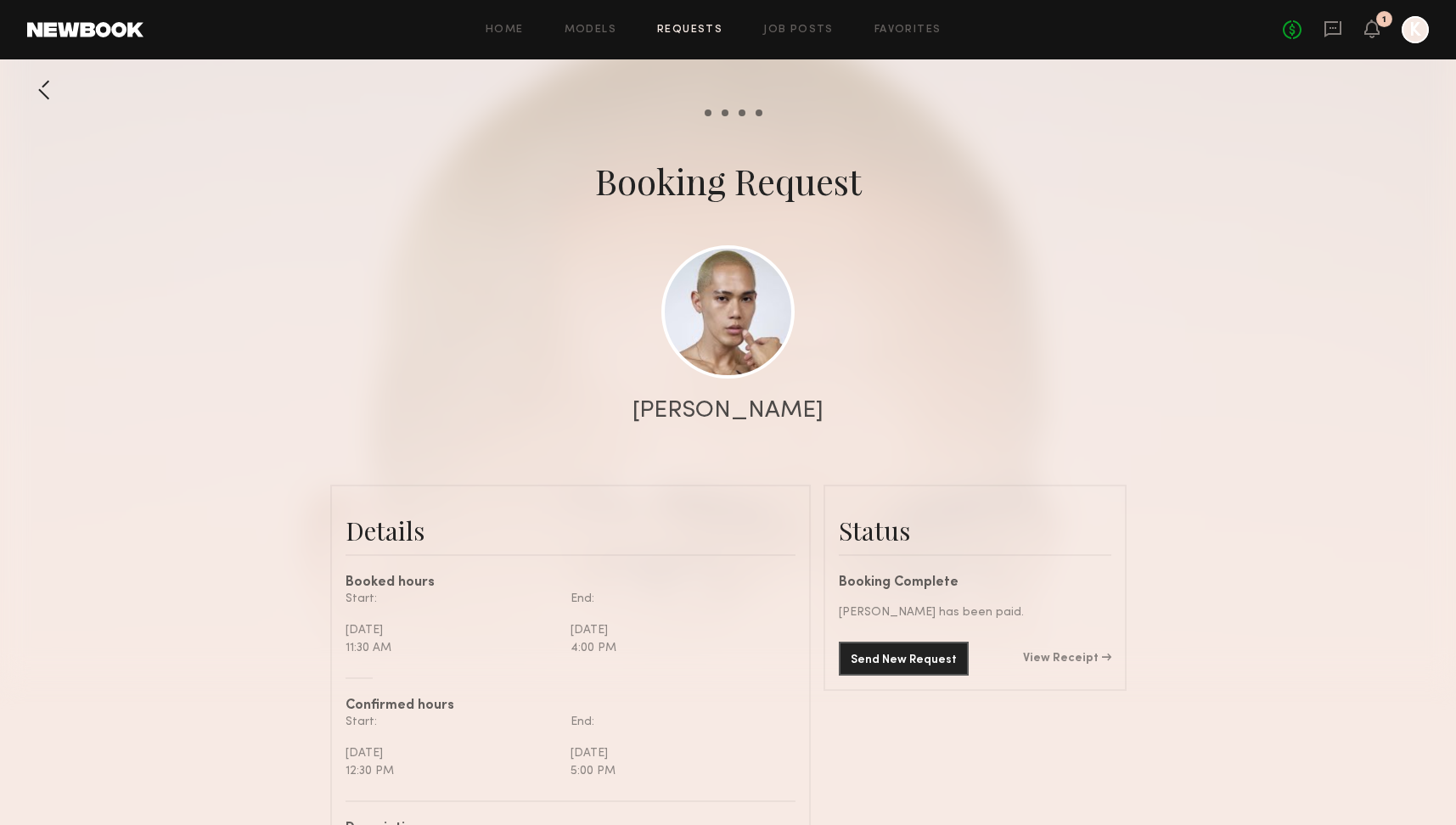
click at [1418, 30] on div at bounding box center [1415, 29] width 27 height 27
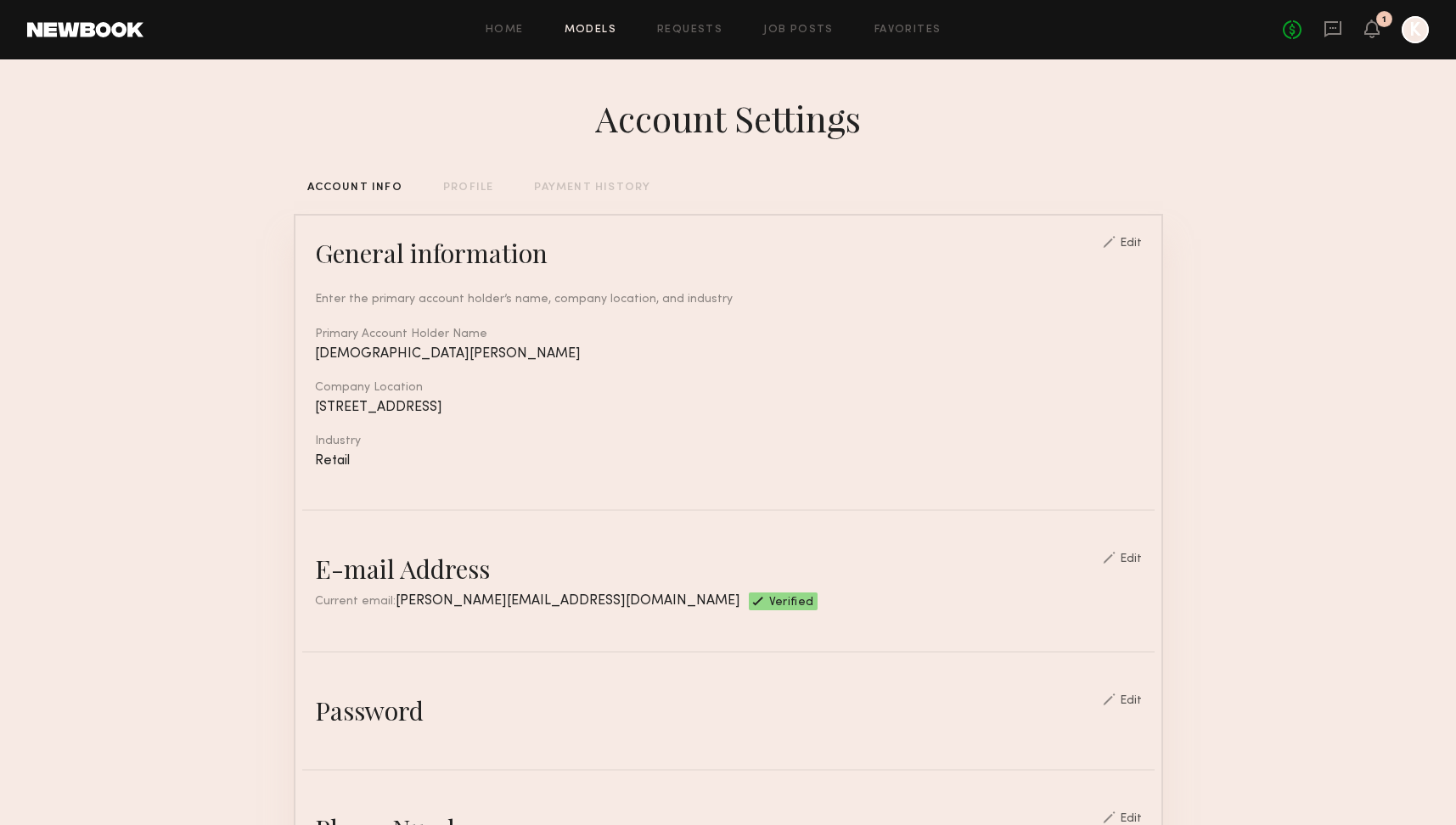
click at [606, 30] on link "Models" at bounding box center [590, 30] width 52 height 11
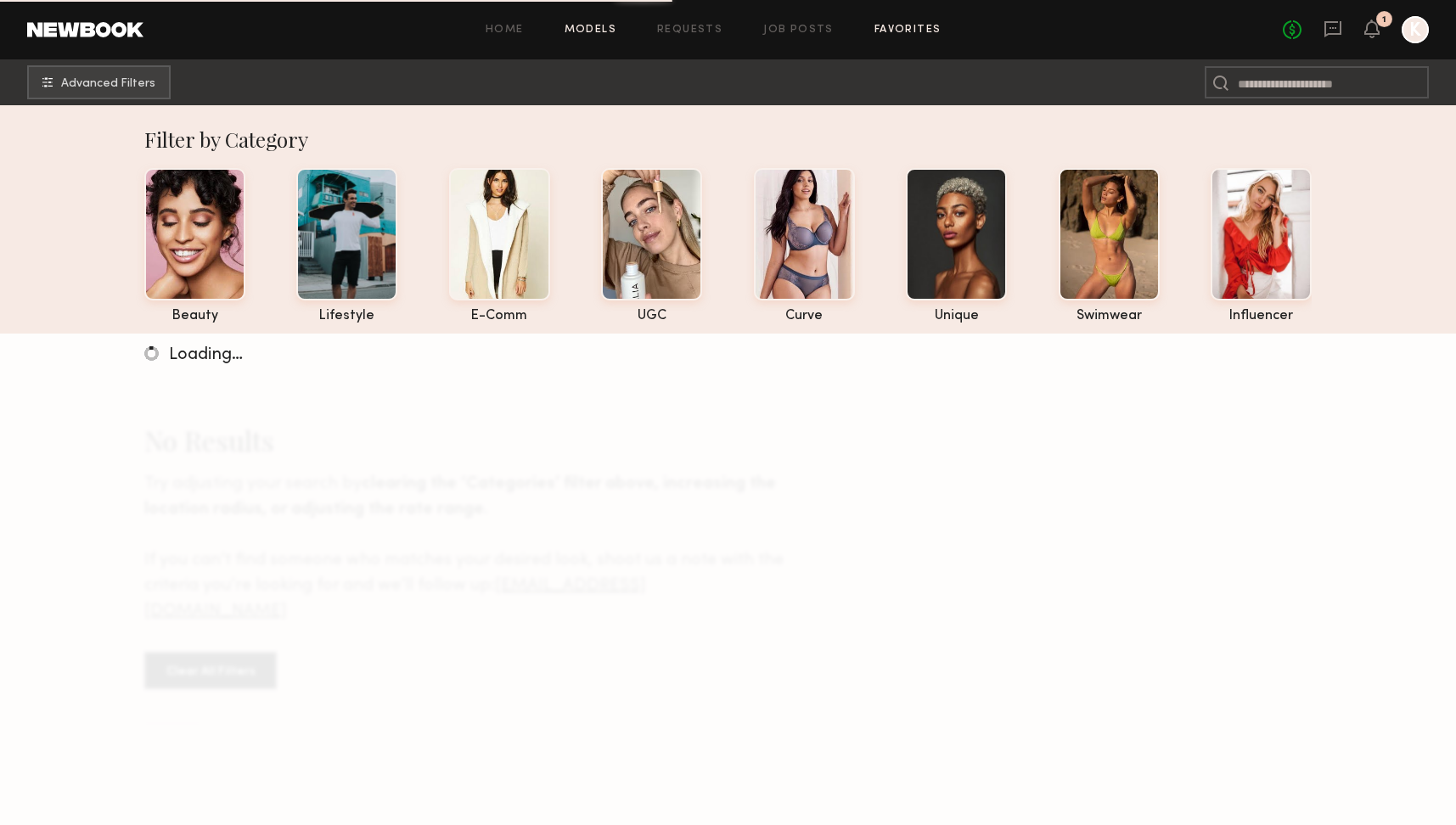
click at [908, 27] on link "Favorites" at bounding box center [908, 30] width 67 height 11
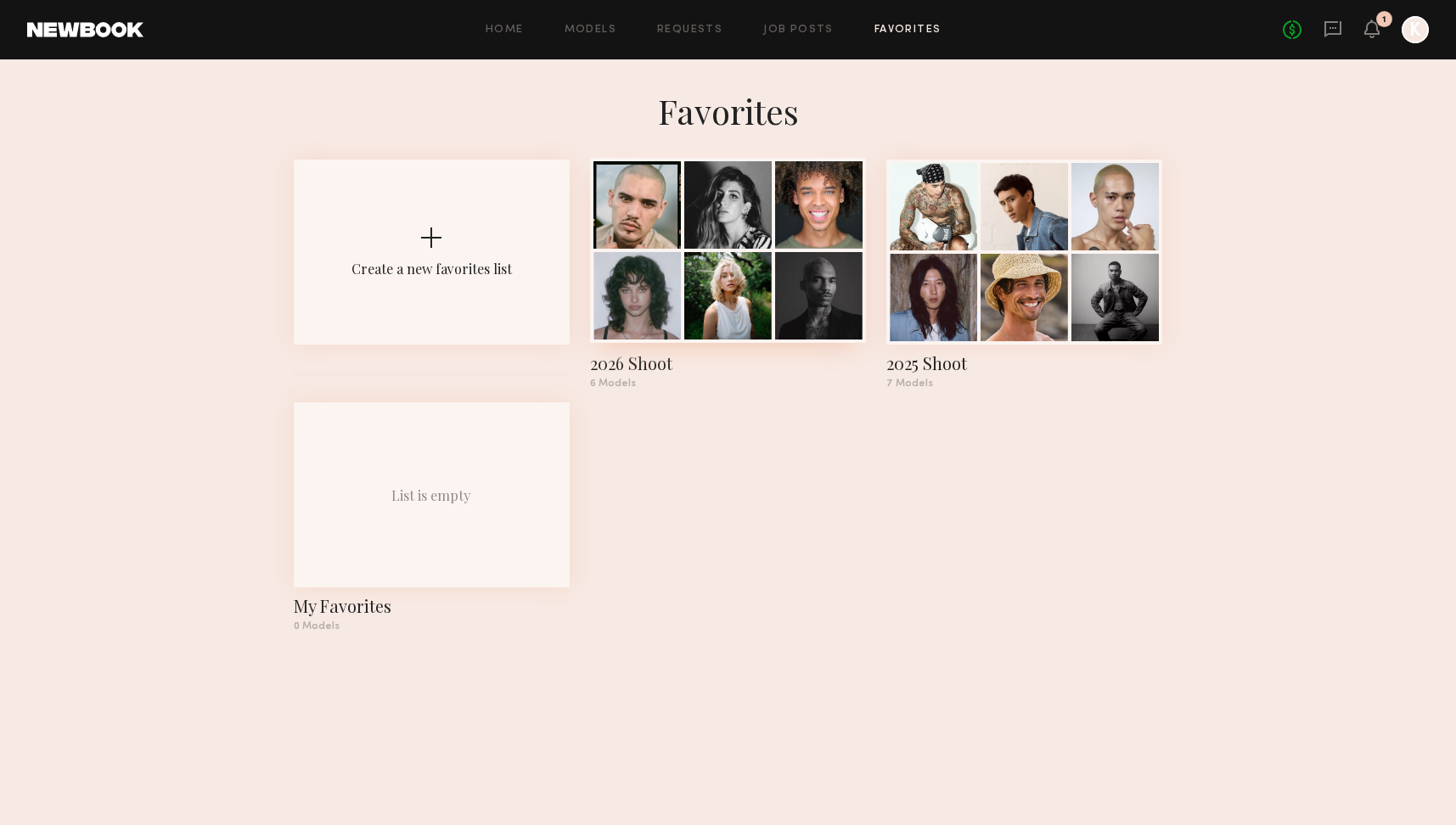
click at [631, 306] on div at bounding box center [637, 296] width 87 height 87
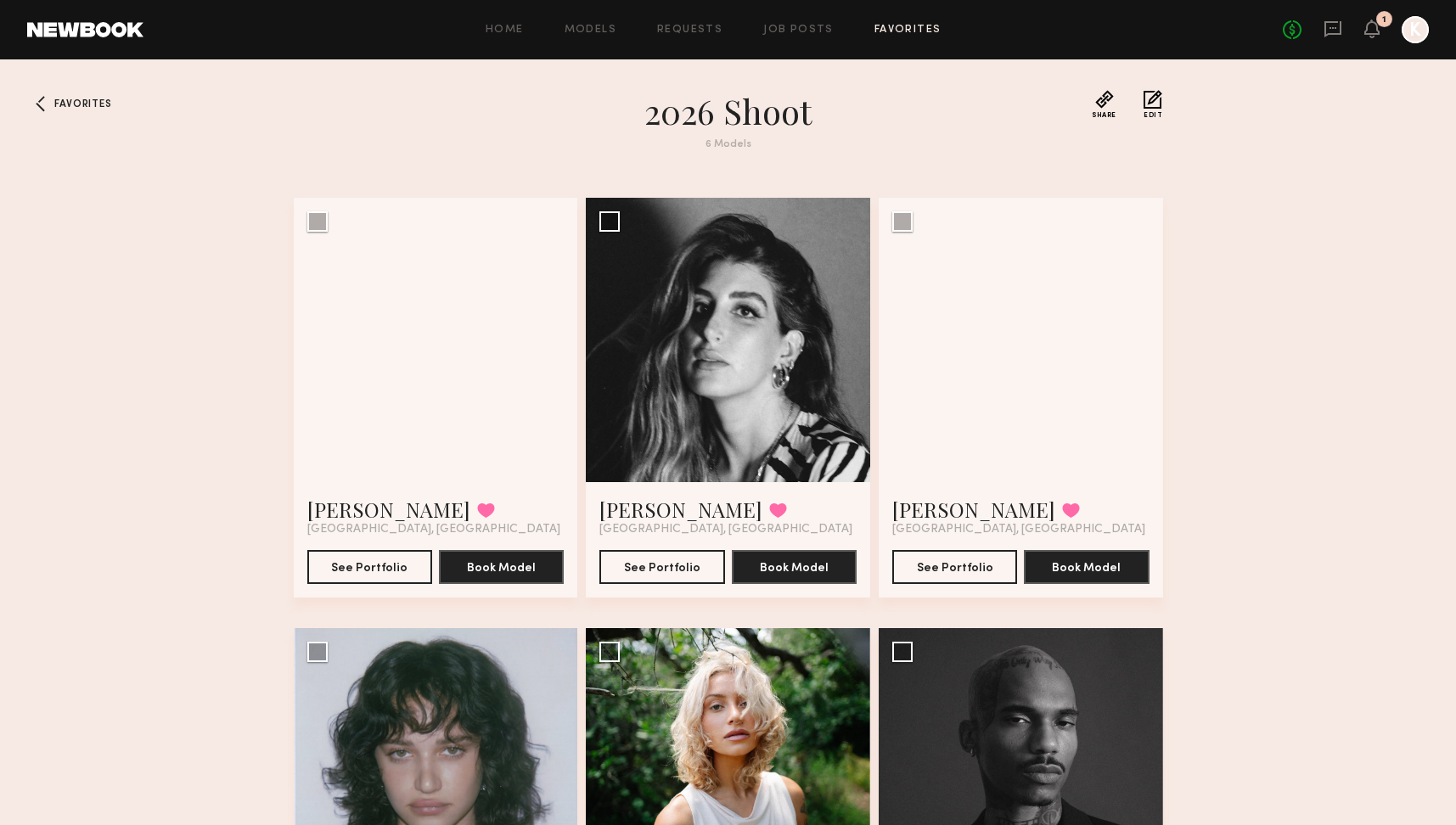
scroll to position [259, 0]
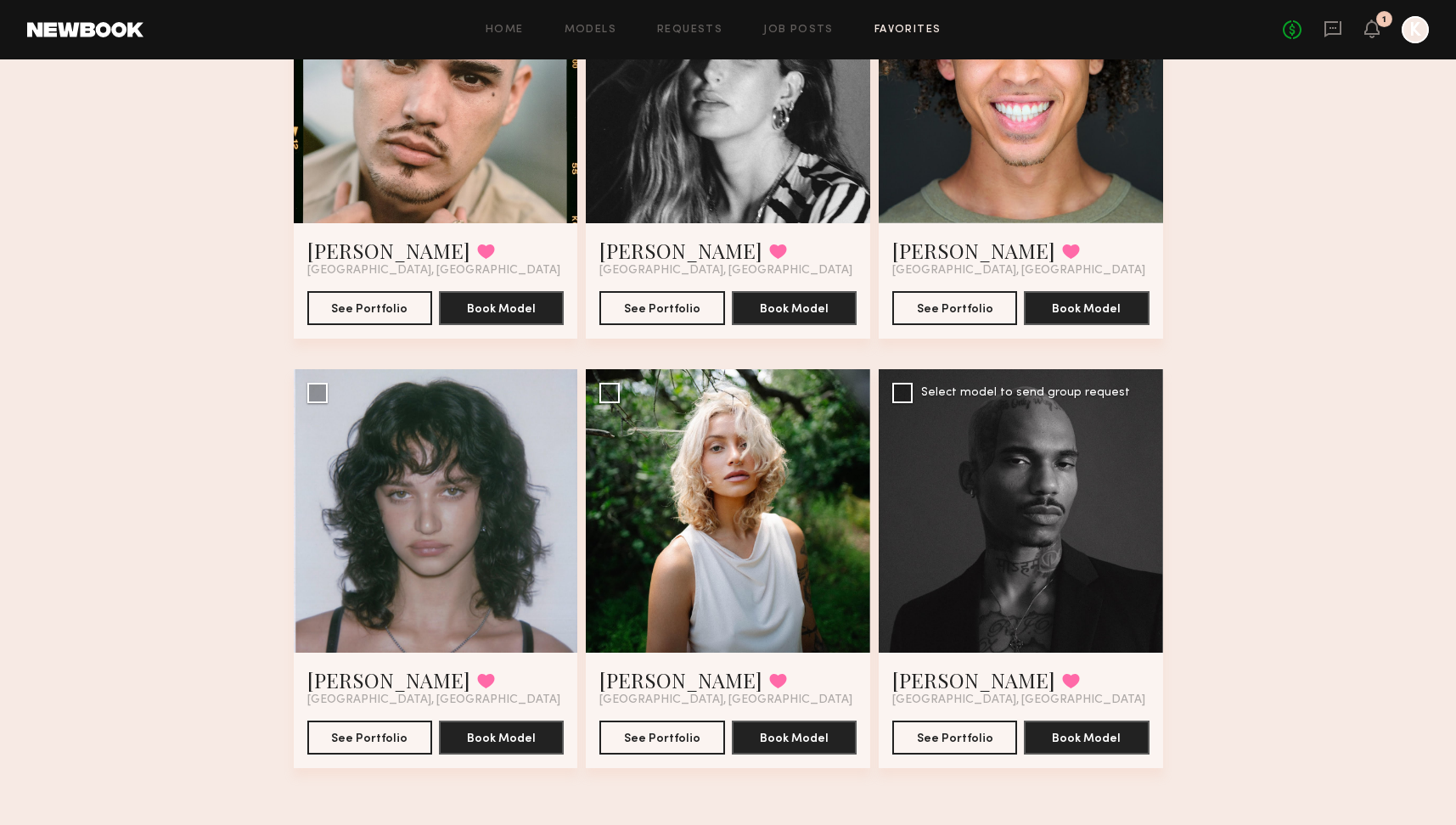
click at [1084, 444] on div at bounding box center [1021, 512] width 285 height 285
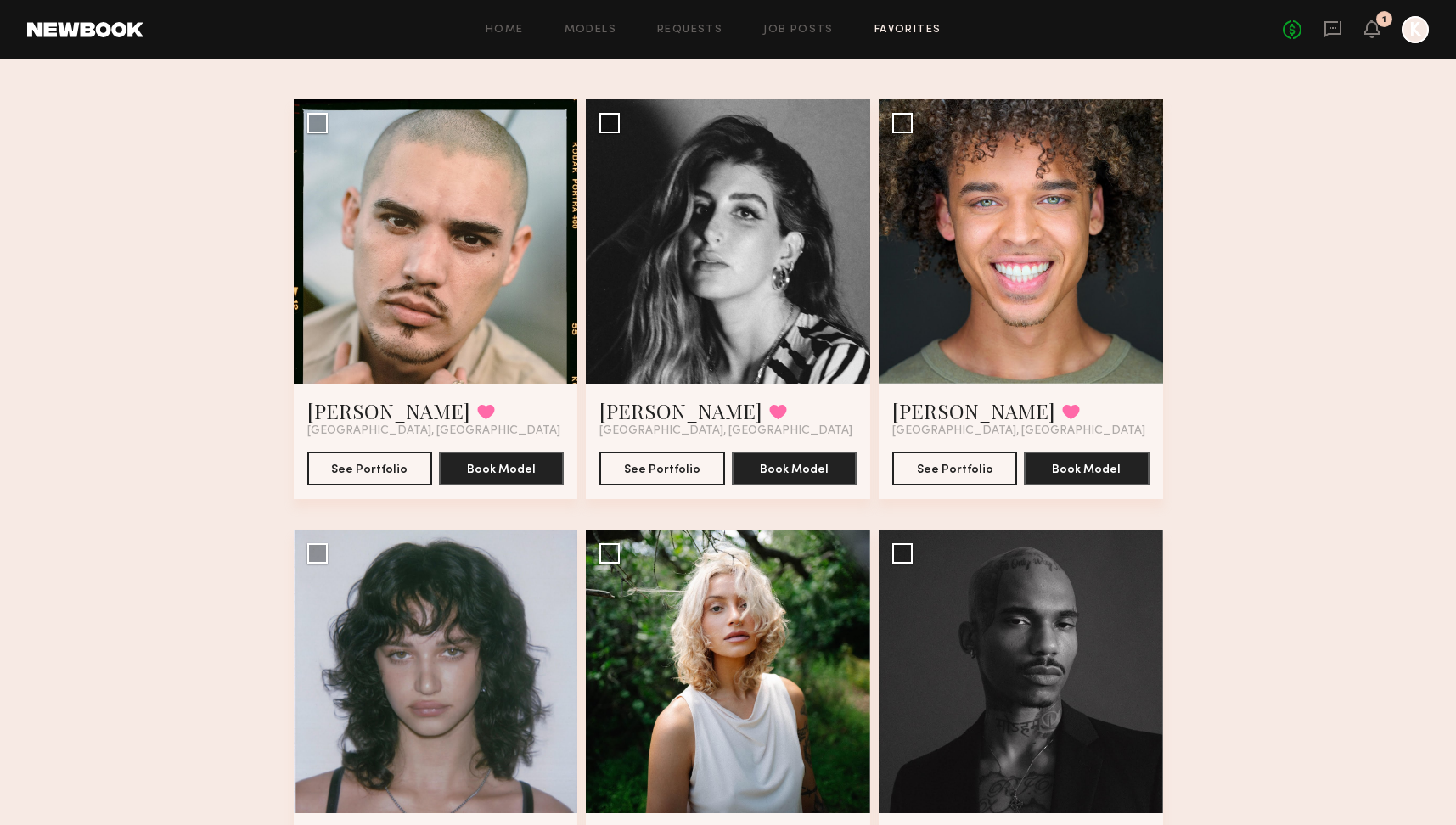
scroll to position [86, 0]
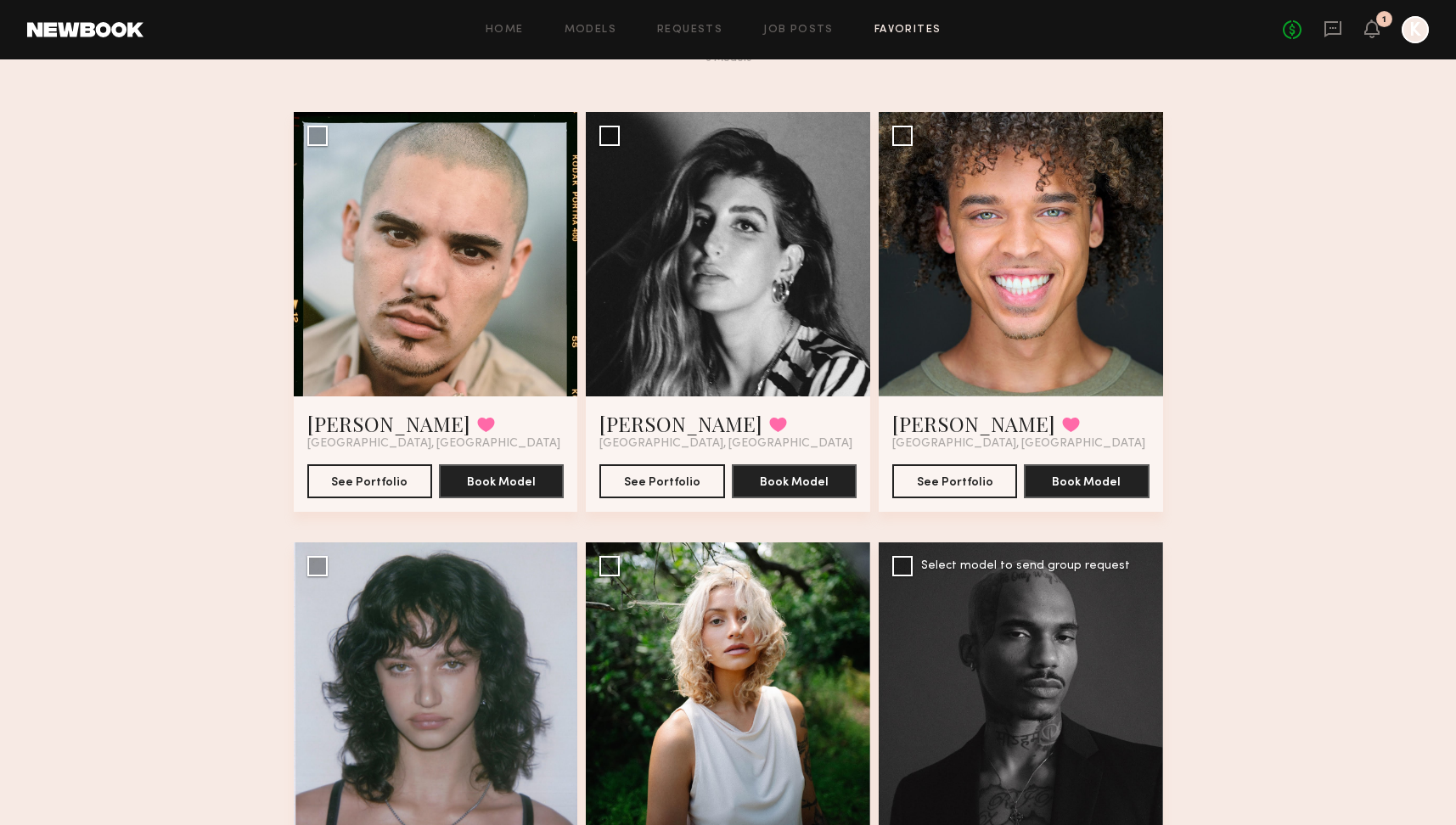
click at [951, 699] on div at bounding box center [1021, 685] width 285 height 285
click at [1370, 574] on div "Favorites 2026 Shoot 6 Models Share Copy Shareable Link Edit Anthony F. Favorit…" at bounding box center [728, 502] width 1456 height 995
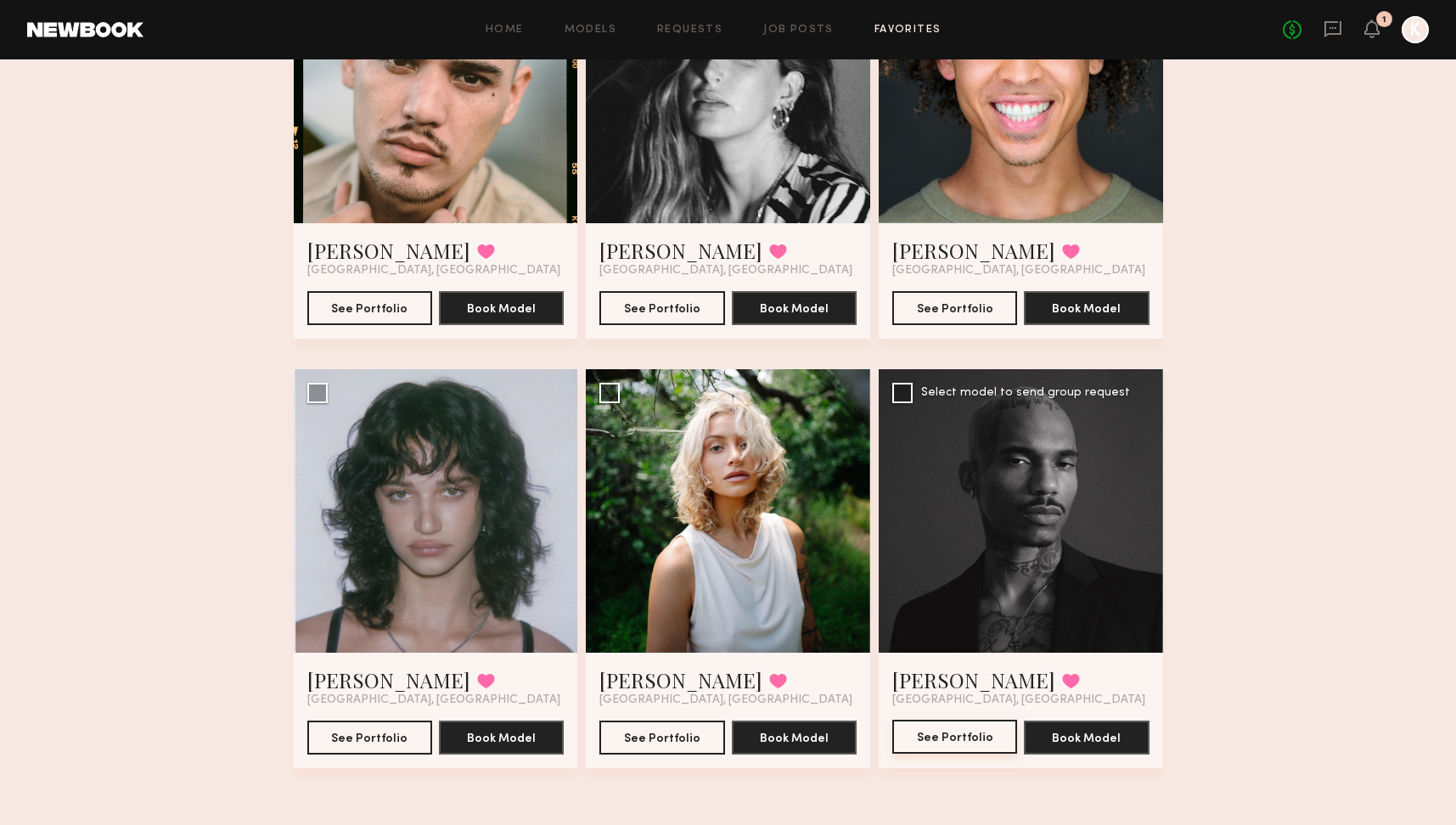
click at [940, 725] on button "See Portfolio" at bounding box center [954, 737] width 125 height 34
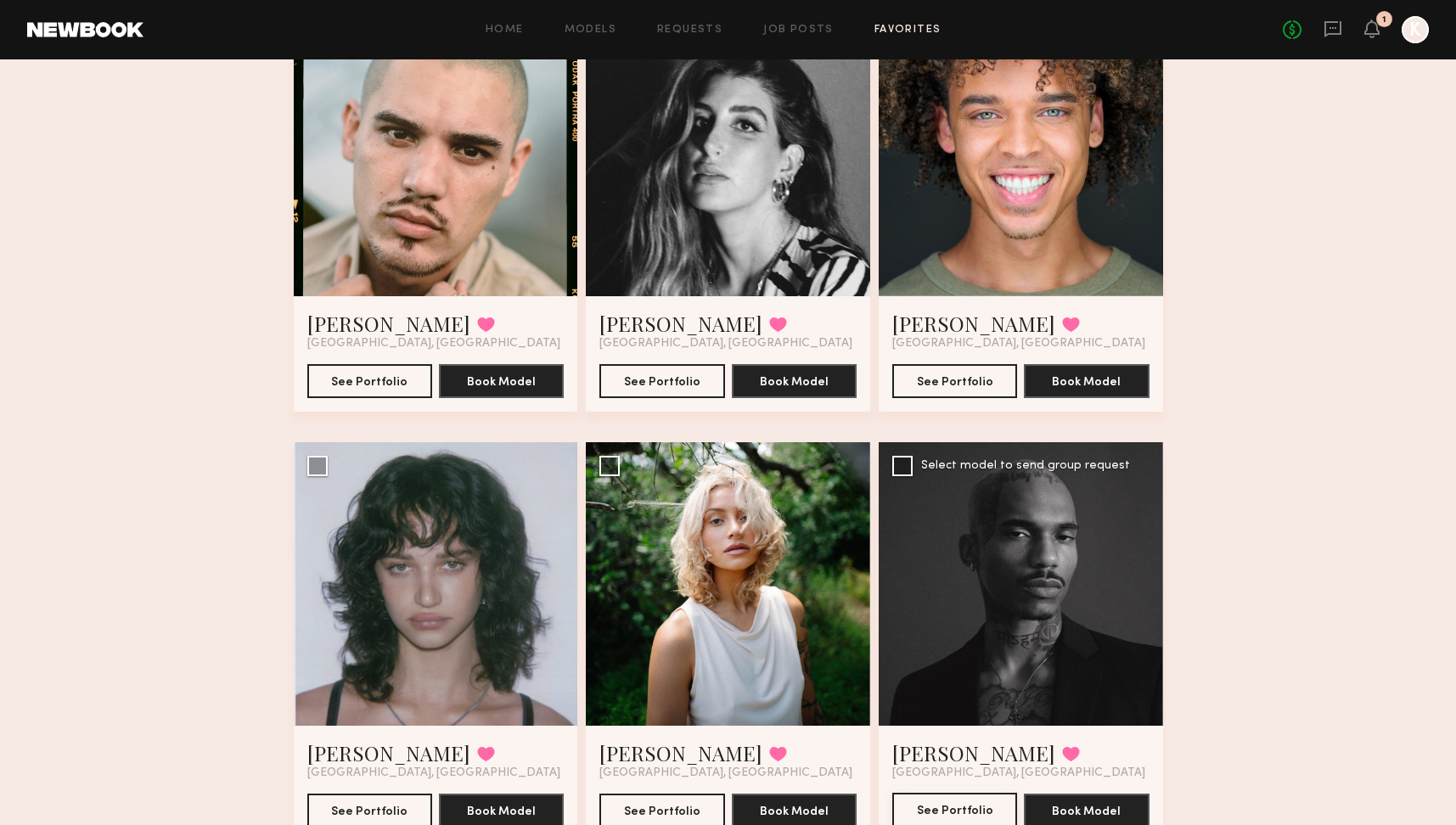
scroll to position [179, 0]
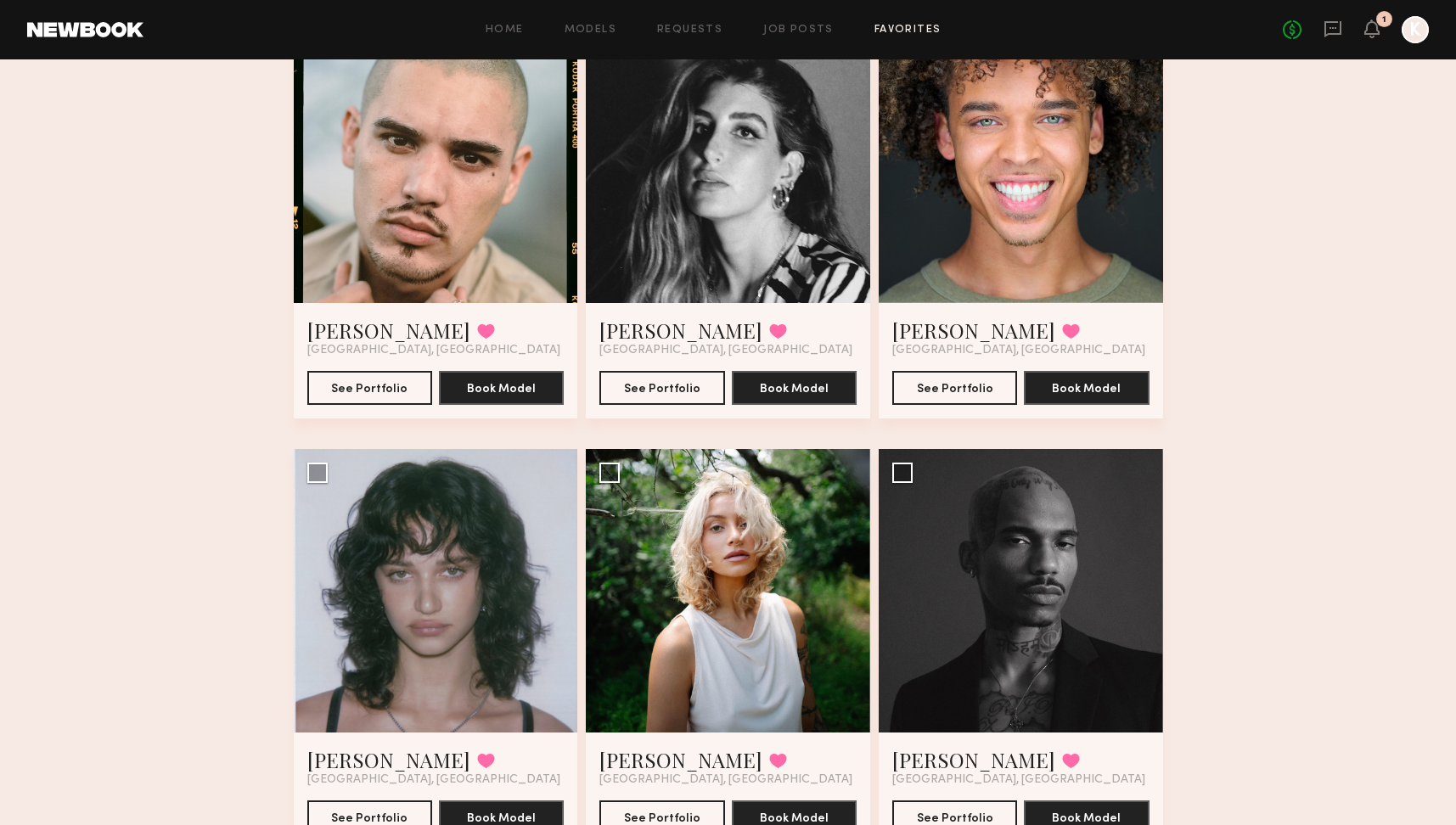
click at [472, 202] on div at bounding box center [436, 161] width 285 height 285
click at [380, 386] on button "See Portfolio" at bounding box center [369, 387] width 125 height 34
click at [1062, 203] on div at bounding box center [1021, 161] width 285 height 285
click at [970, 382] on button "See Portfolio" at bounding box center [954, 387] width 125 height 34
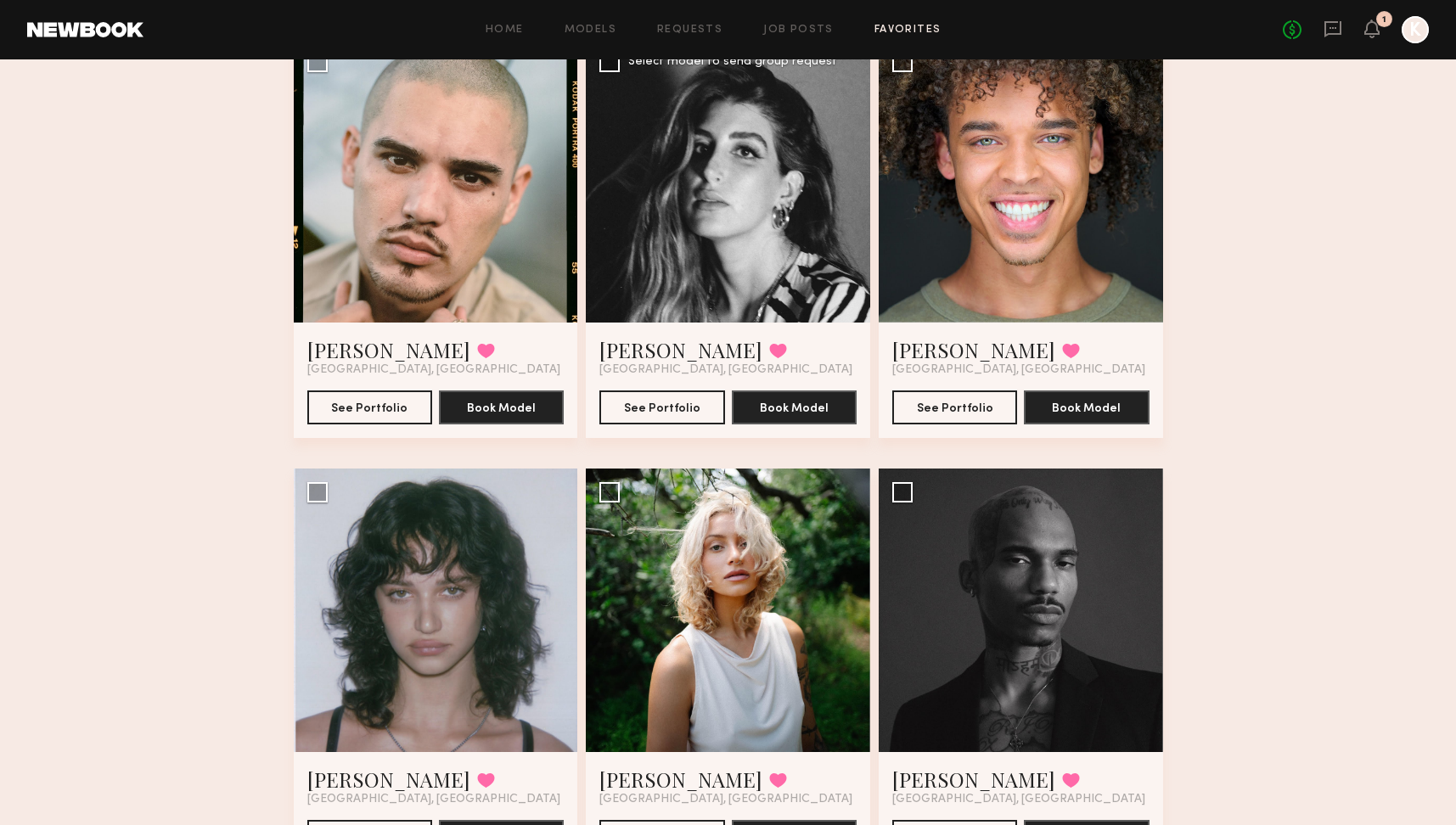
click at [761, 212] on div at bounding box center [728, 181] width 285 height 285
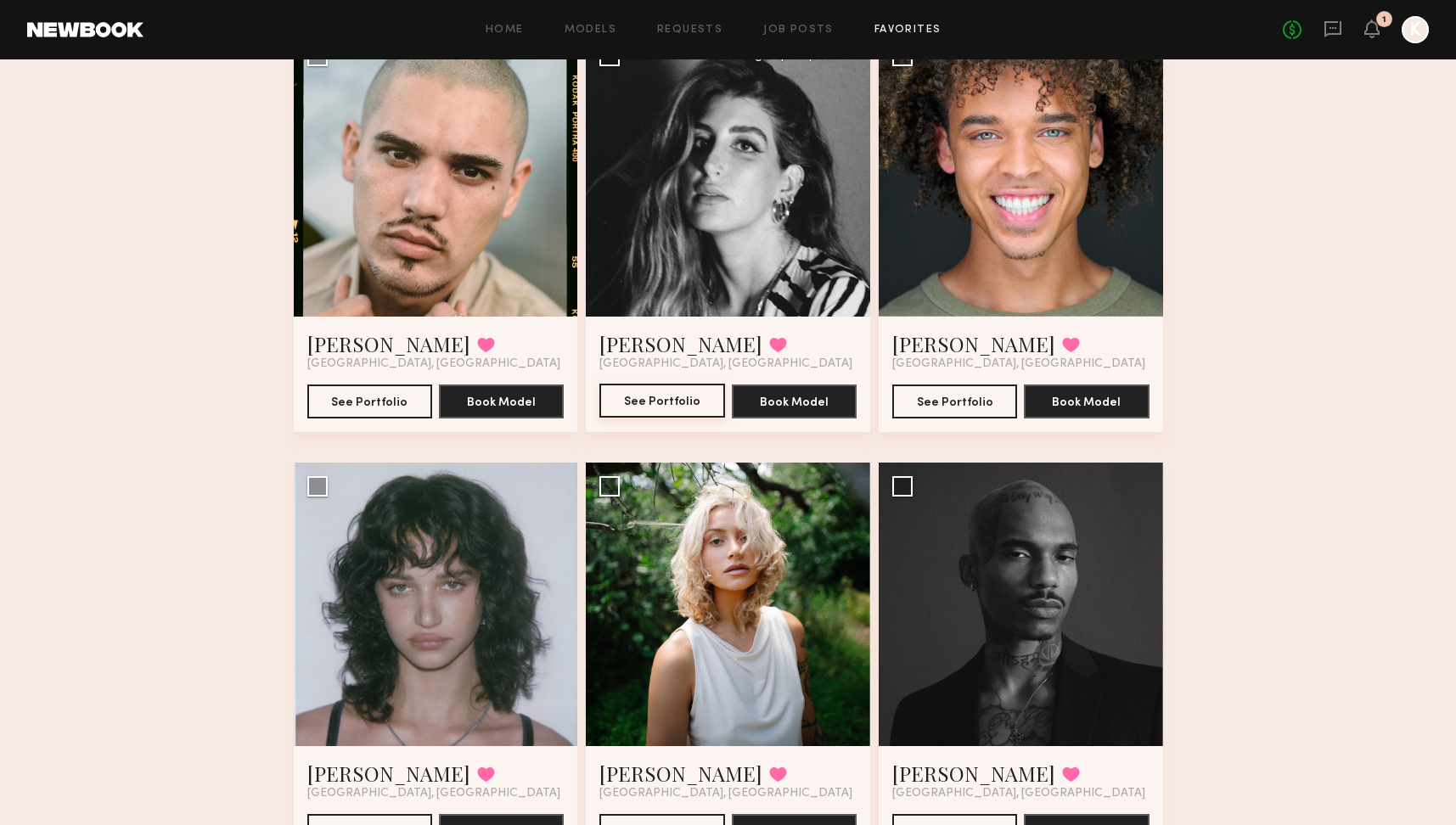
scroll to position [165, 0]
click at [687, 407] on button "See Portfolio" at bounding box center [662, 402] width 125 height 34
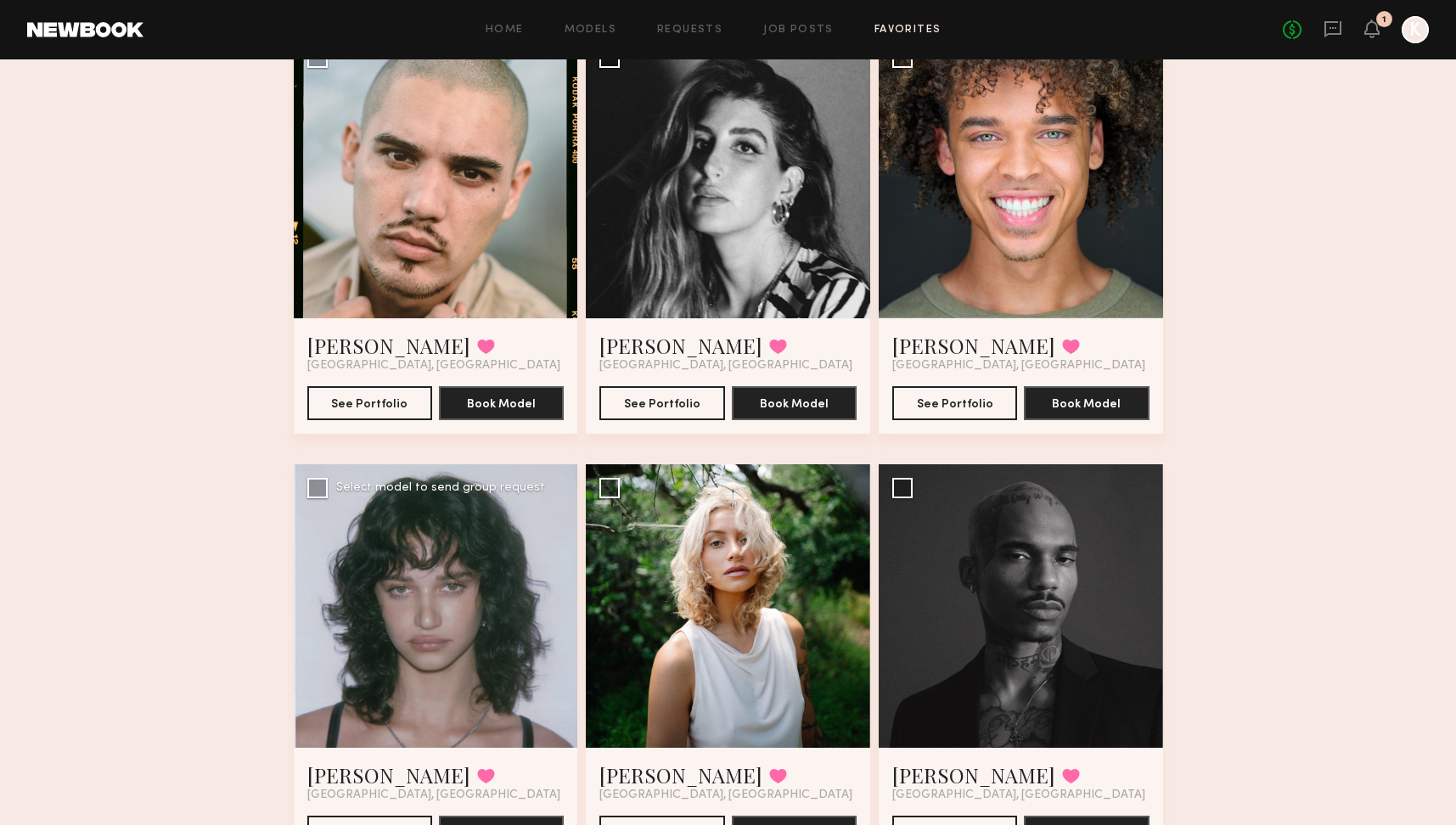
click at [502, 516] on div at bounding box center [436, 607] width 285 height 285
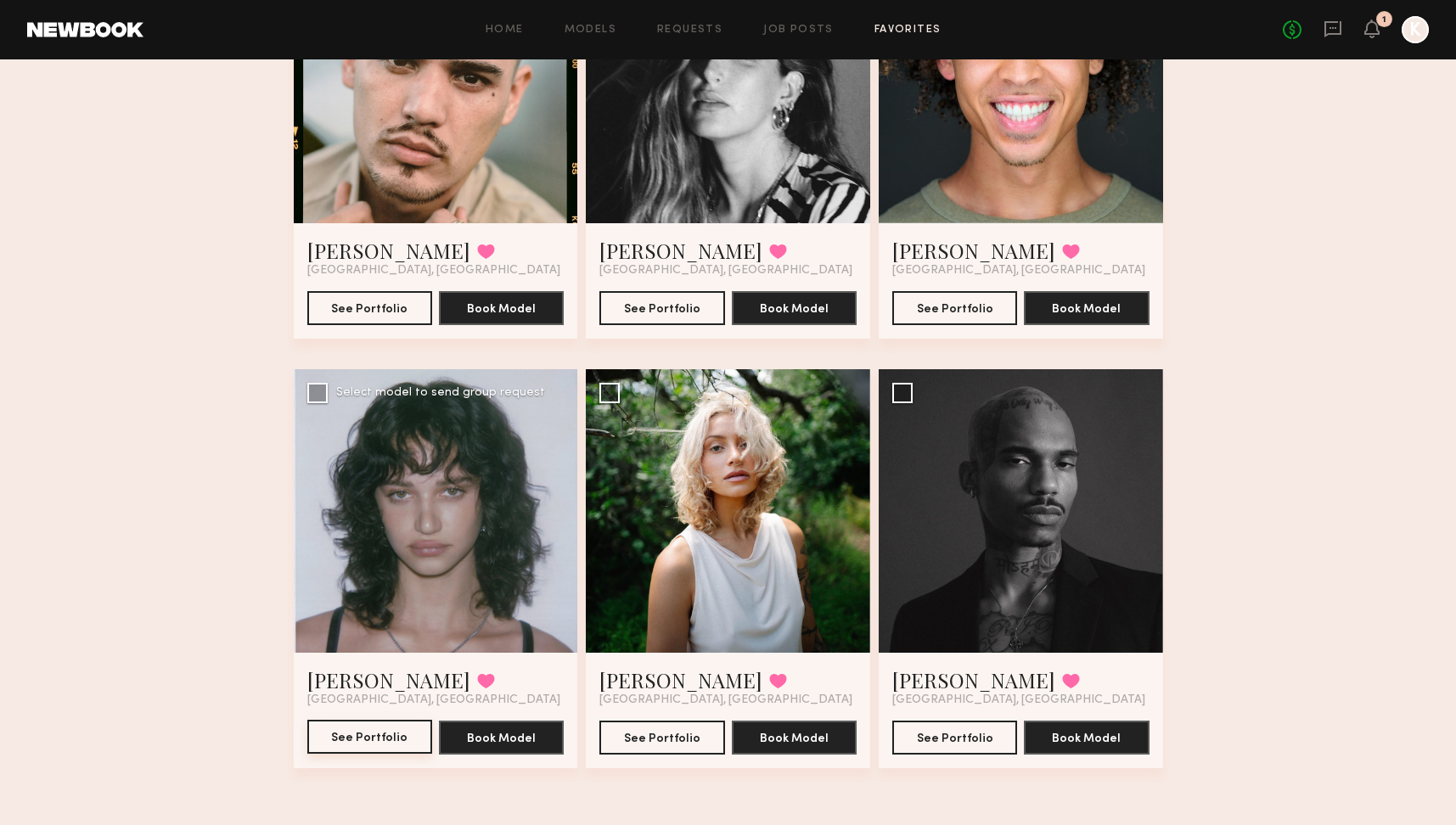
click at [422, 741] on button "See Portfolio" at bounding box center [369, 737] width 125 height 34
click at [689, 741] on button "See Portfolio" at bounding box center [662, 737] width 125 height 34
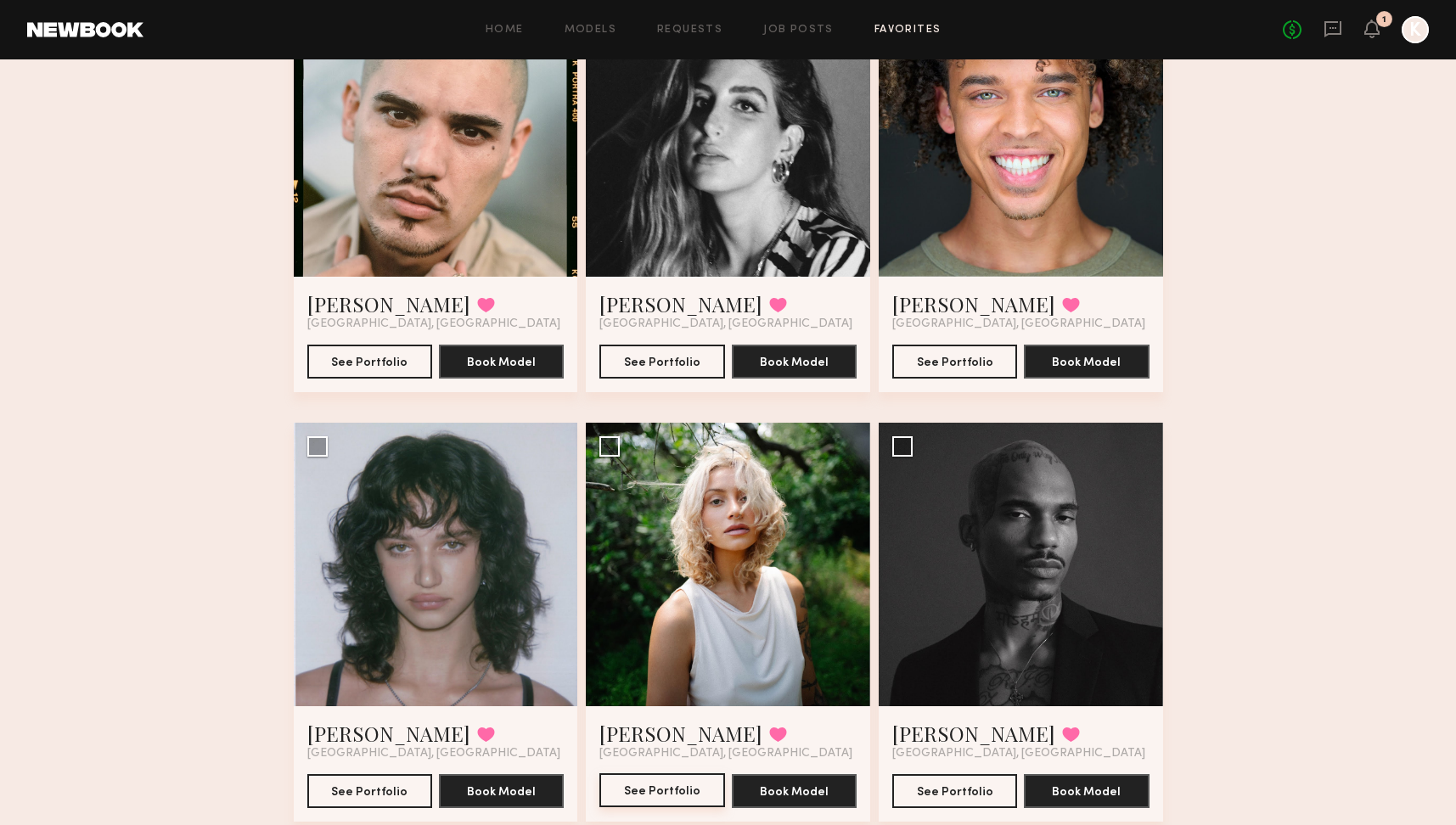
scroll to position [217, 0]
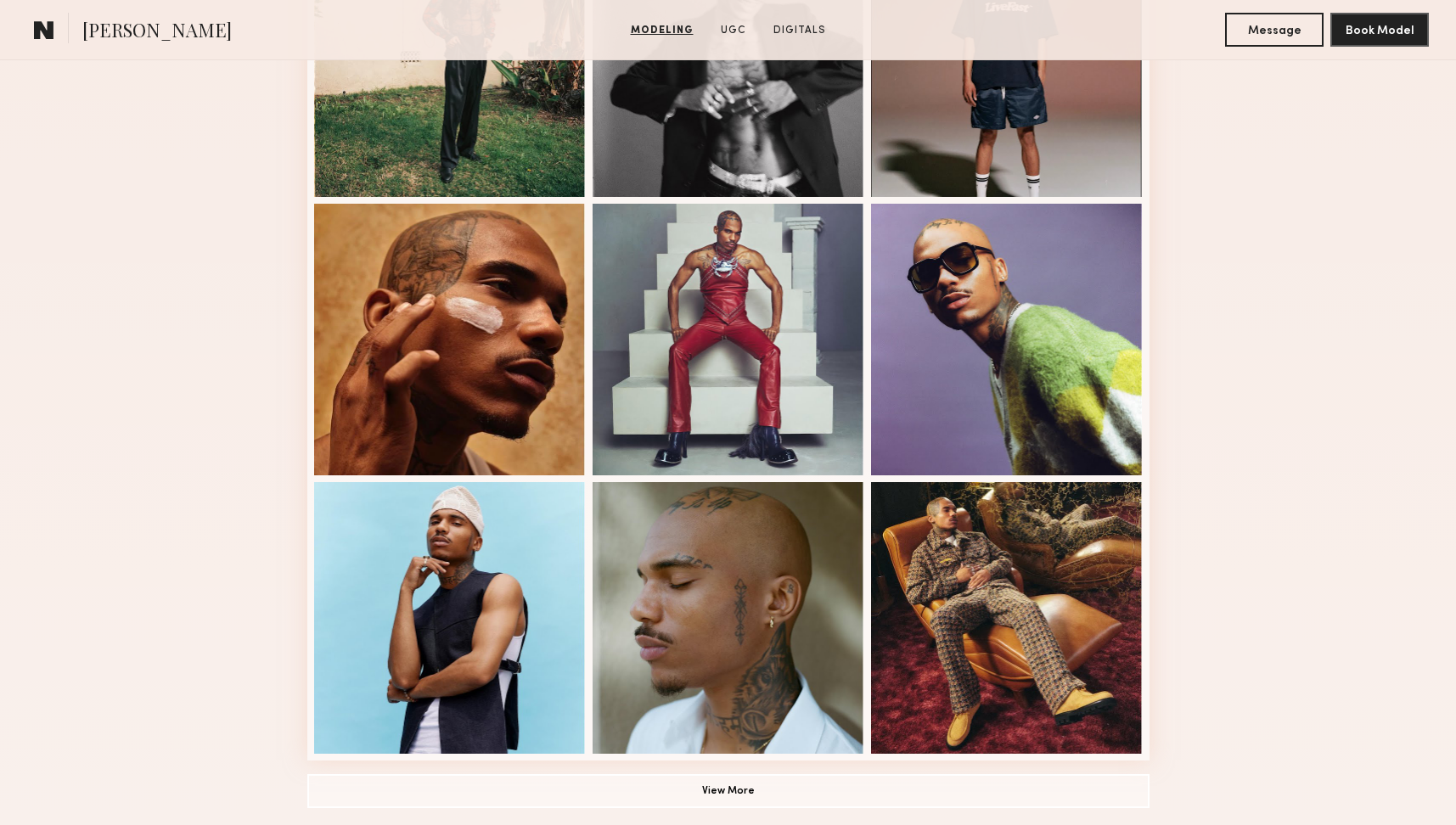
scroll to position [896, 0]
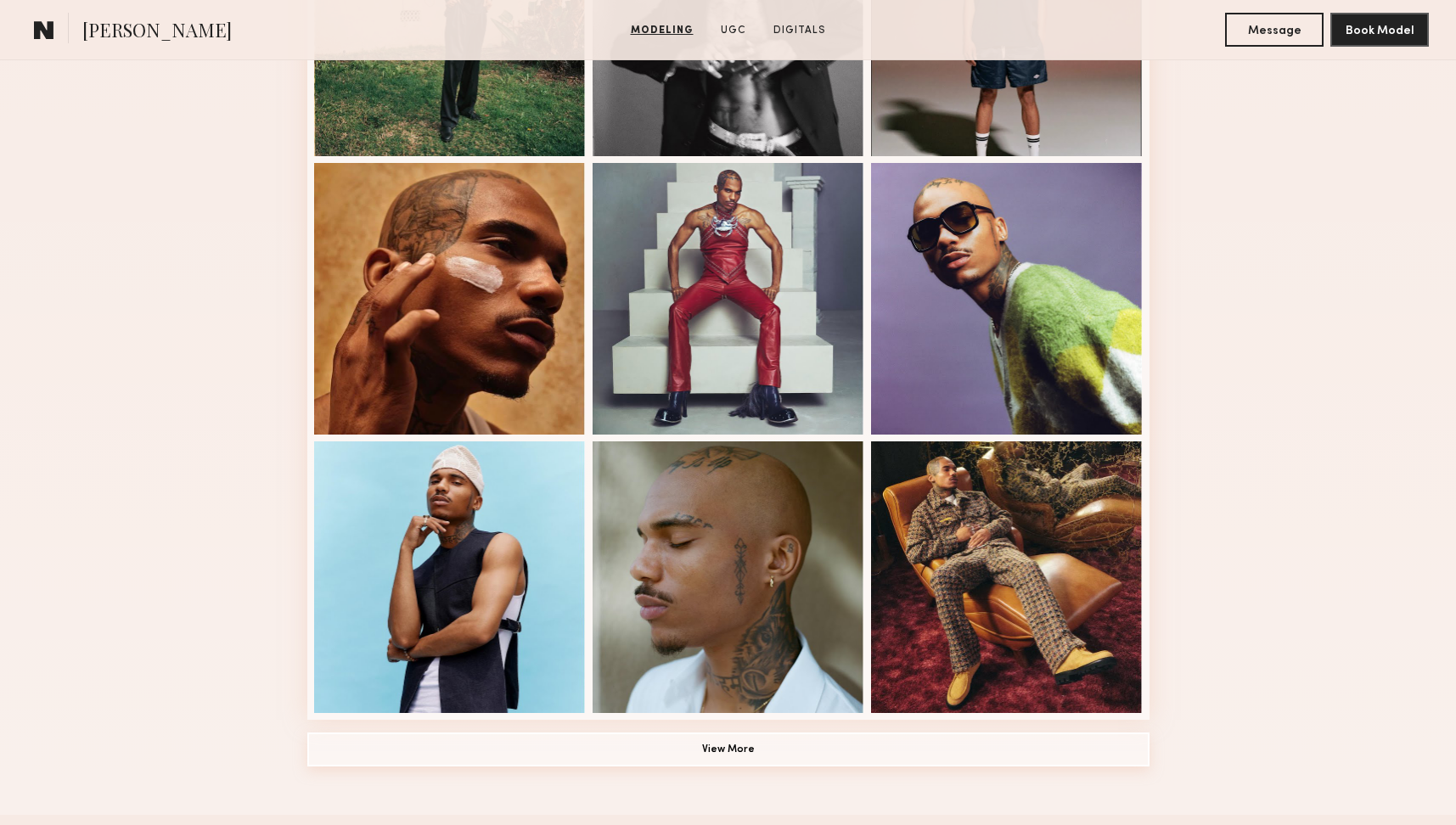
click at [752, 755] on button "View More" at bounding box center [728, 749] width 842 height 34
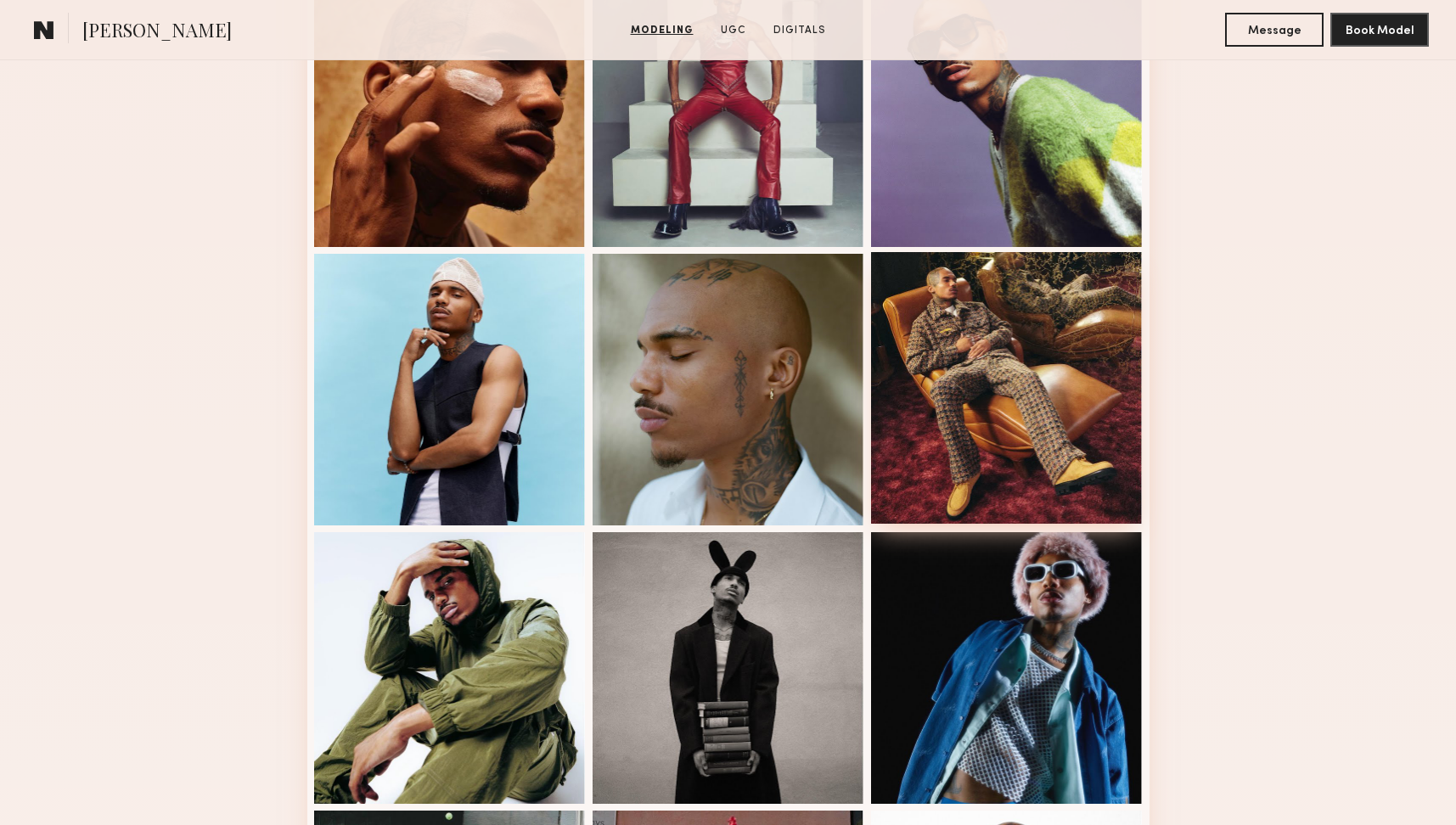
scroll to position [1087, 0]
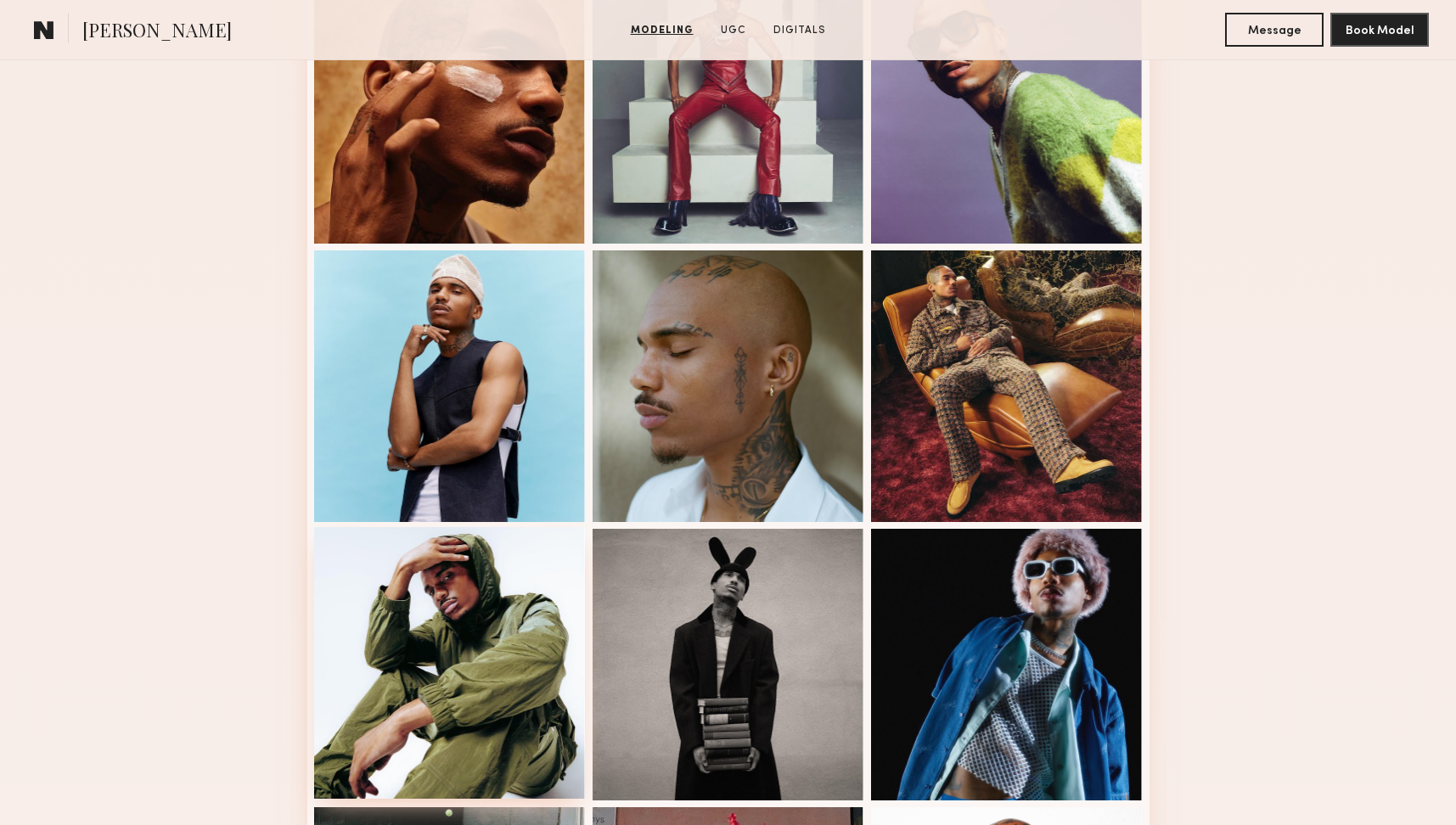
click at [457, 676] on div at bounding box center [450, 663] width 271 height 272
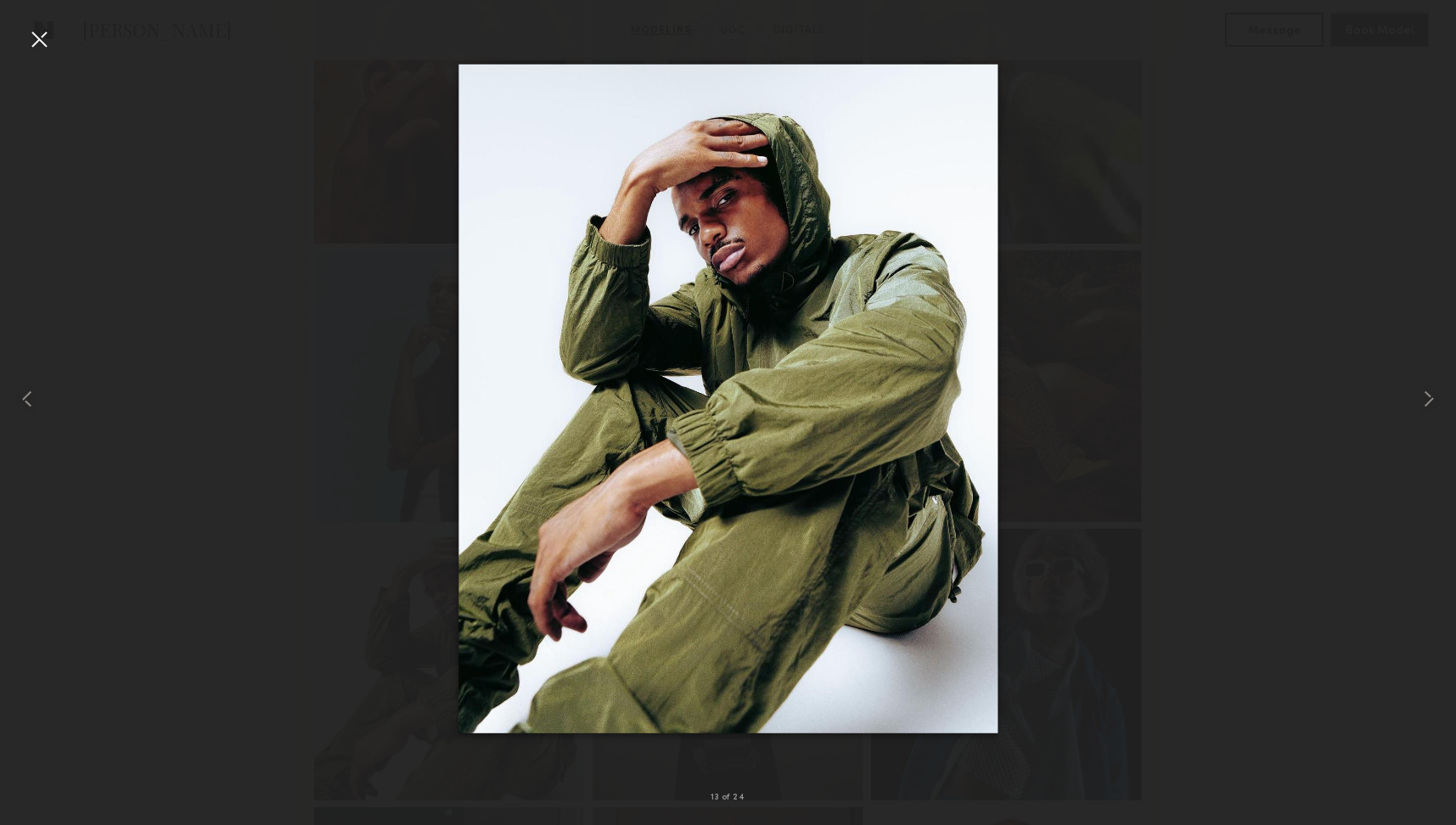
click at [1245, 410] on div at bounding box center [728, 399] width 1456 height 744
click at [41, 37] on div at bounding box center [38, 38] width 27 height 27
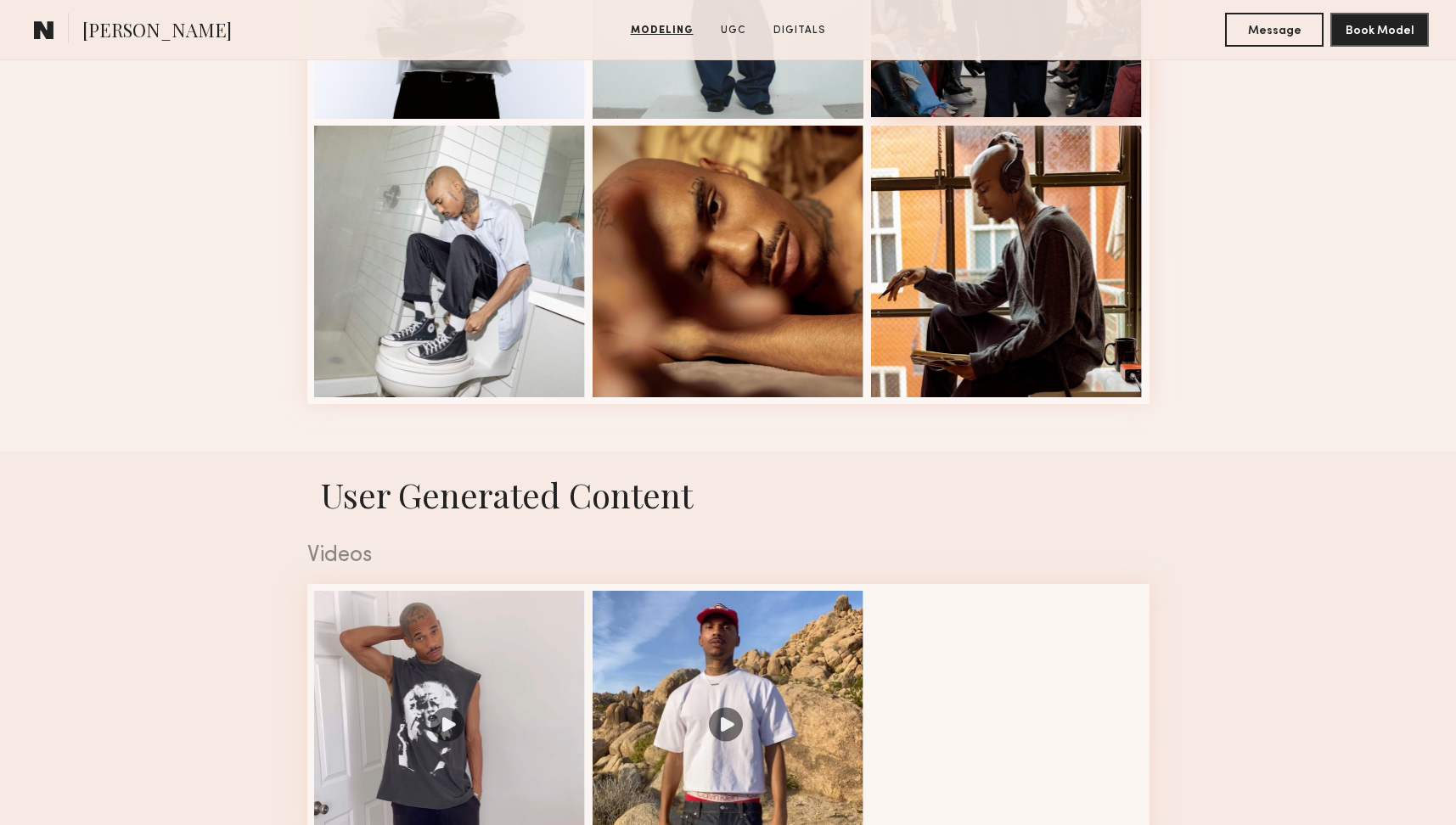
scroll to position [2316, 0]
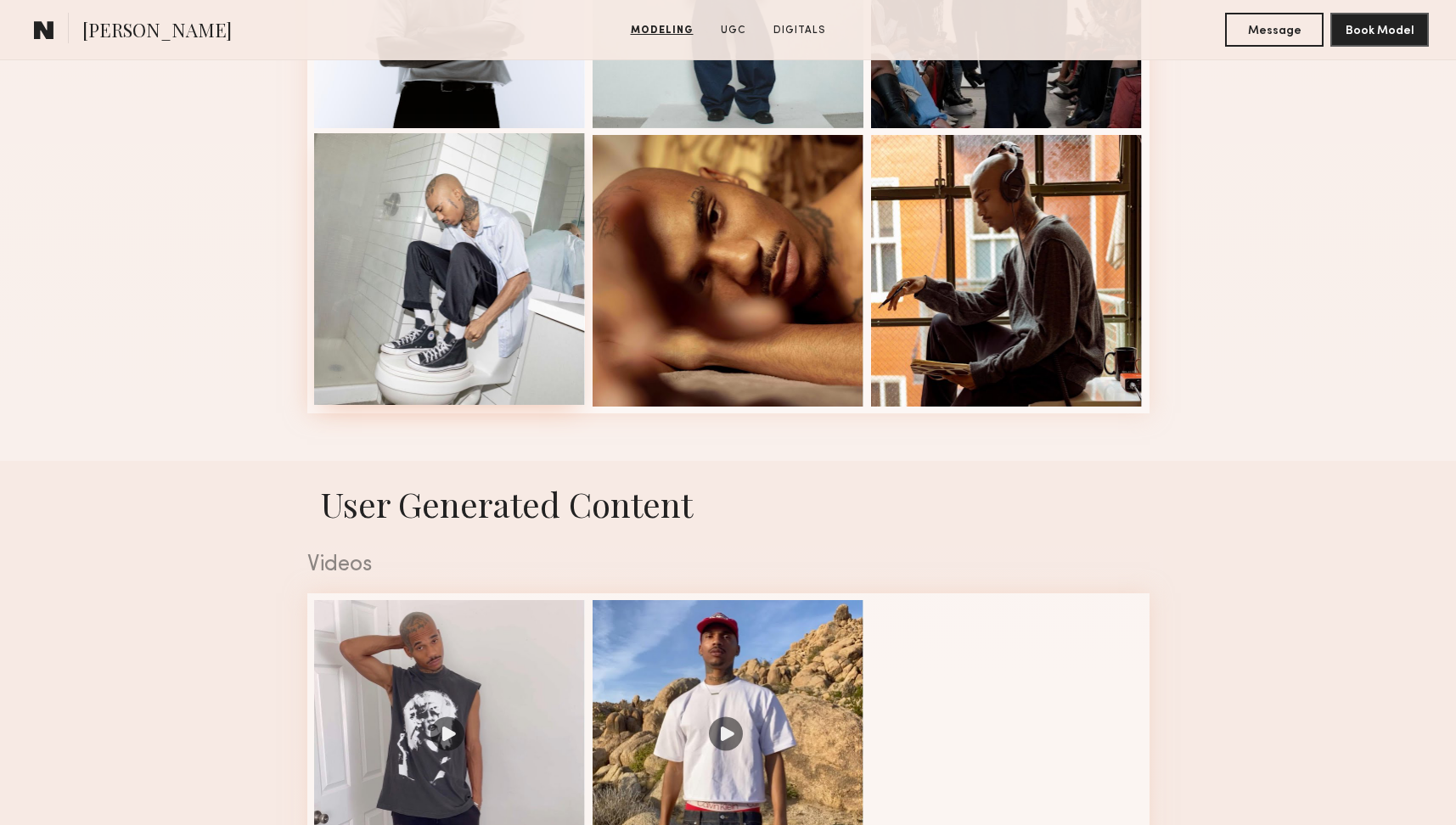
click at [470, 306] on div at bounding box center [450, 269] width 271 height 272
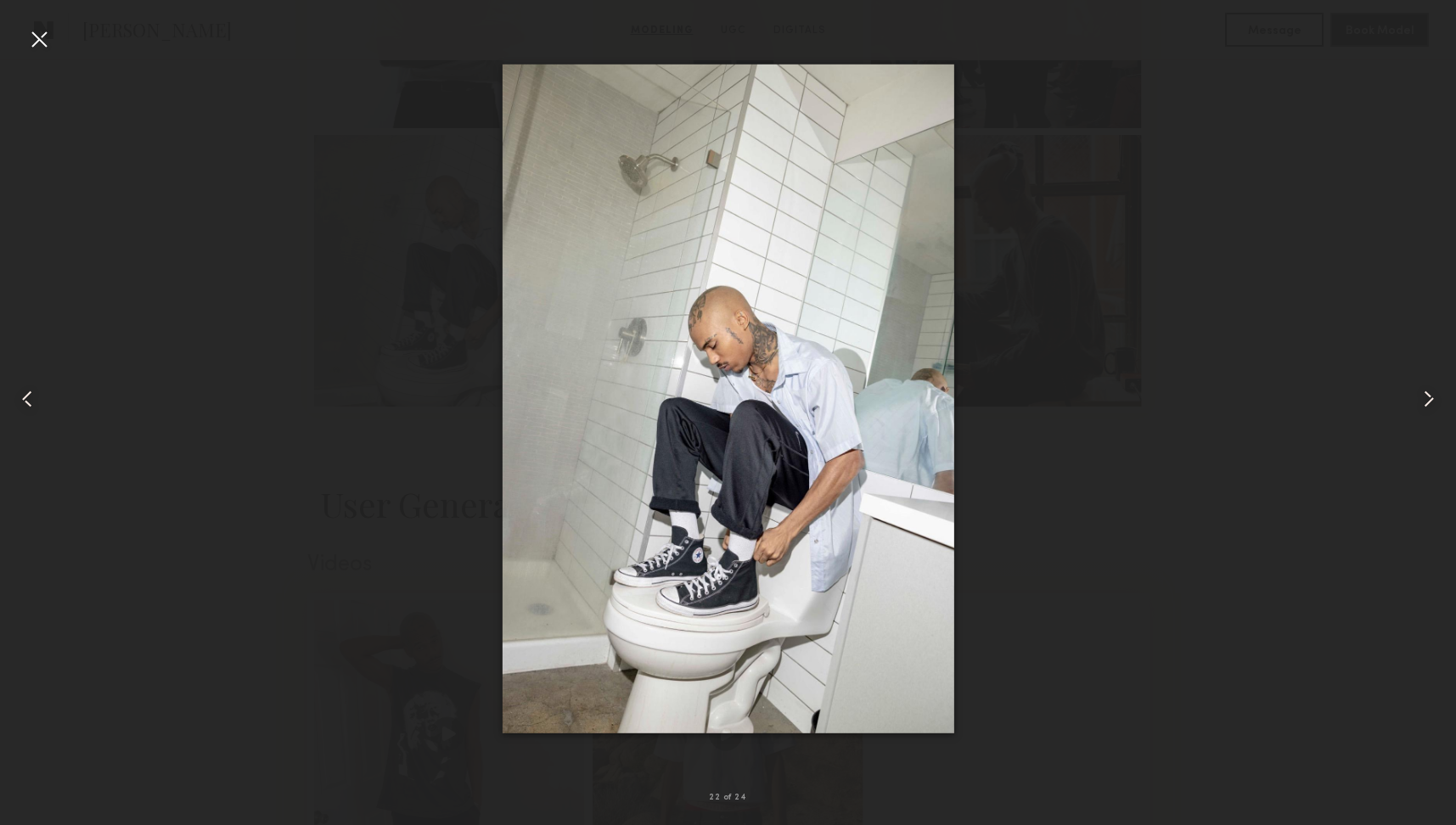
click at [46, 41] on div at bounding box center [38, 38] width 27 height 27
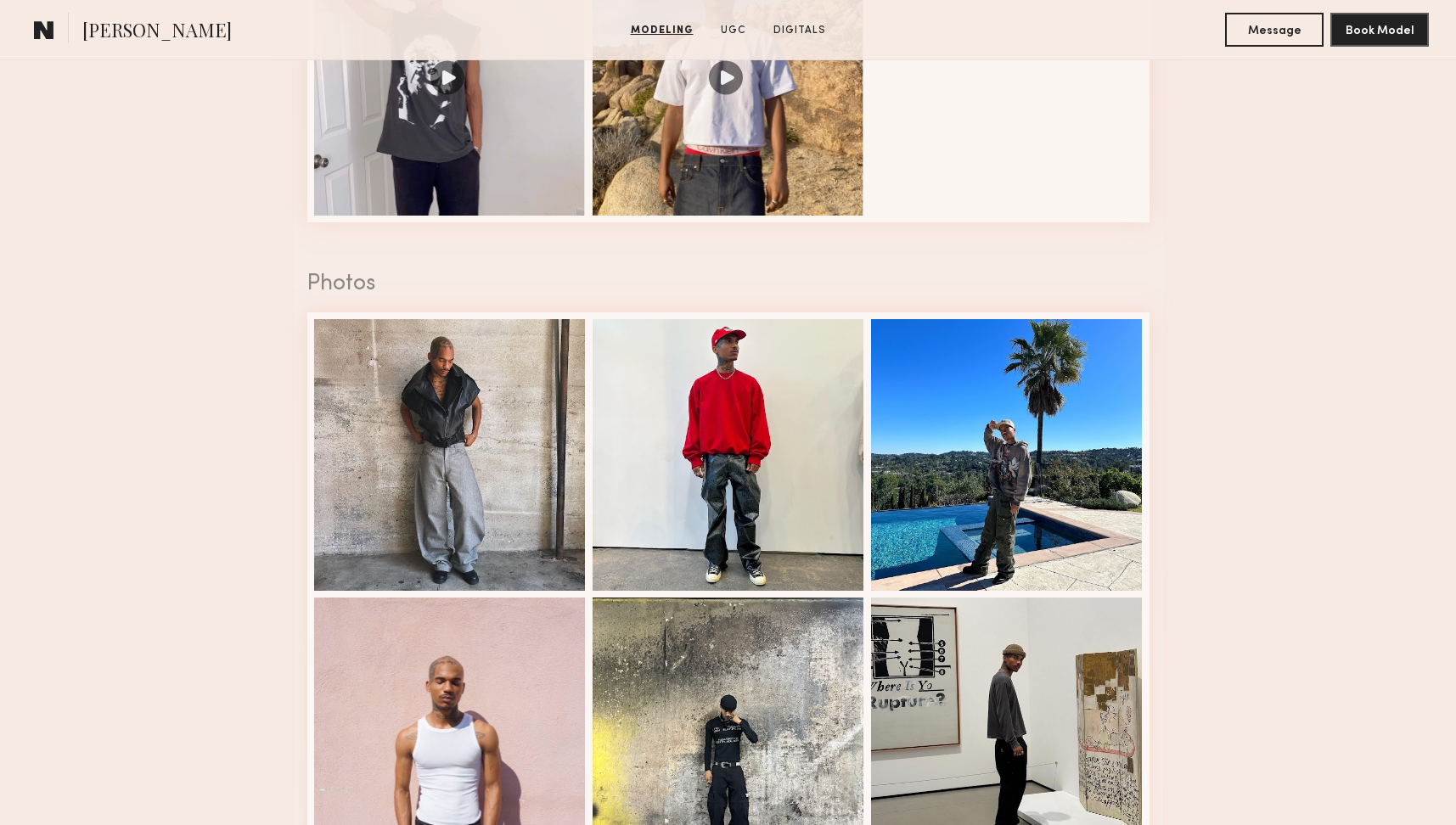
scroll to position [3187, 0]
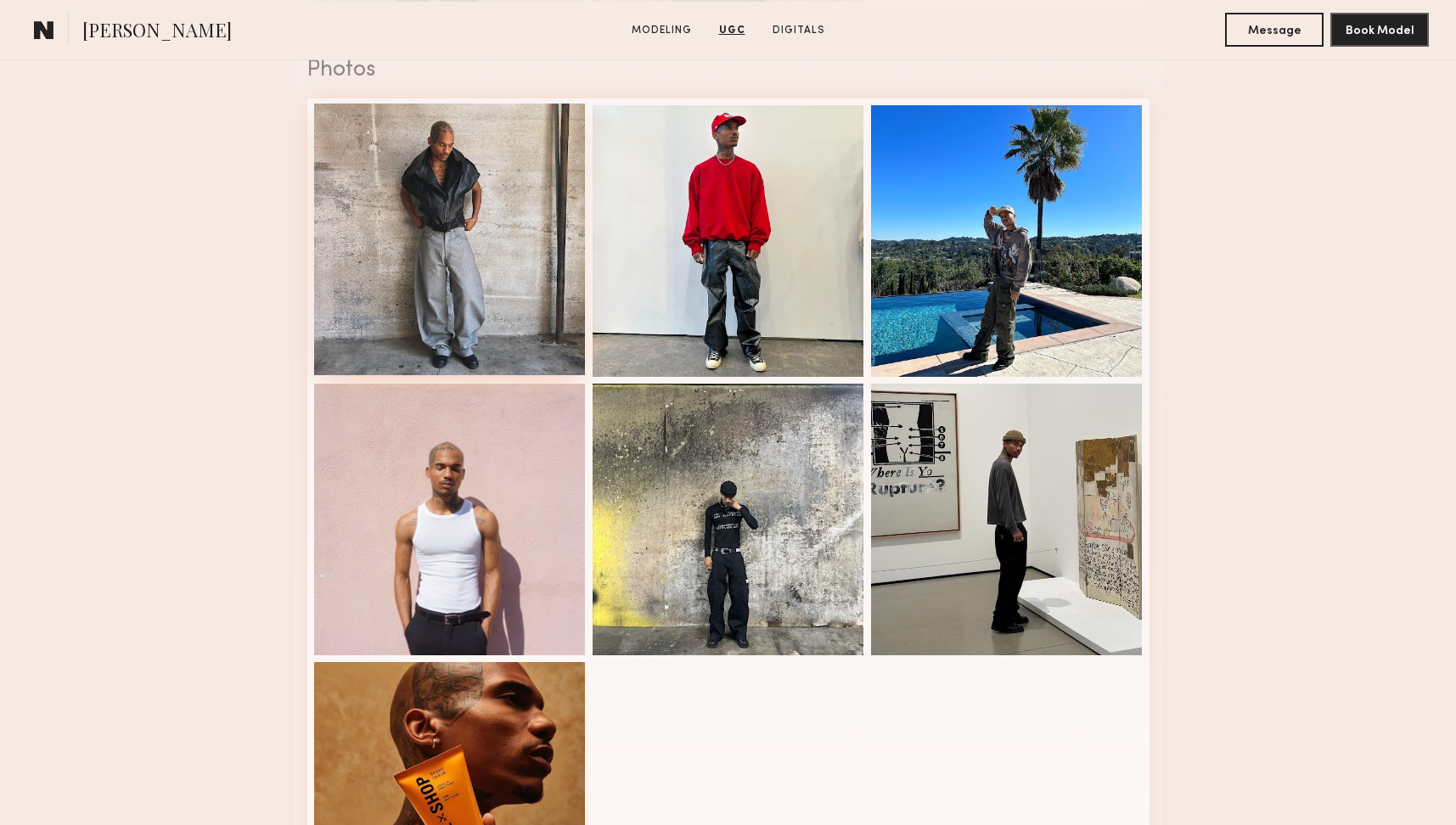
click at [443, 292] on div at bounding box center [450, 239] width 271 height 272
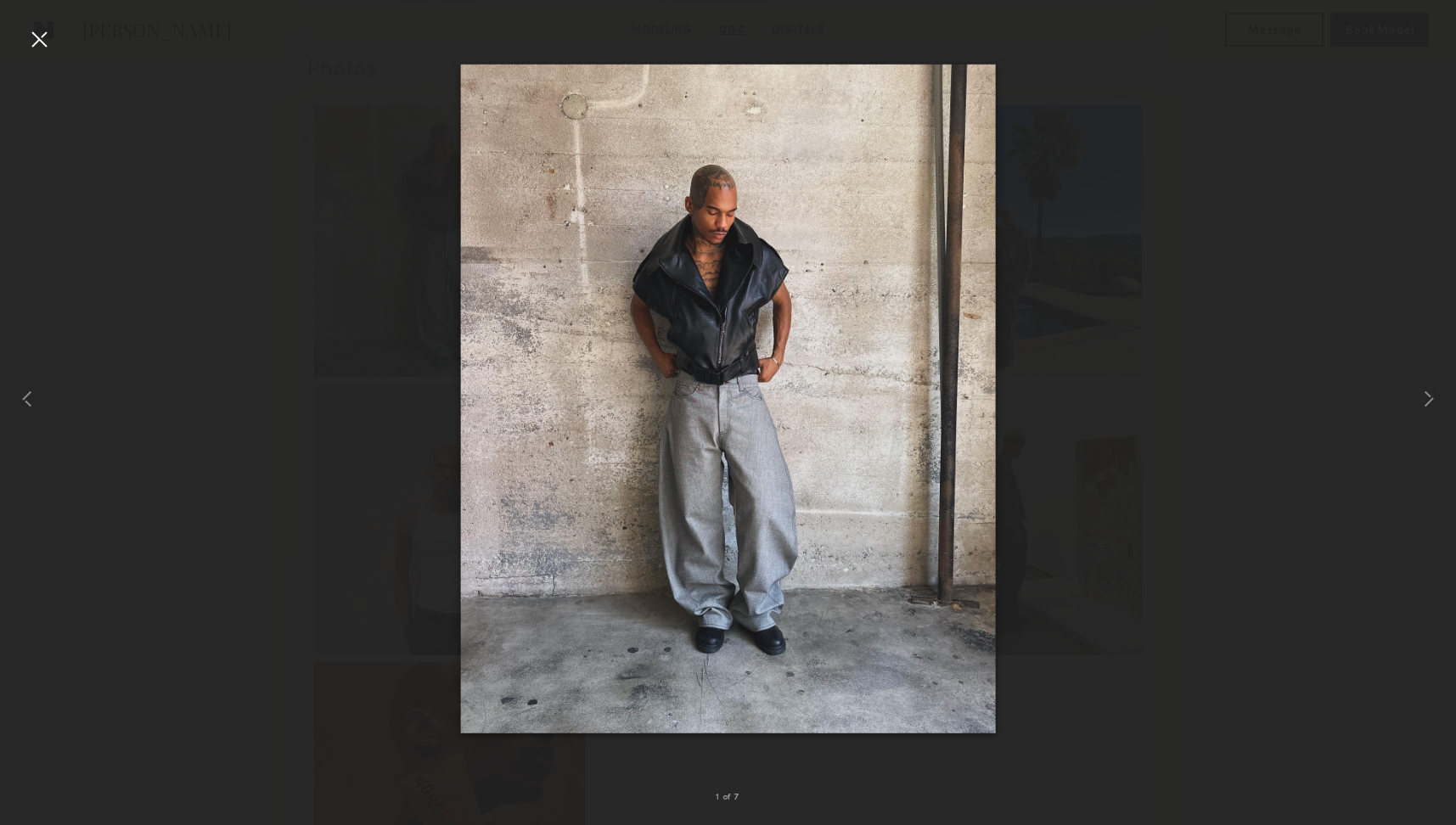
click at [28, 44] on div at bounding box center [38, 38] width 27 height 27
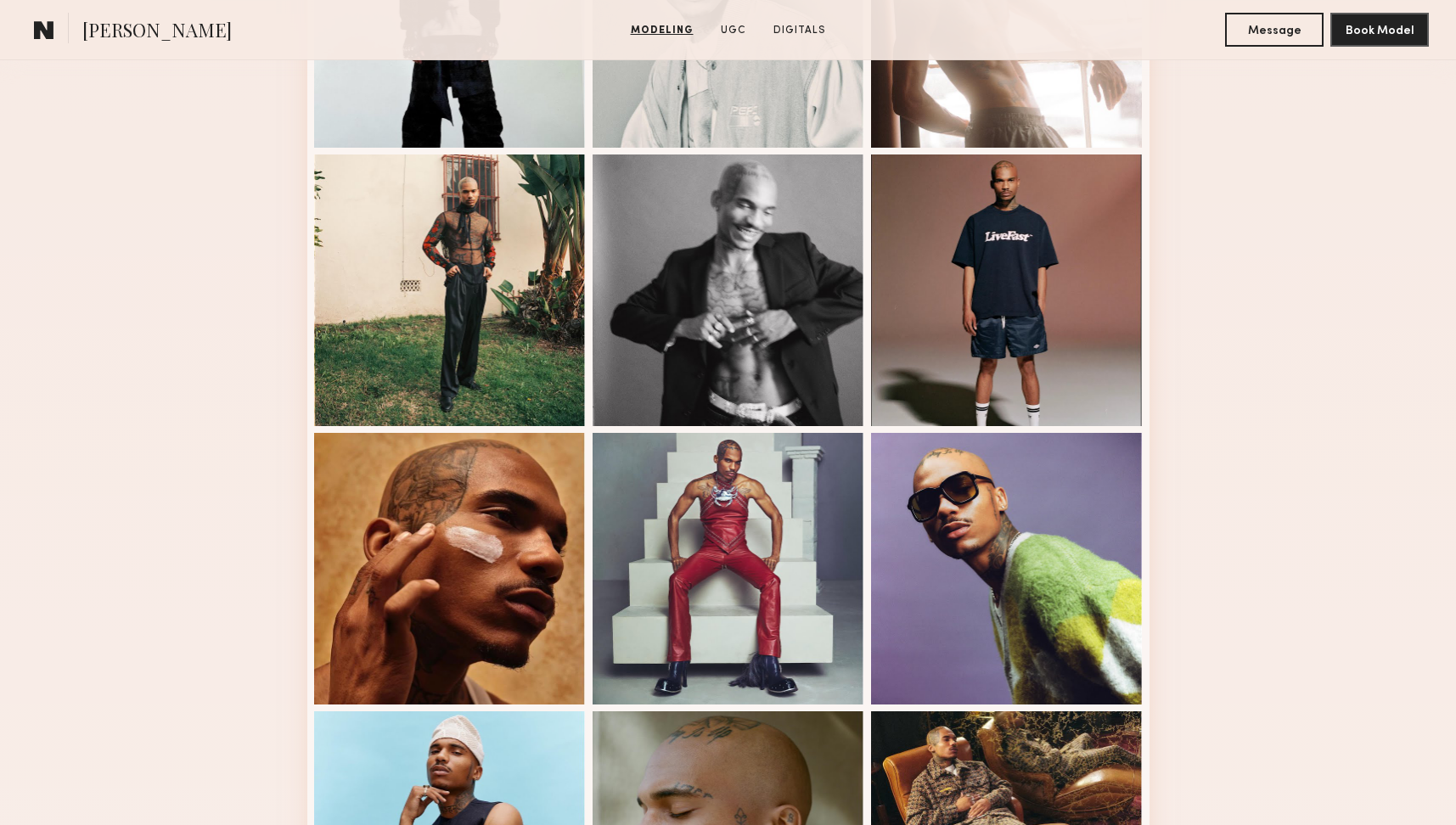
scroll to position [680, 0]
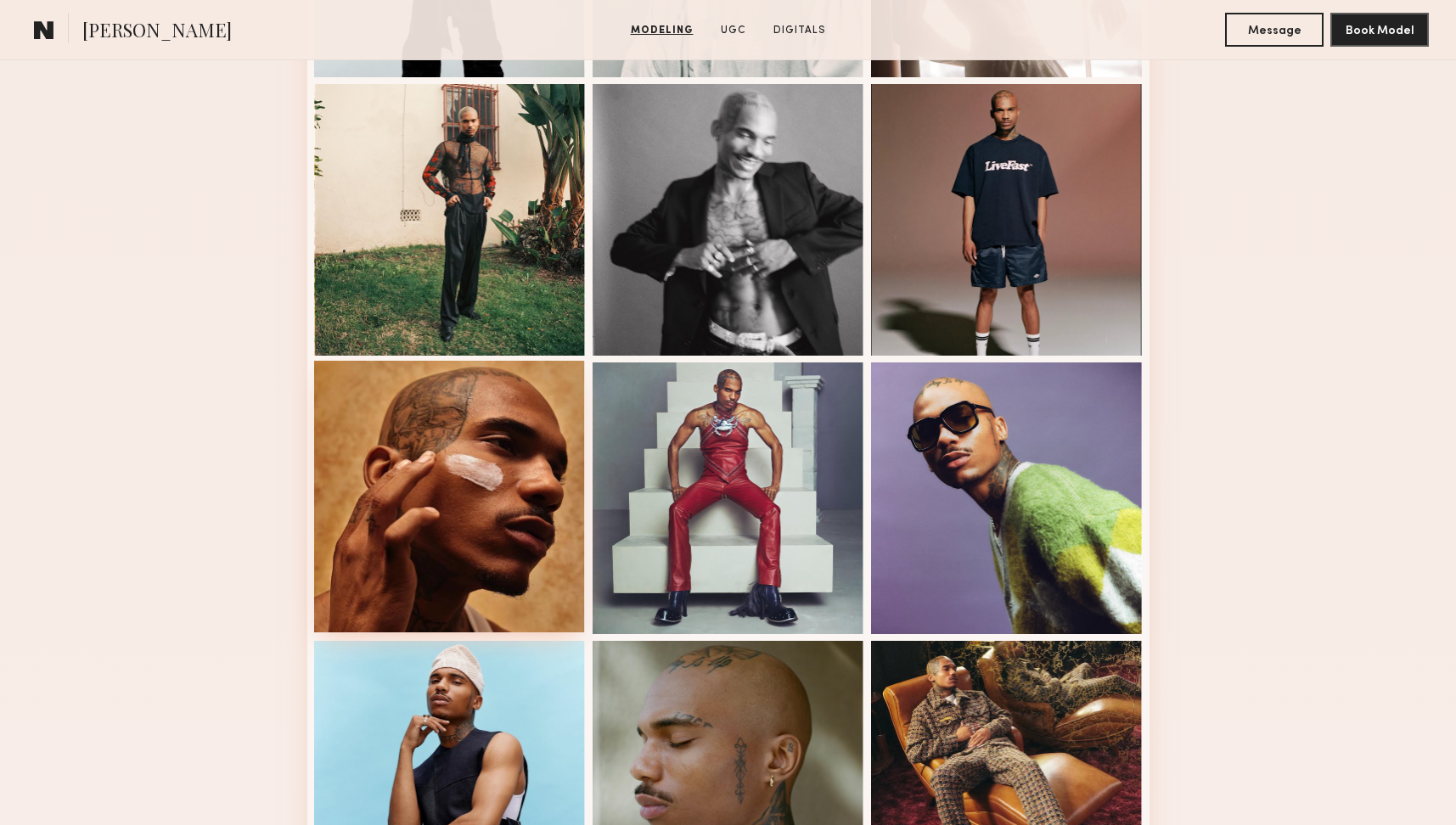
click at [440, 620] on div at bounding box center [450, 496] width 271 height 272
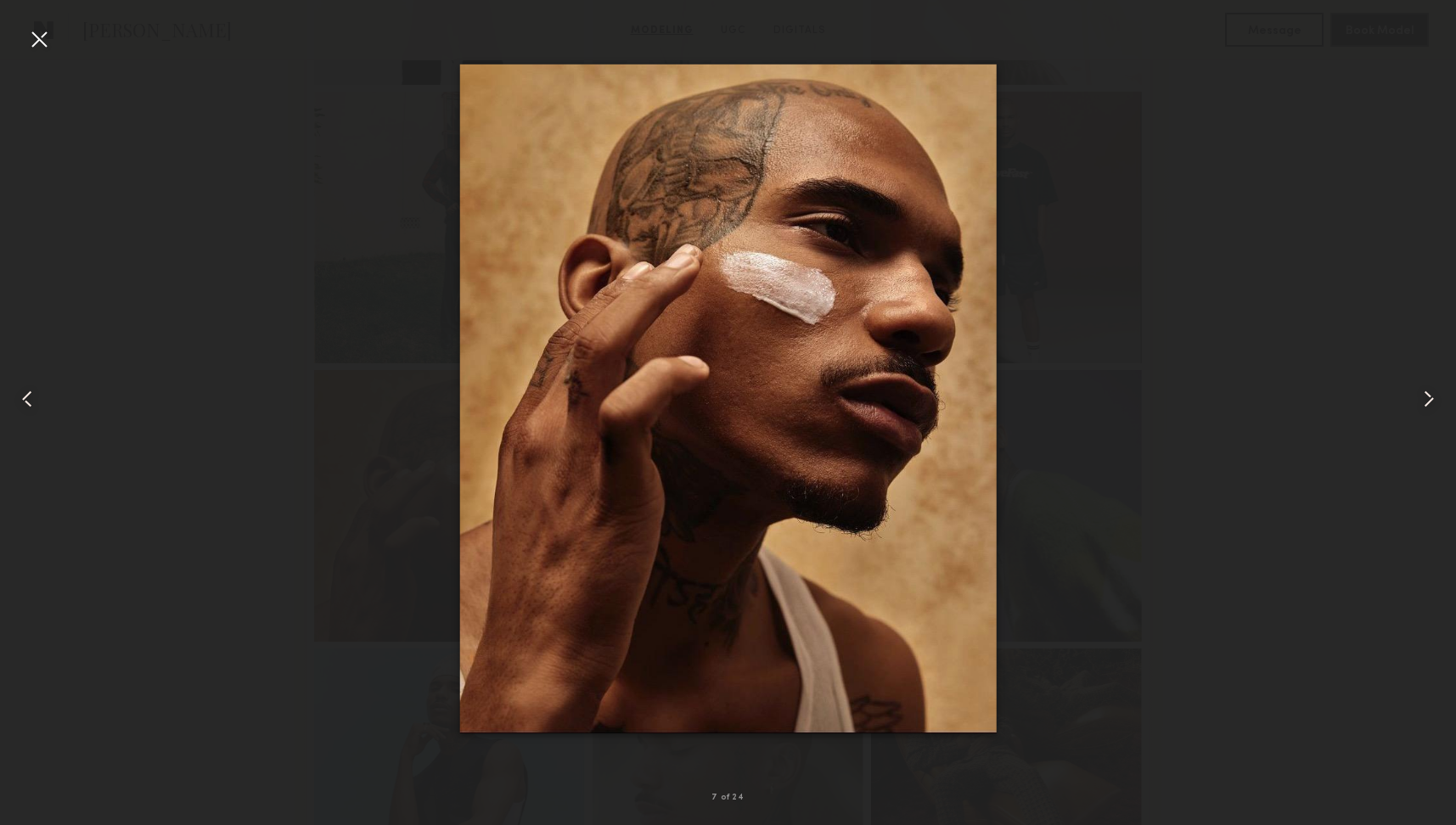
click at [325, 458] on div at bounding box center [728, 399] width 1456 height 744
click at [38, 45] on div at bounding box center [38, 38] width 27 height 27
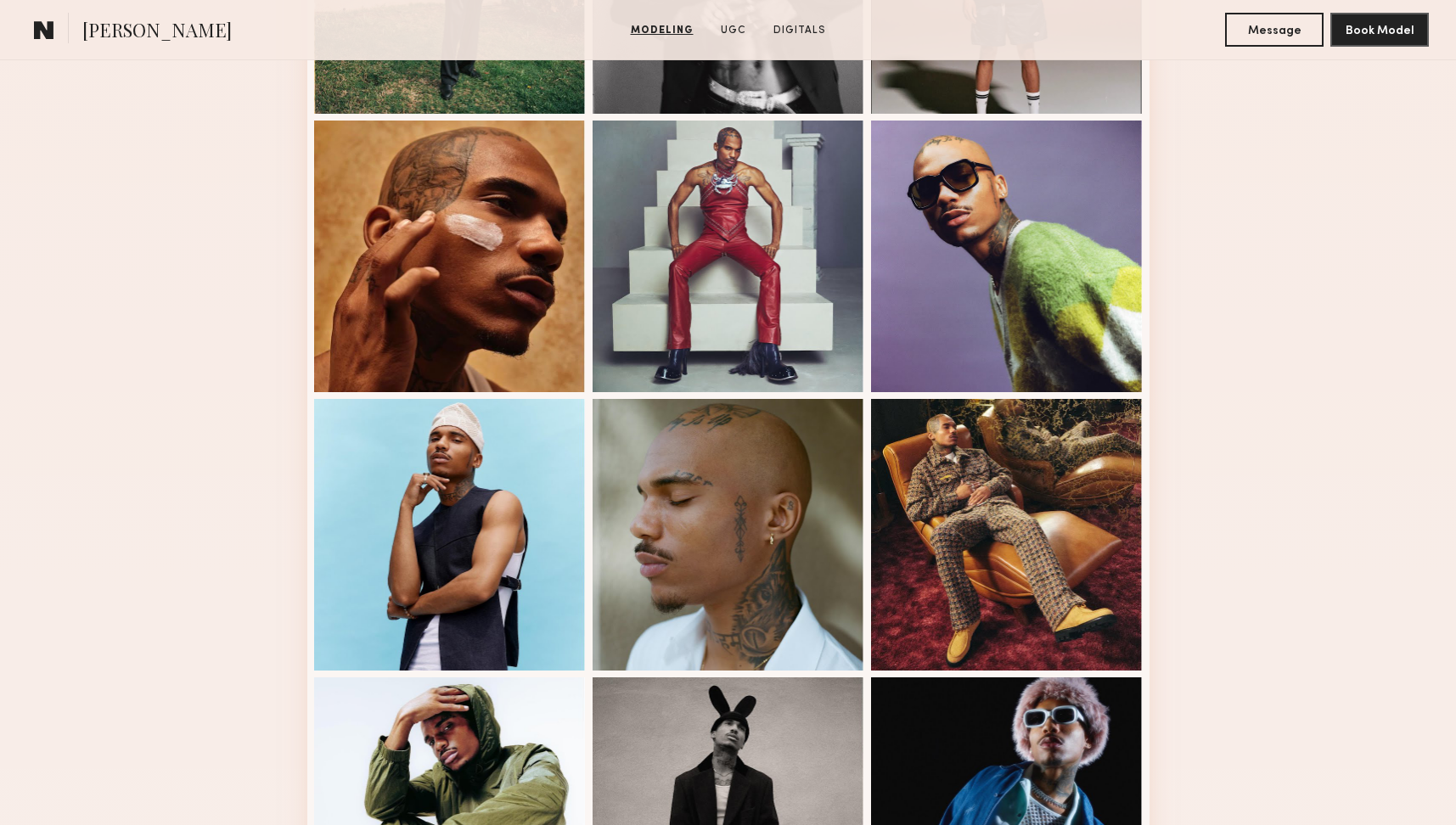
scroll to position [939, 0]
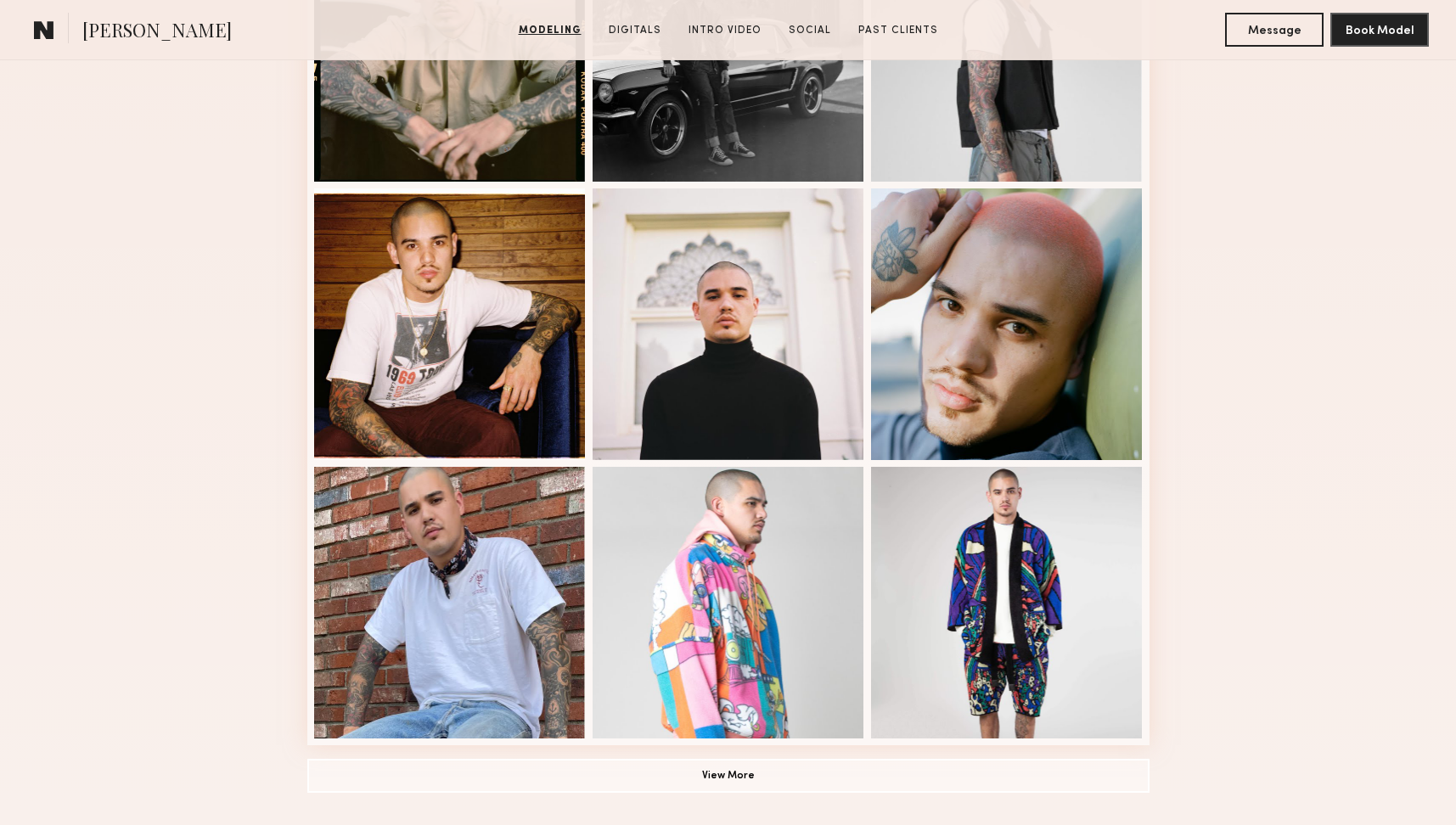
scroll to position [911, 0]
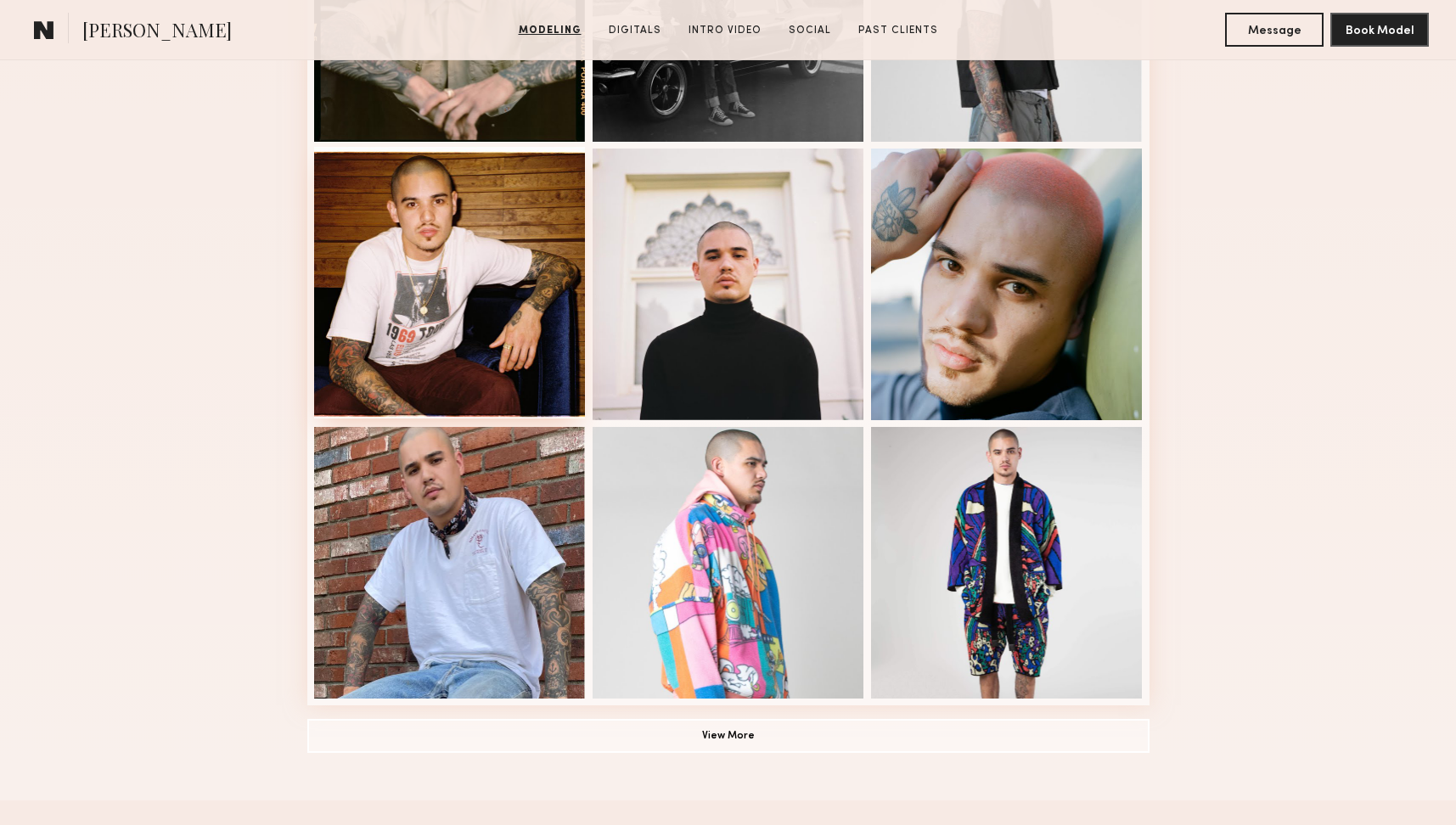
click at [505, 344] on div at bounding box center [450, 282] width 271 height 272
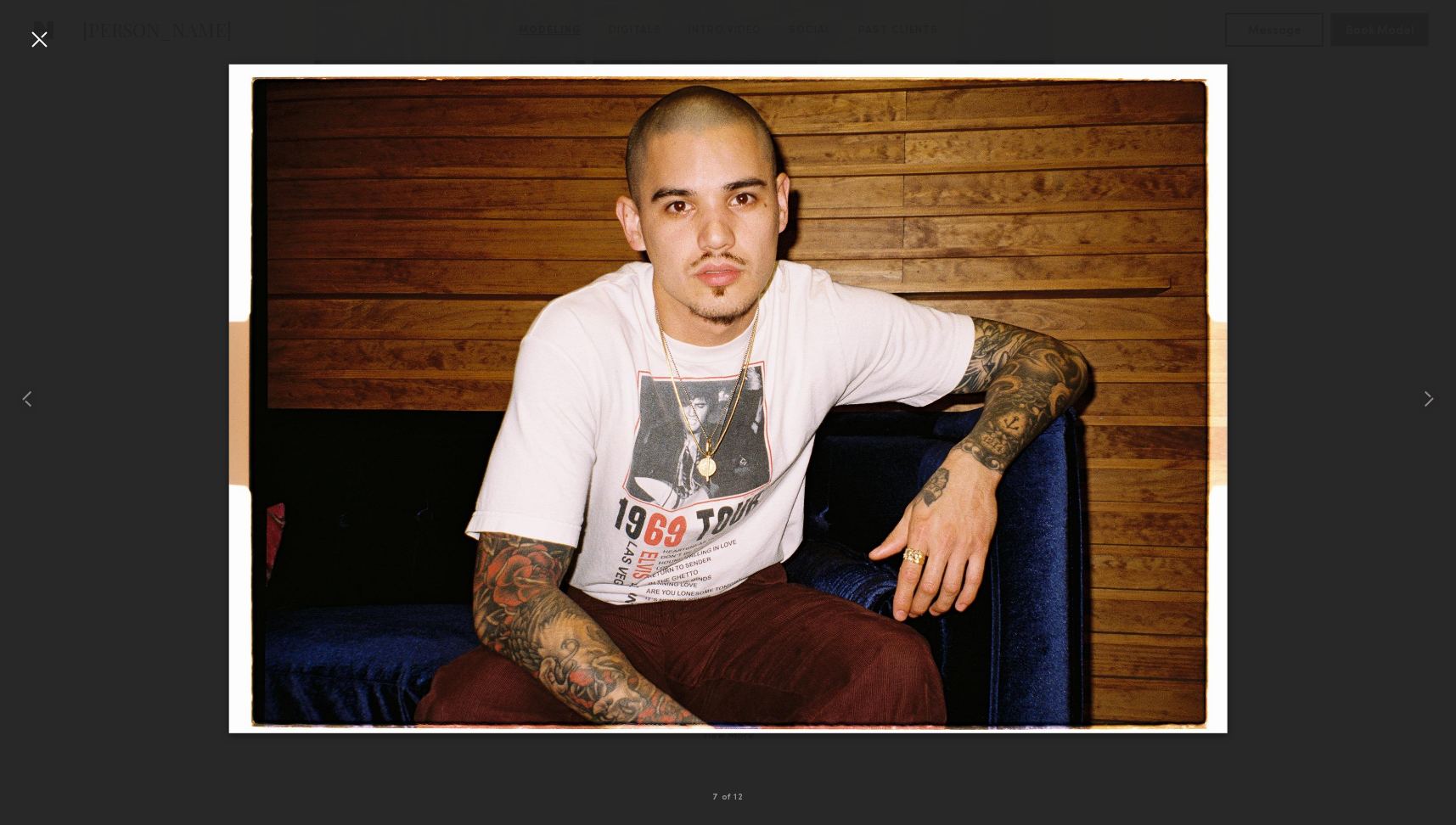
click at [1303, 414] on div at bounding box center [728, 399] width 1456 height 744
click at [1425, 403] on common-icon at bounding box center [1428, 399] width 27 height 27
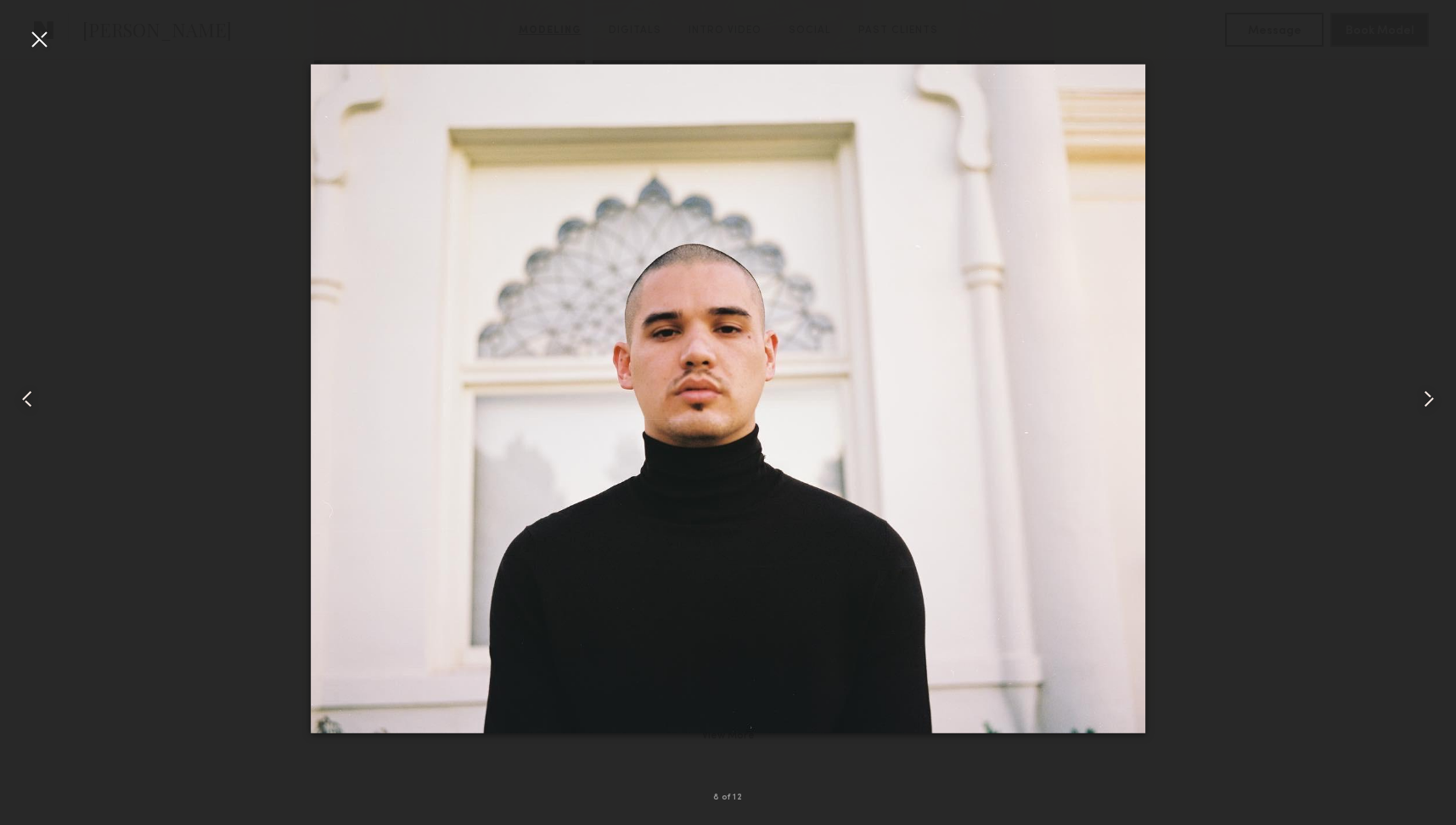
click at [1432, 401] on common-icon at bounding box center [1428, 399] width 27 height 27
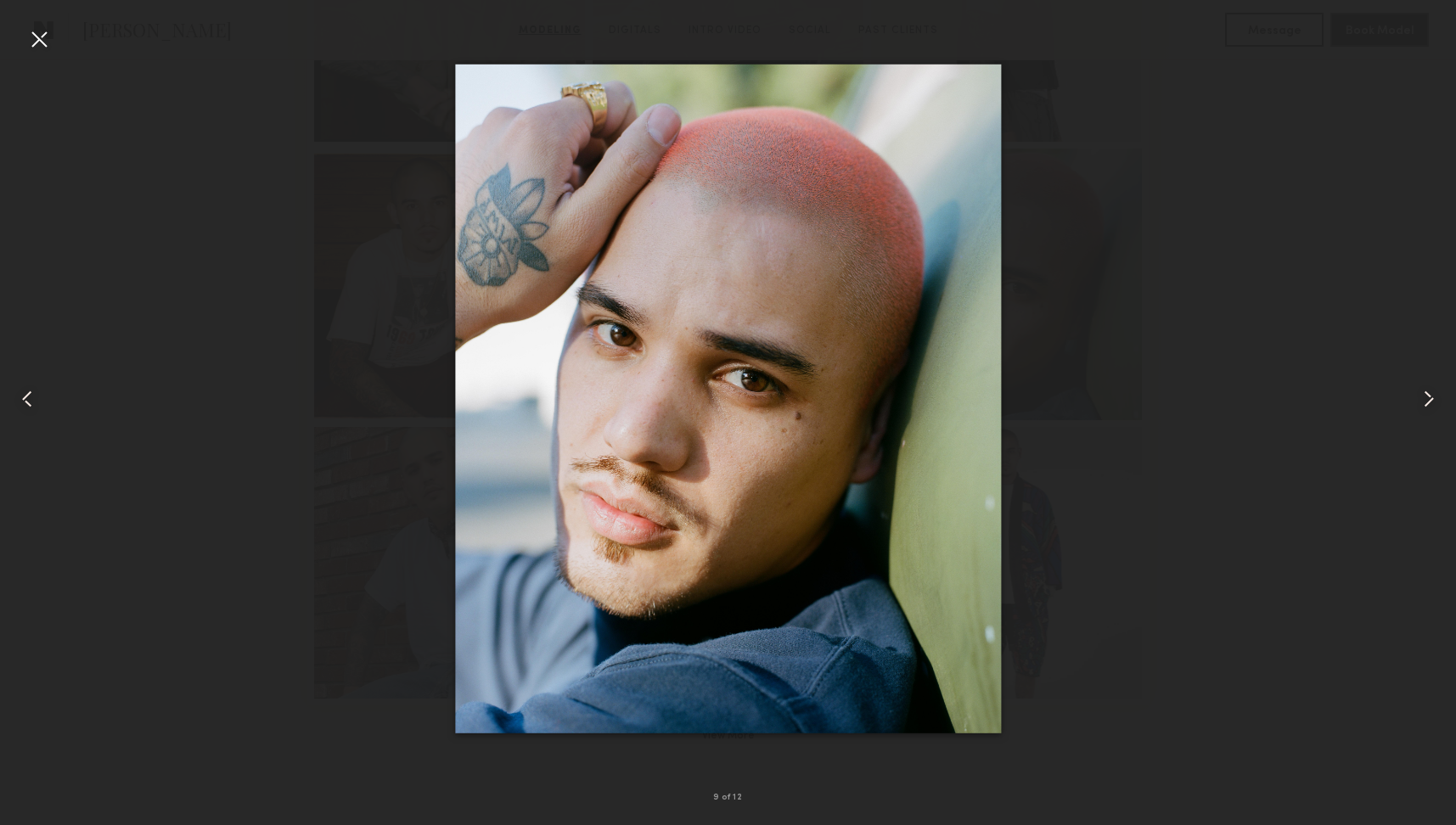
click at [1432, 401] on common-icon at bounding box center [1428, 399] width 27 height 27
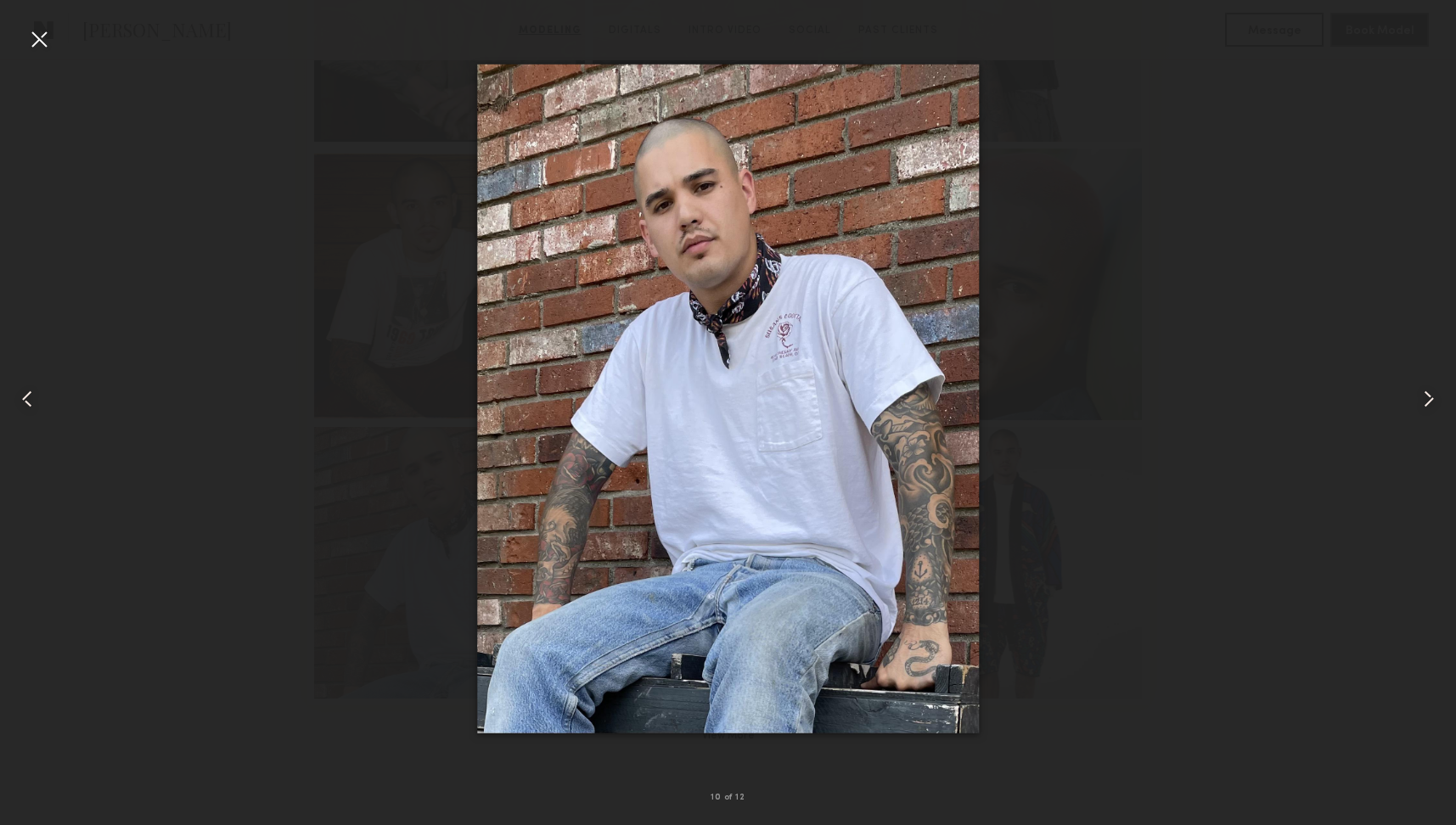
click at [1432, 402] on common-icon at bounding box center [1428, 399] width 27 height 27
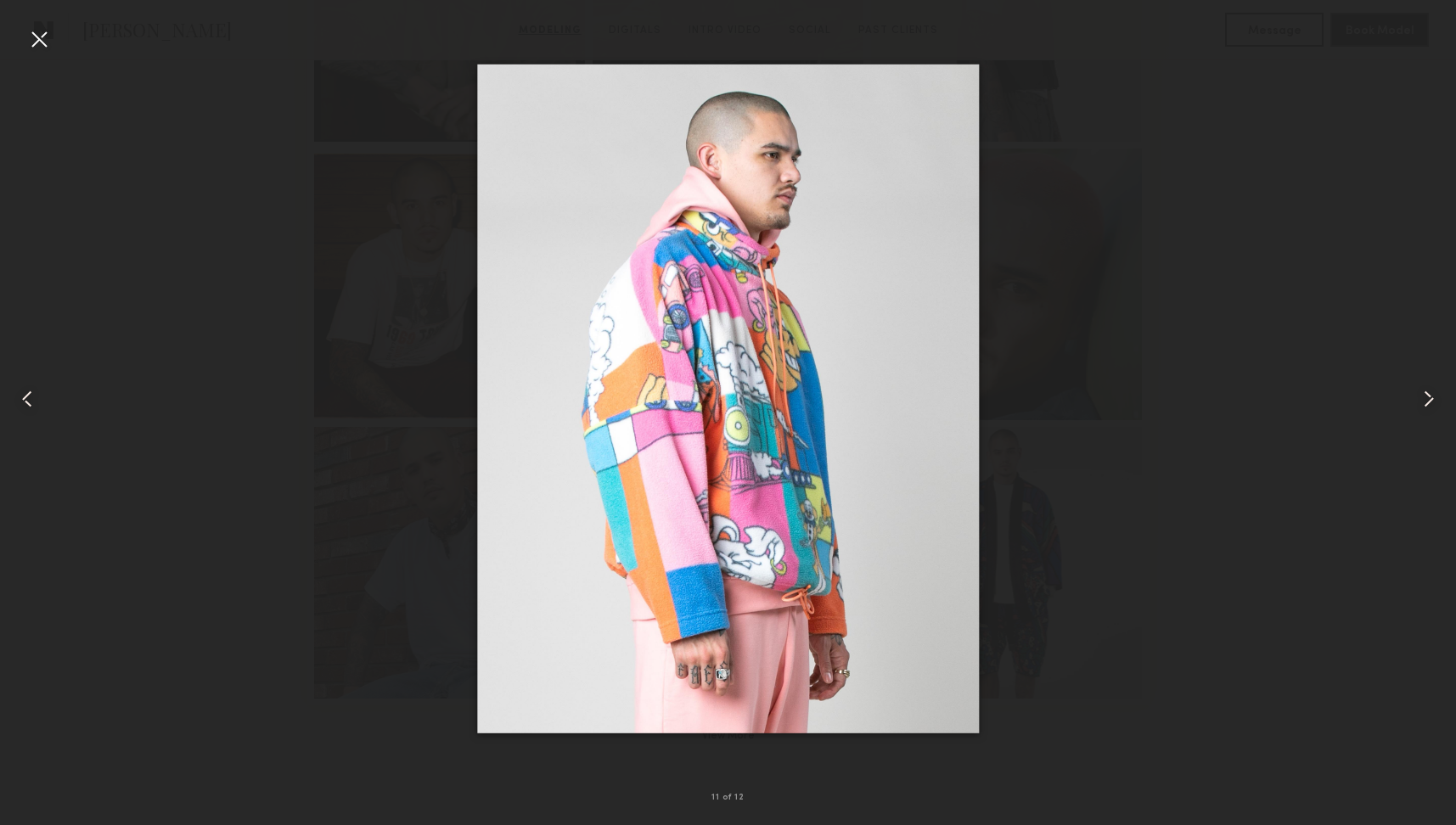
click at [1432, 402] on common-icon at bounding box center [1428, 399] width 27 height 27
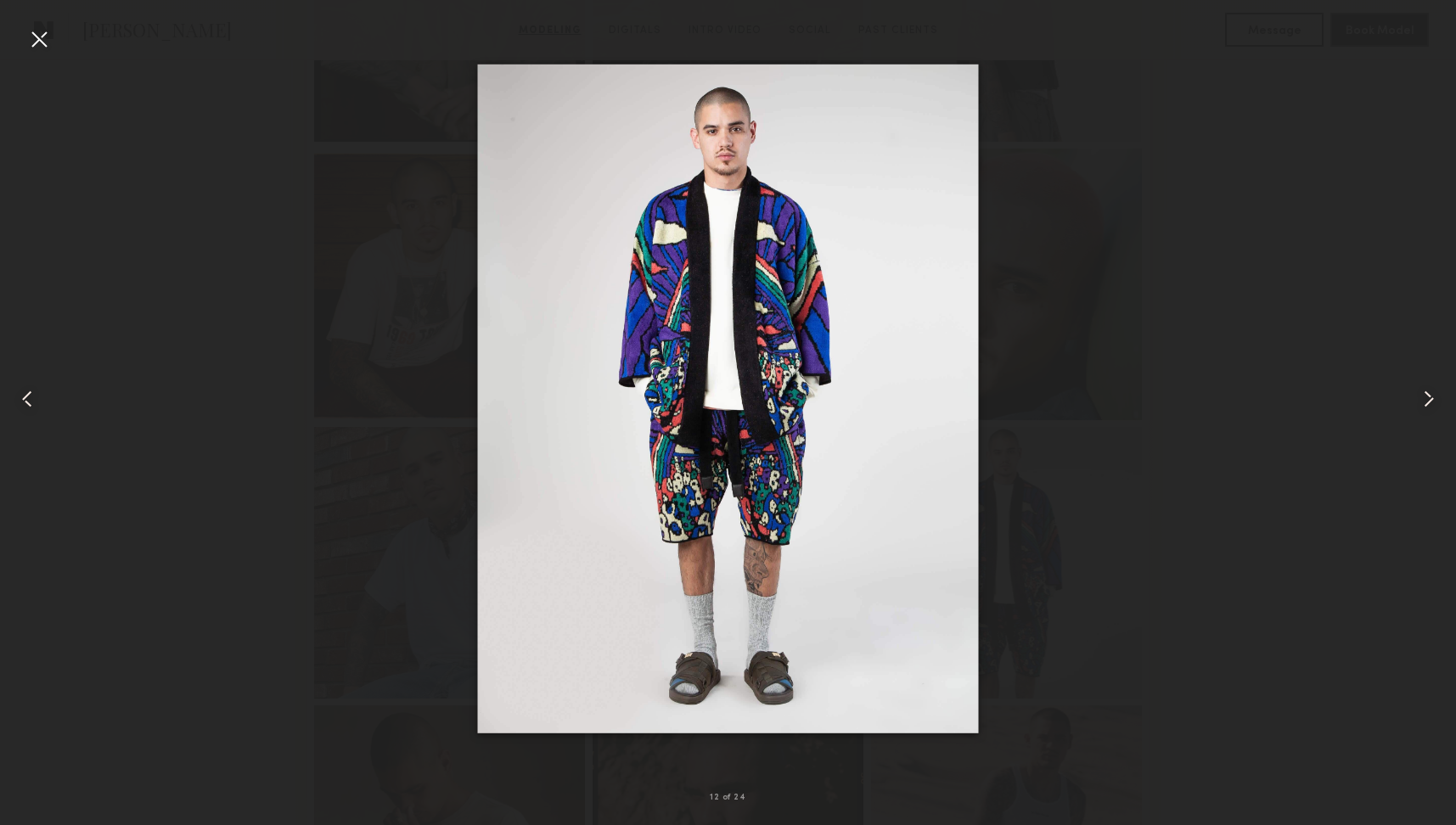
click at [1432, 402] on common-icon at bounding box center [1428, 399] width 27 height 27
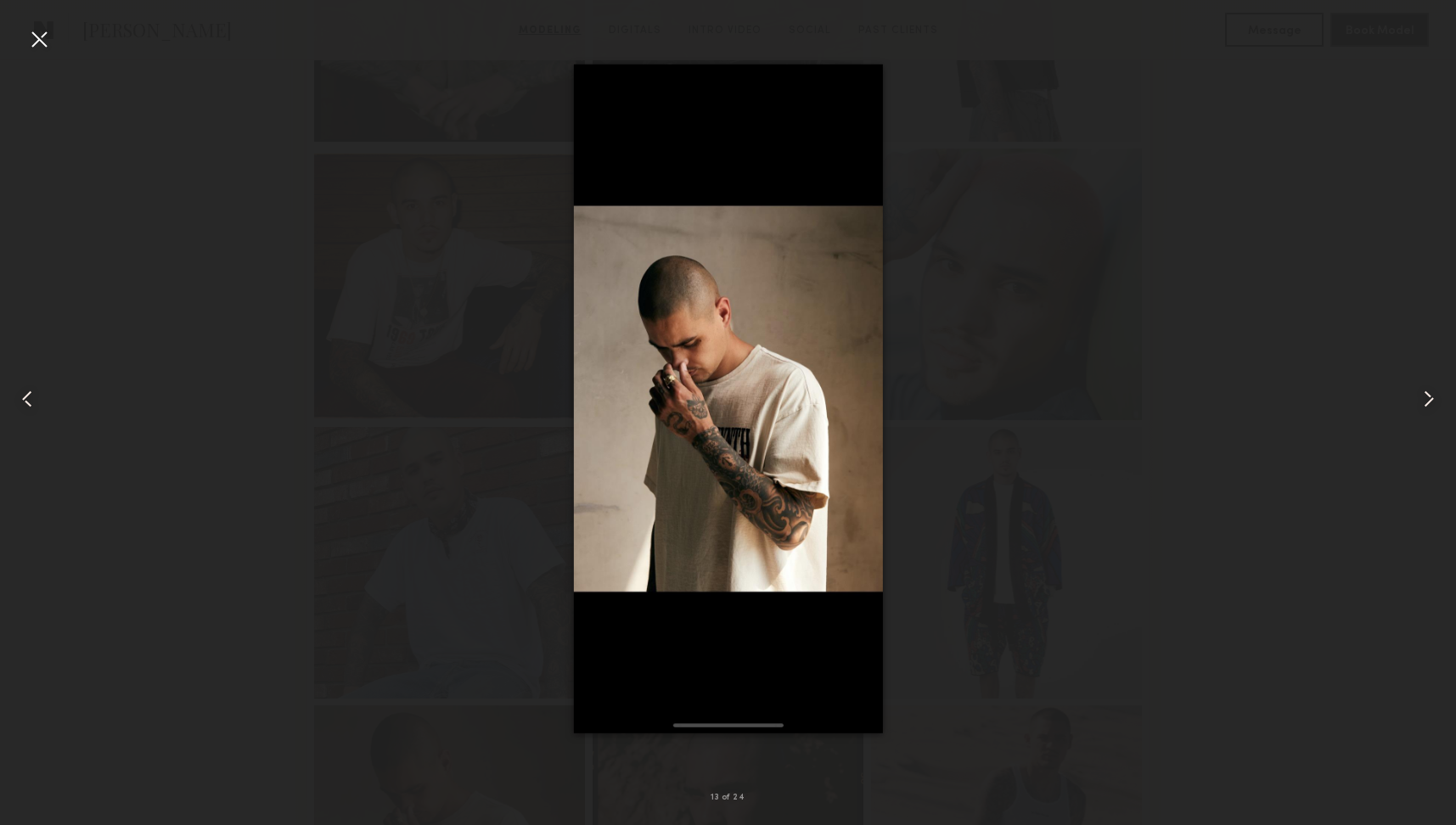
click at [1432, 402] on common-icon at bounding box center [1428, 399] width 27 height 27
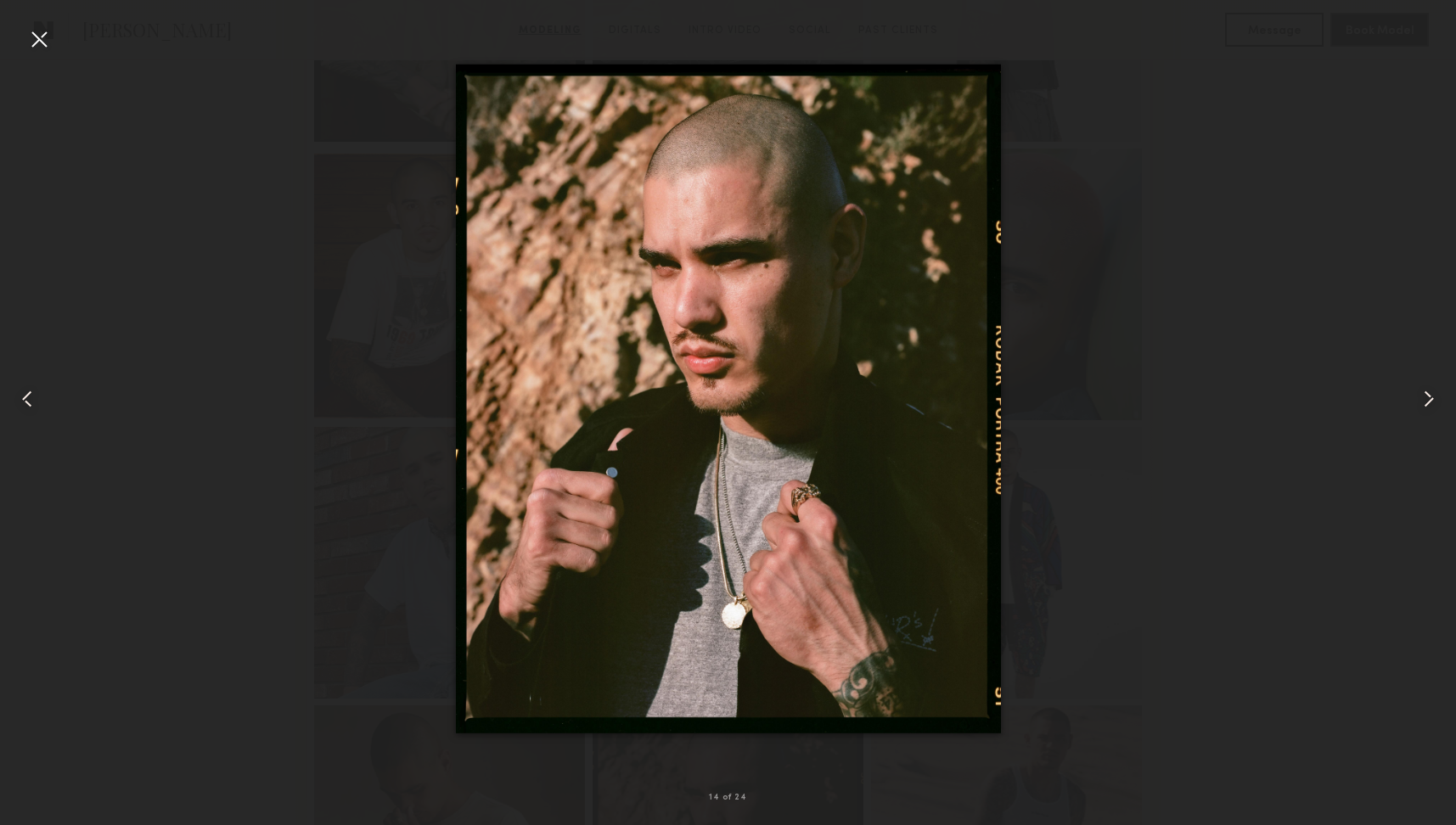
click at [39, 40] on div at bounding box center [38, 38] width 27 height 27
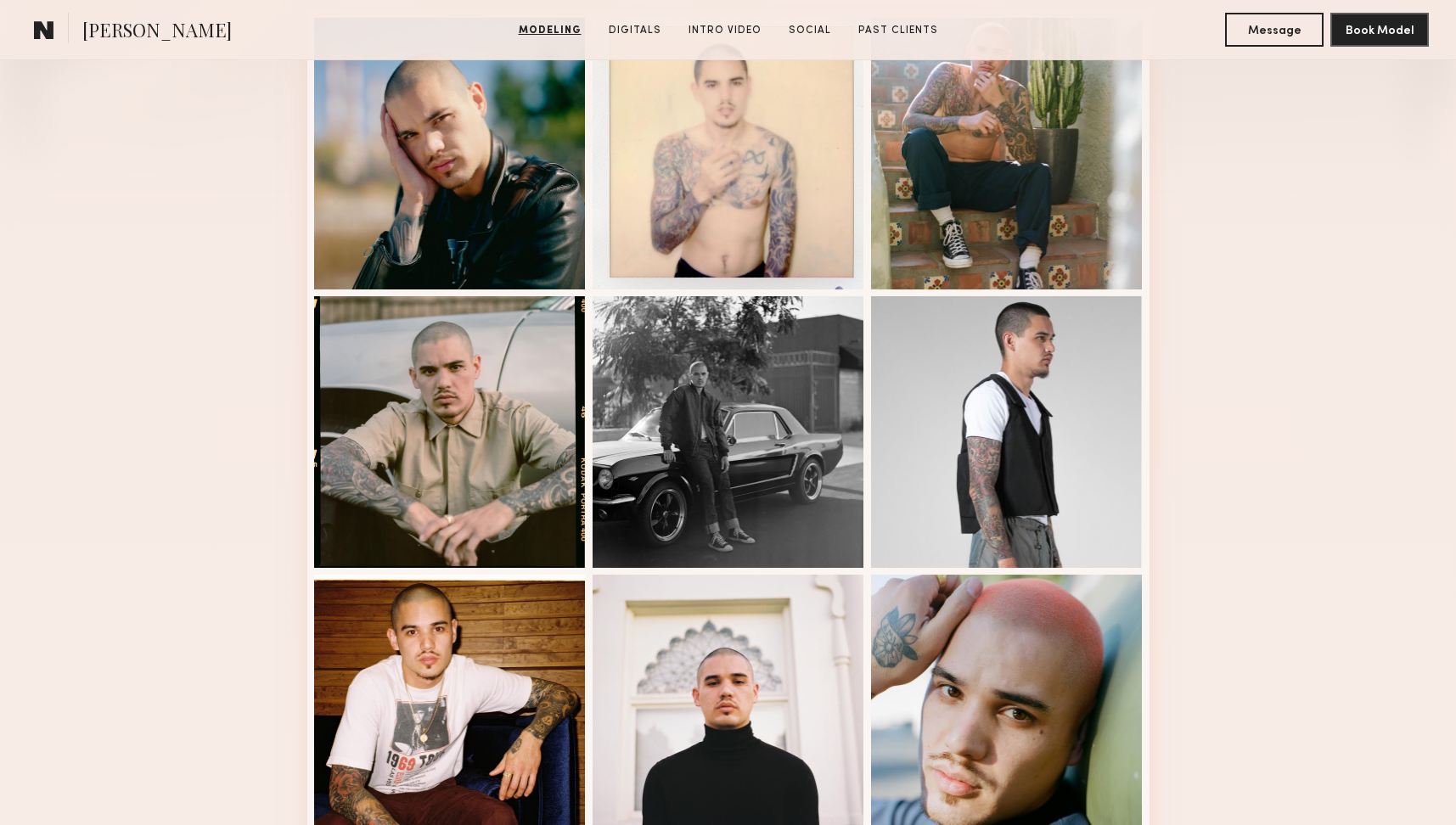
scroll to position [0, 0]
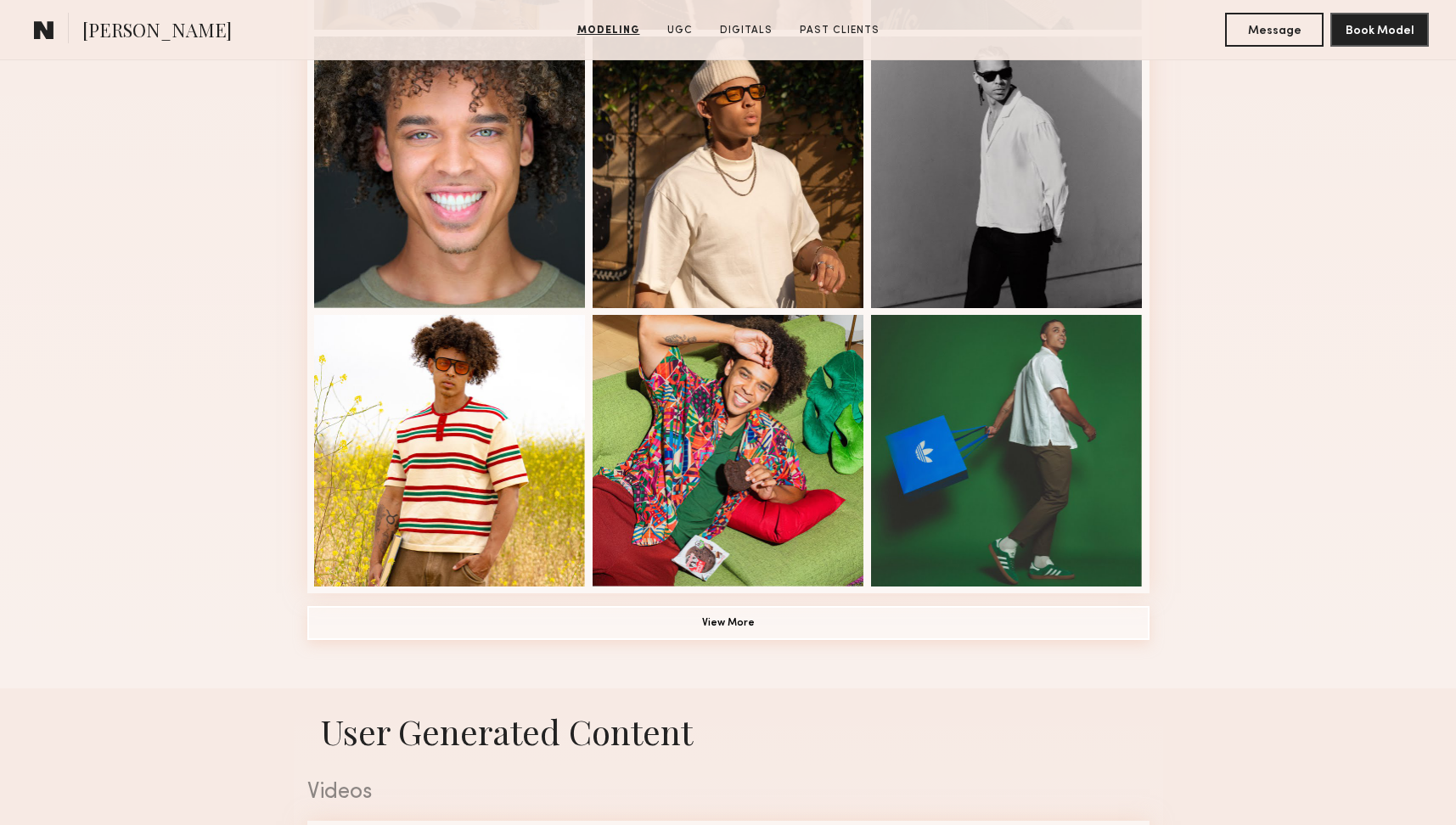
scroll to position [1031, 0]
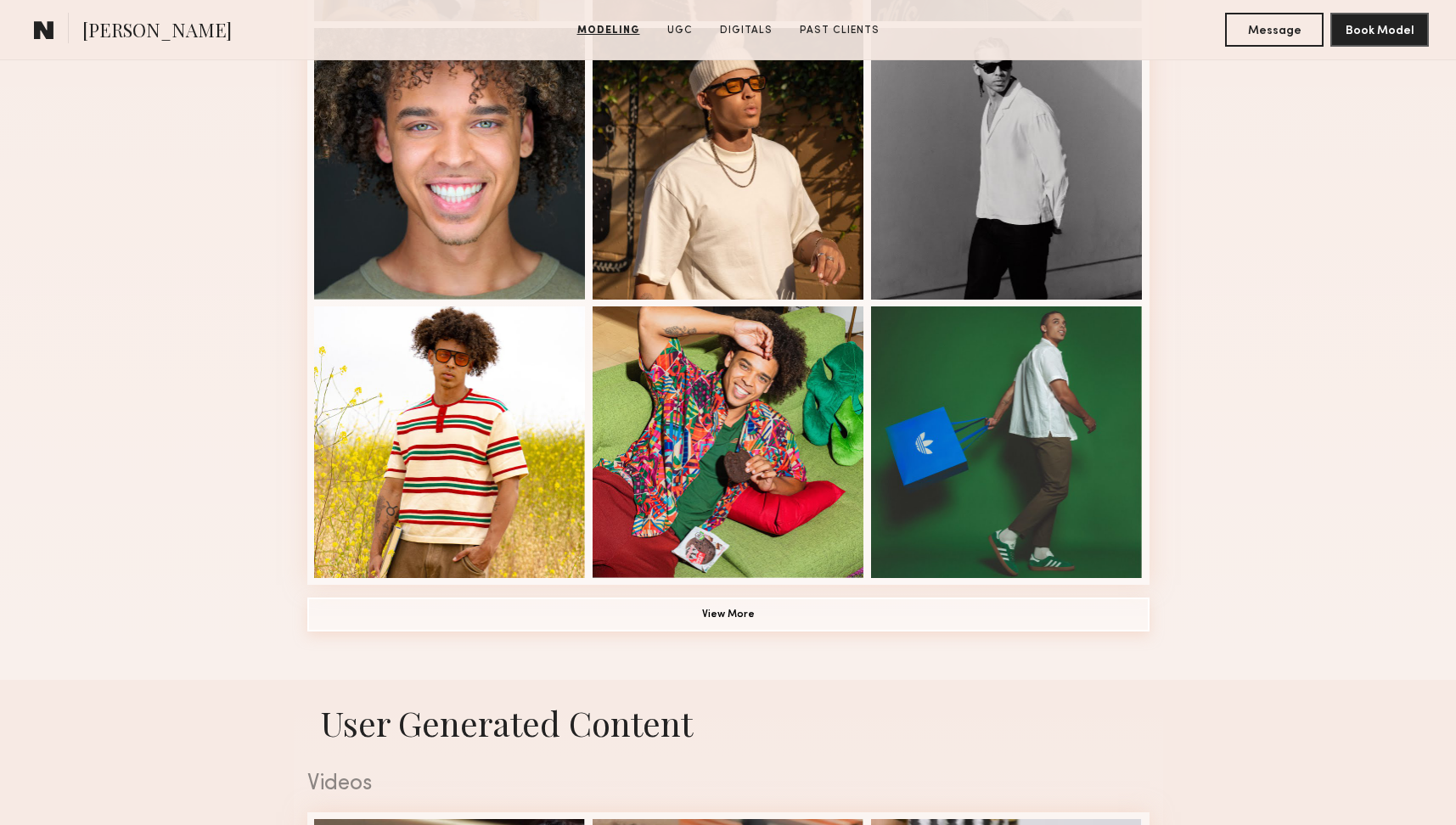
click at [749, 629] on button "View More" at bounding box center [728, 615] width 842 height 34
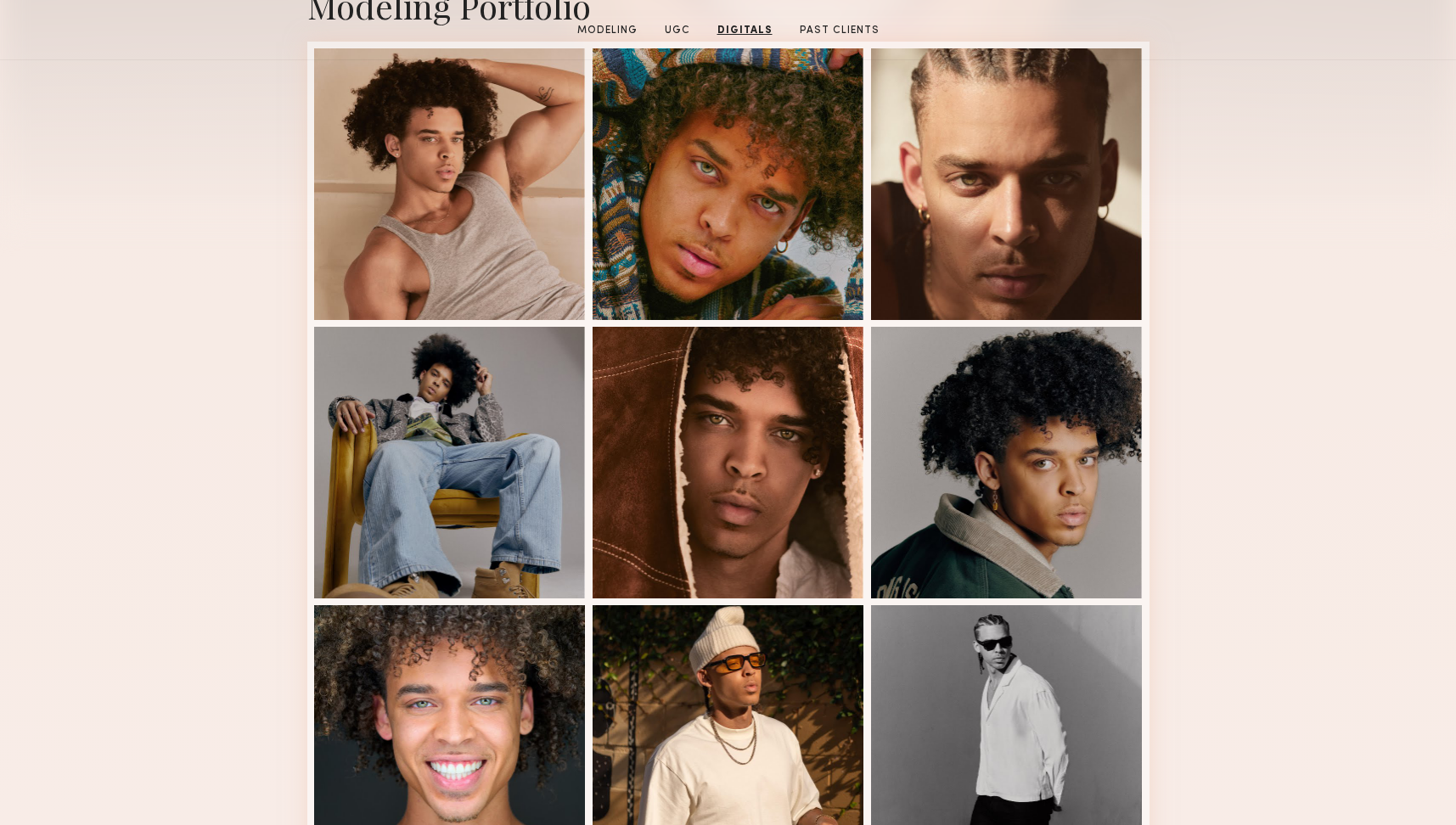
scroll to position [0, 0]
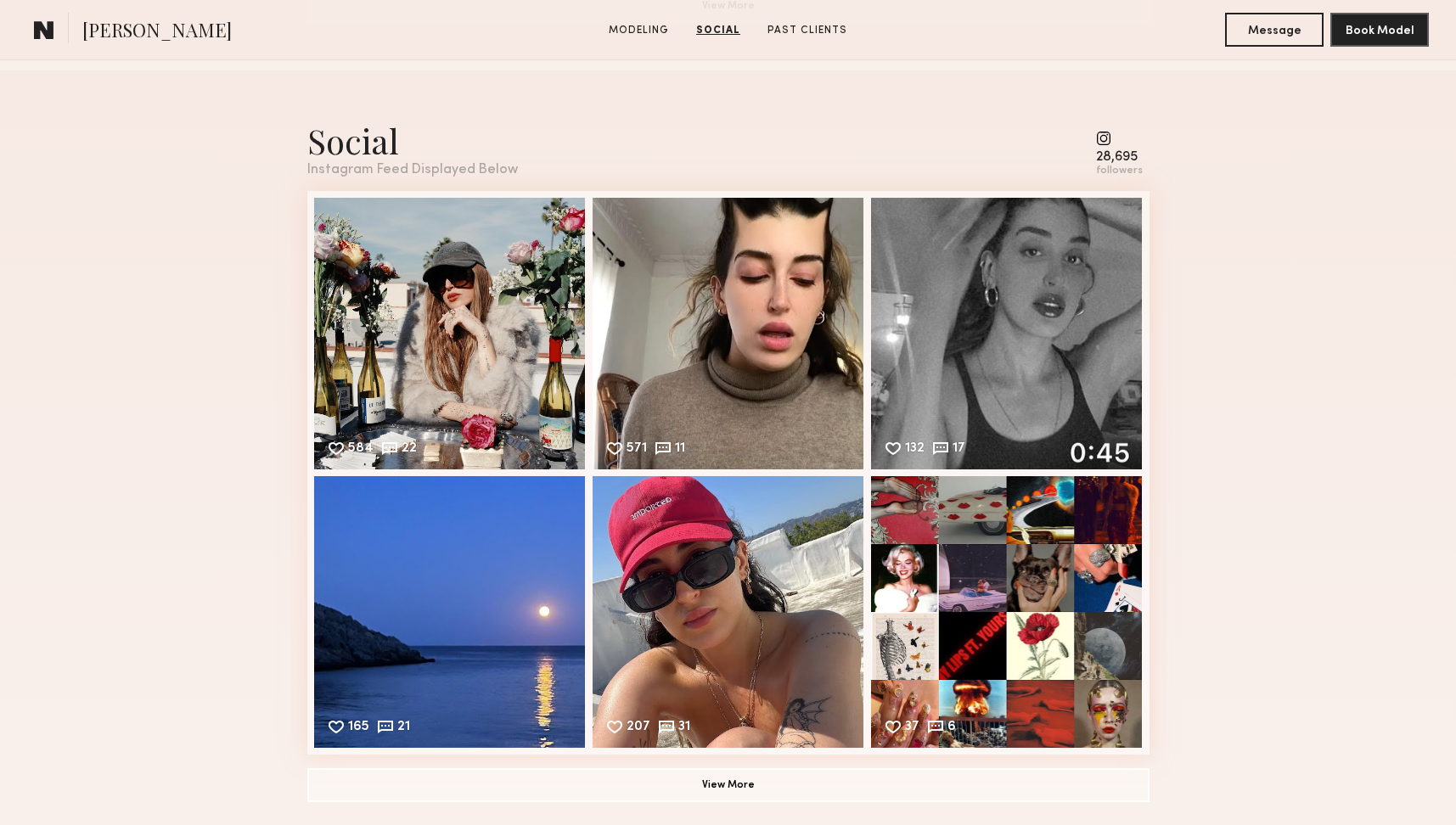
scroll to position [1642, 0]
